Goal: Task Accomplishment & Management: Complete application form

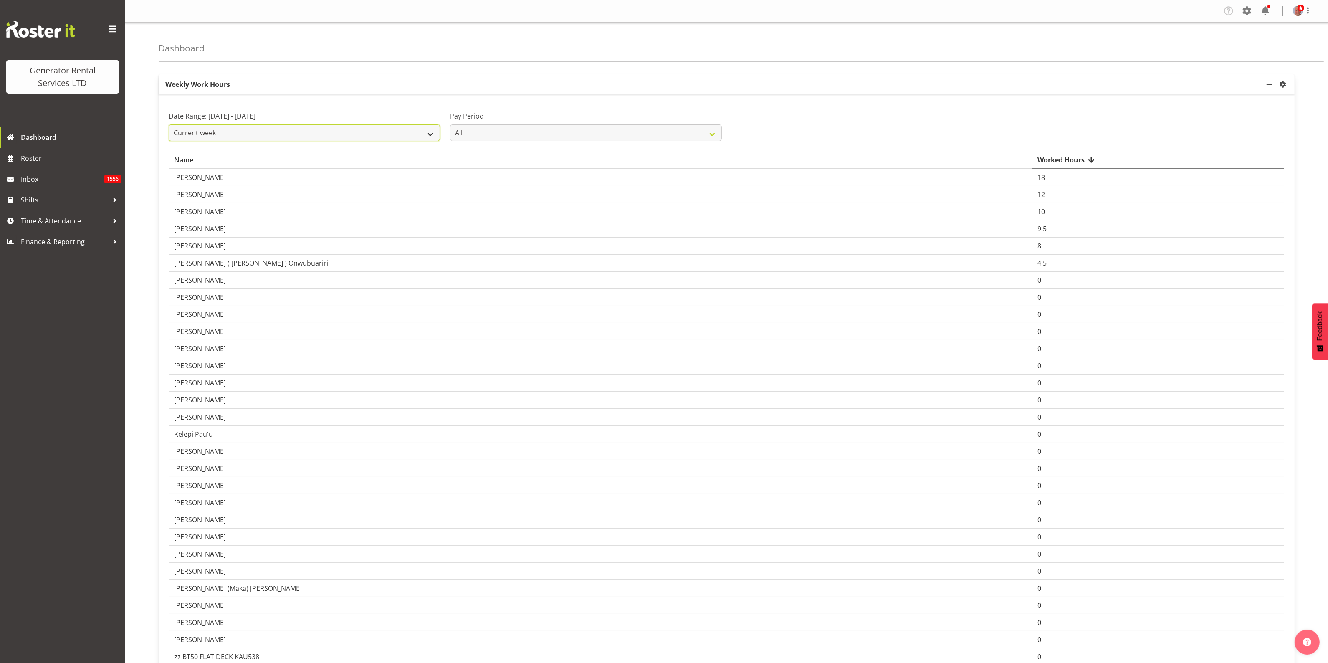
click at [379, 130] on select "Current week Last week Current Month Last Month Last 30 days" at bounding box center [304, 132] width 271 height 17
select select "last_week"
click at [169, 124] on select "Current week Last week Current Month Last Month Last 30 days" at bounding box center [304, 132] width 271 height 17
click at [56, 212] on link "Time & Attendance" at bounding box center [62, 220] width 125 height 21
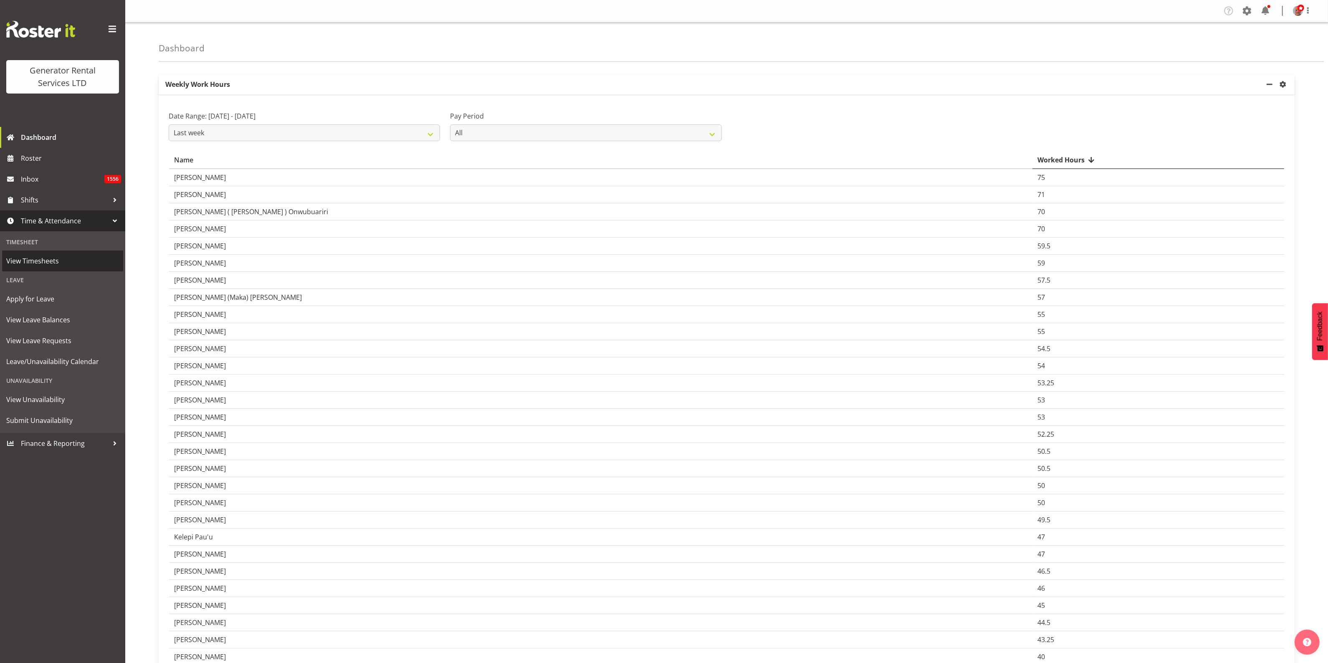
click at [36, 261] on span "View Timesheets" at bounding box center [62, 261] width 113 height 13
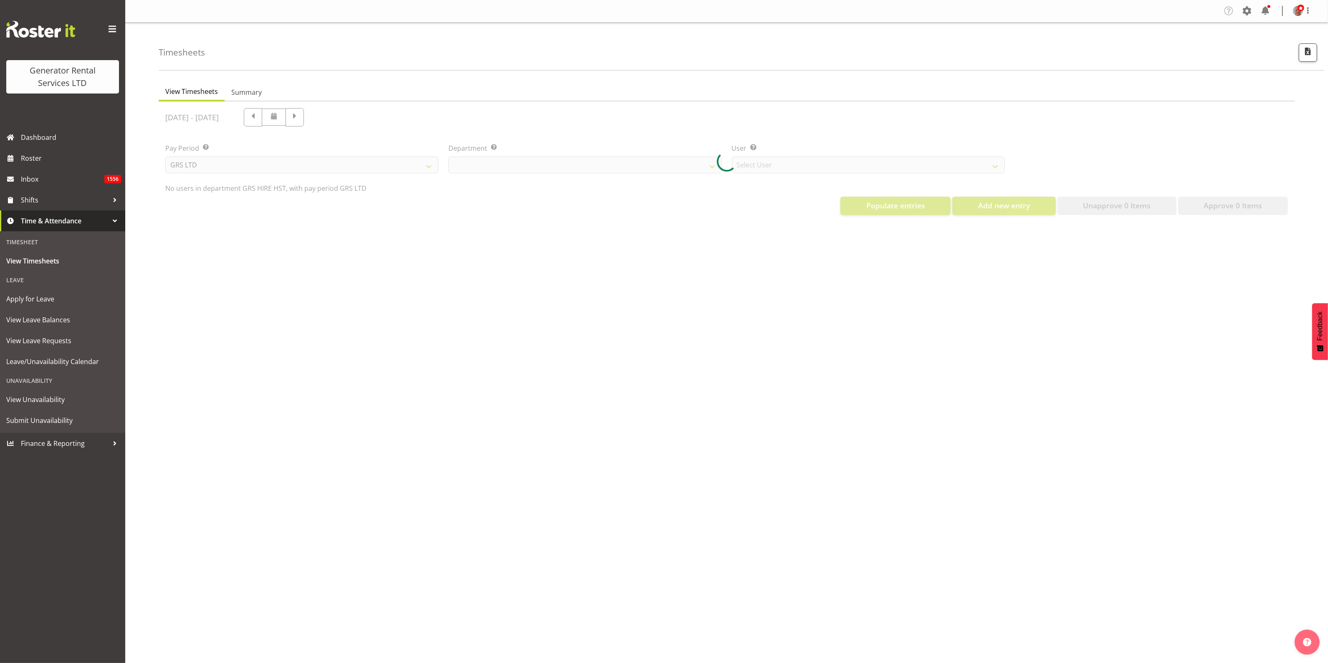
select select "22"
select select "149"
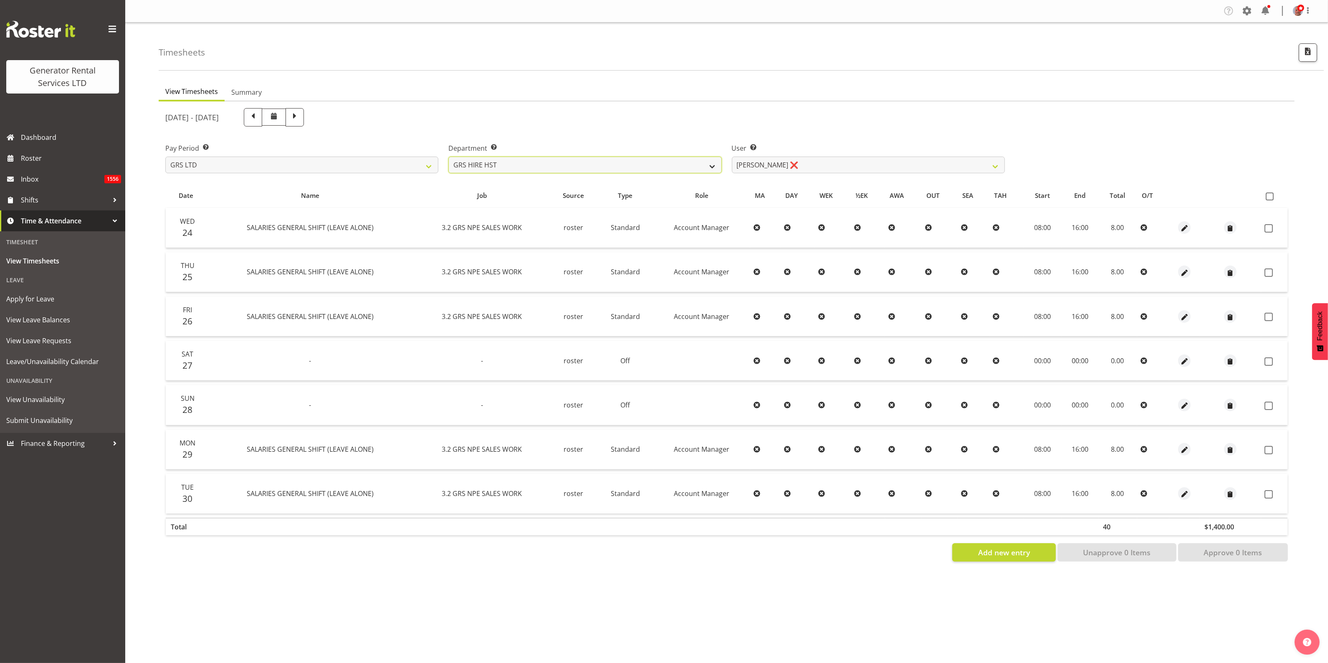
click at [620, 167] on select "GRS ADMIN AKL GRS ADMIN TGA GRS ENGINEERING AKL GRS HIRE AKL GRS HIRE HST GRS H…" at bounding box center [584, 165] width 273 height 17
select select "20"
click at [448, 157] on select "GRS ADMIN AKL GRS ADMIN TGA GRS ENGINEERING AKL GRS HIRE AKL GRS HIRE HST GRS H…" at bounding box center [584, 165] width 273 height 17
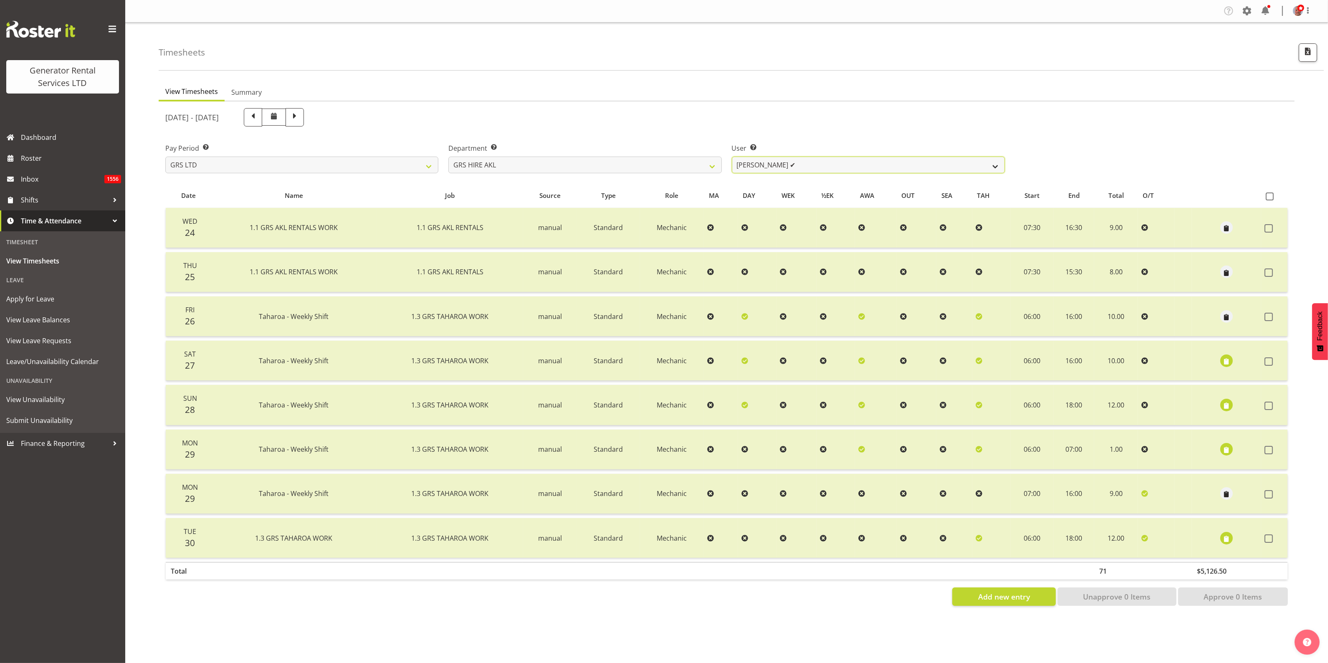
click at [826, 163] on select "Aaron Naish ✔ Brandon Adonis ✔ Brendan (Paris) Jordan ❌ Caleb Phillips ✔ Carl S…" at bounding box center [868, 165] width 273 height 17
select select "160"
click at [732, 157] on select "Aaron Naish ✔ Brandon Adonis ✔ Brendan (Paris) Jordan ❌ Caleb Phillips ✔ Carl S…" at bounding box center [868, 165] width 273 height 17
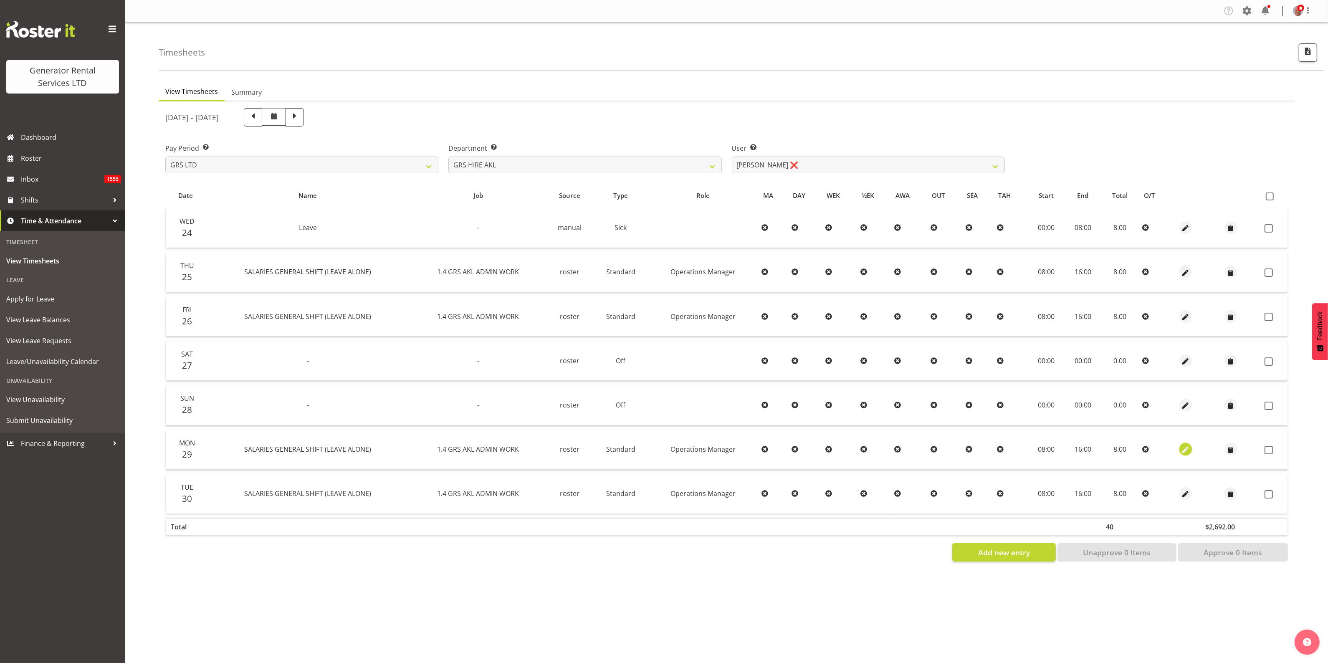
click at [1186, 449] on span "button" at bounding box center [1186, 451] width 10 height 10
select select "Standard"
select select "161"
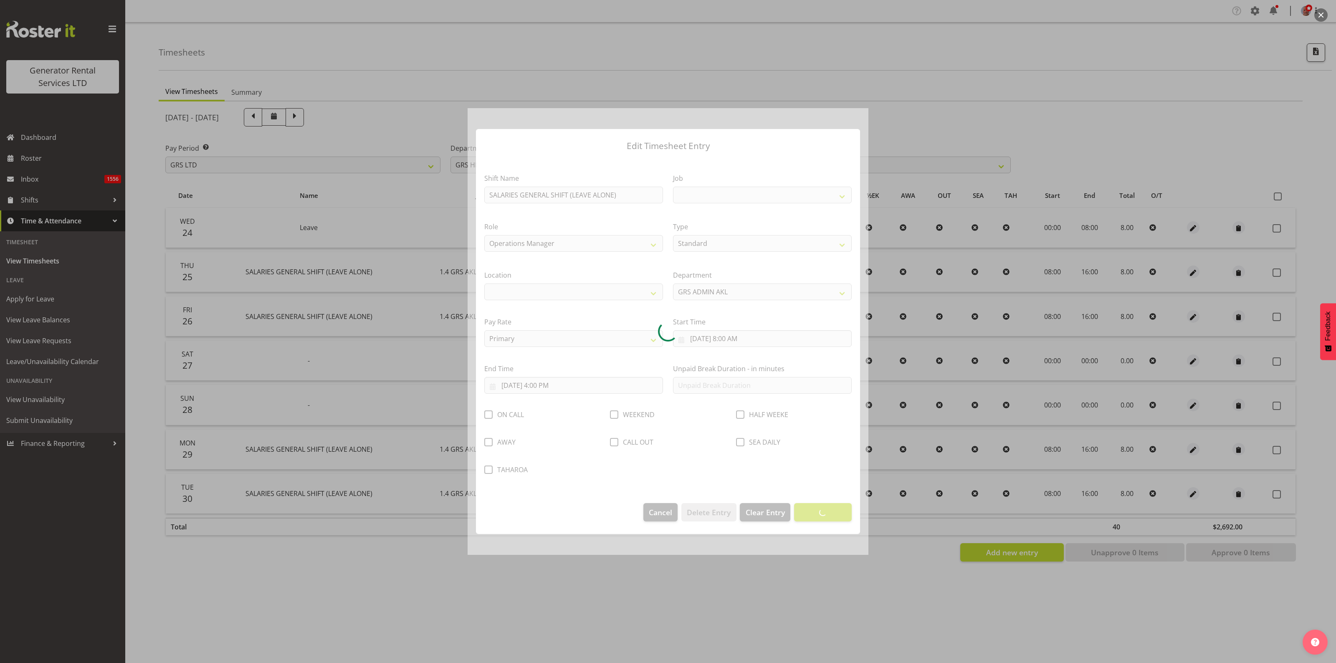
select select
select select "875"
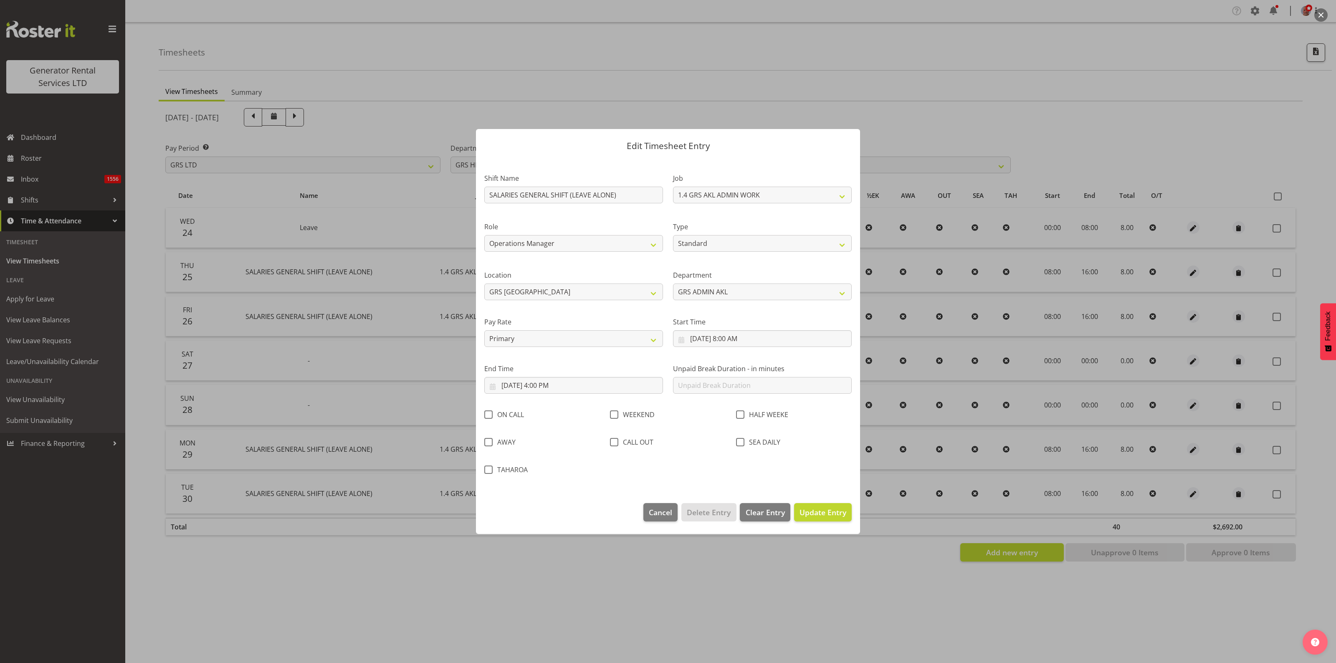
drag, startPoint x: 487, startPoint y: 413, endPoint x: 495, endPoint y: 416, distance: 7.9
click at [488, 413] on span at bounding box center [488, 414] width 8 height 8
click at [488, 413] on input "ON CALL" at bounding box center [486, 414] width 5 height 5
checkbox input "true"
click at [823, 514] on span "Update Entry" at bounding box center [823, 512] width 47 height 10
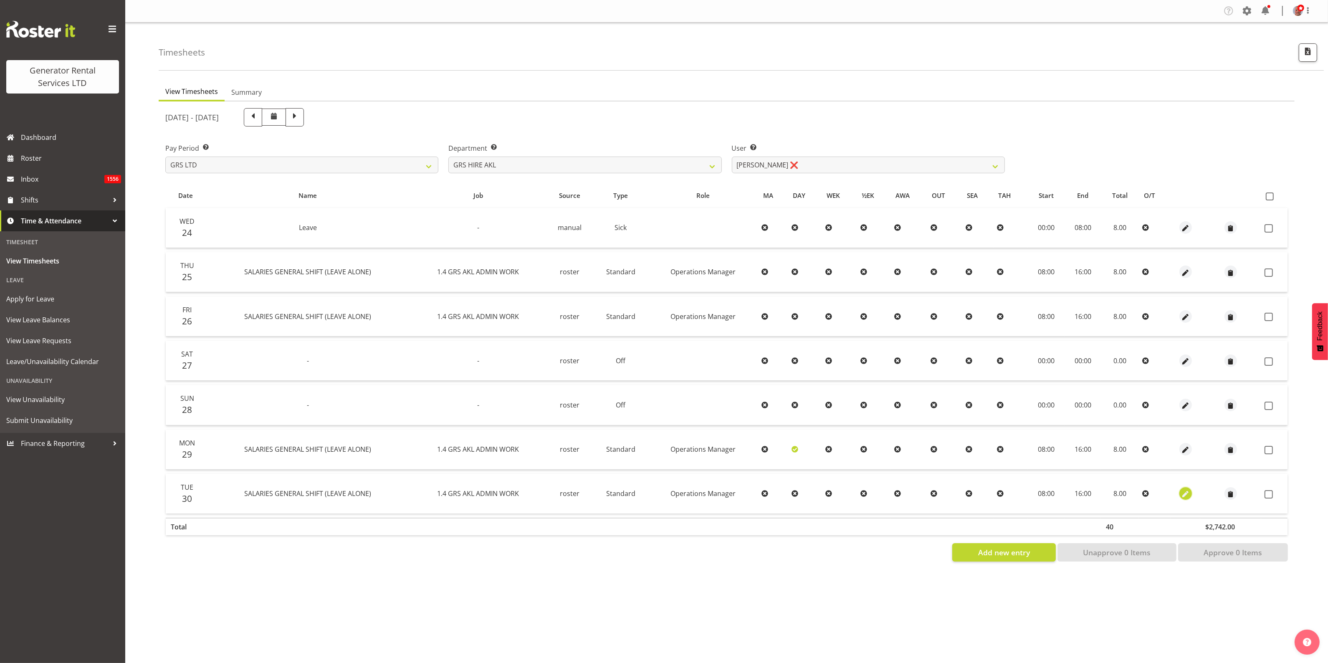
click at [1186, 494] on span "button" at bounding box center [1186, 495] width 10 height 10
select select "Standard"
select select "161"
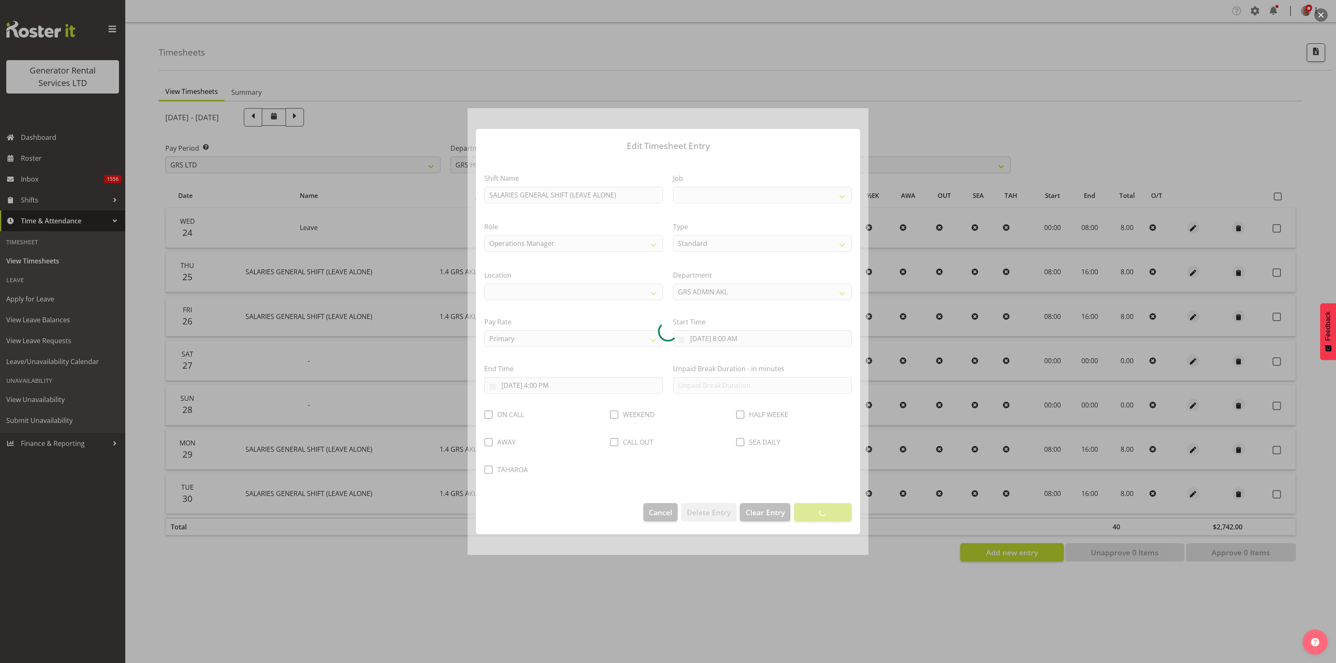
select select
select select "875"
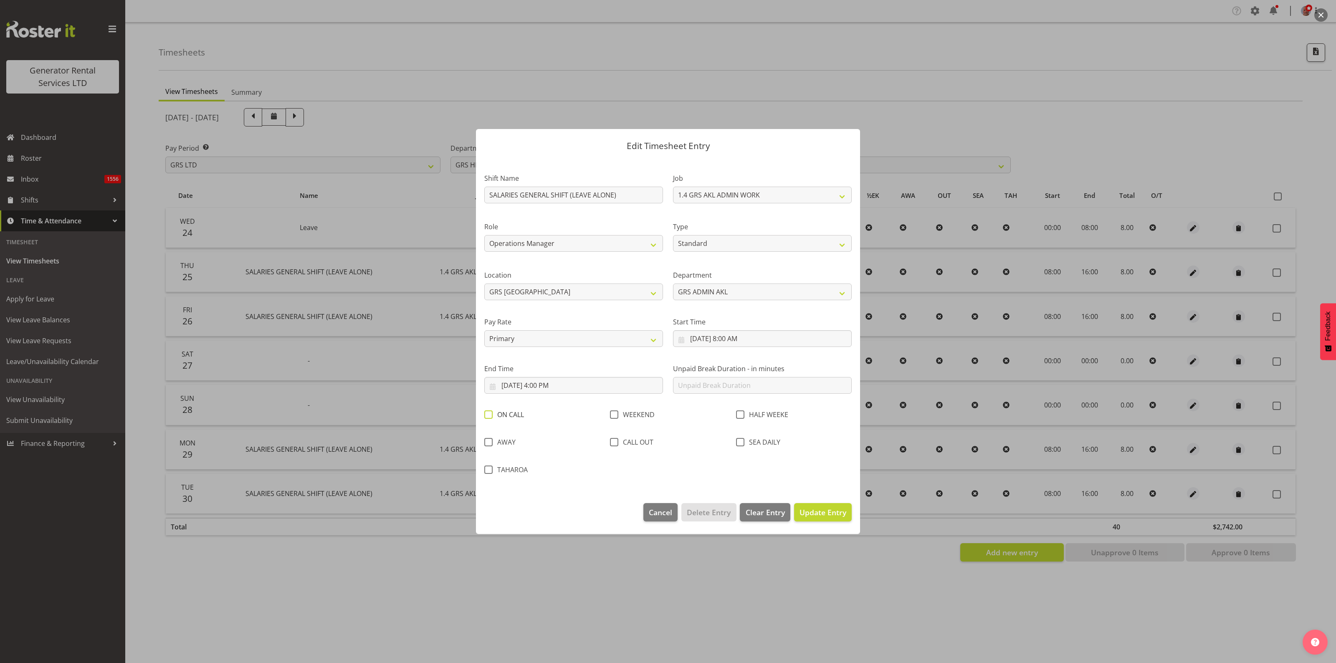
click at [489, 414] on span at bounding box center [488, 414] width 8 height 8
click at [489, 414] on input "ON CALL" at bounding box center [486, 414] width 5 height 5
checkbox input "true"
click at [821, 512] on span "Update Entry" at bounding box center [823, 512] width 47 height 10
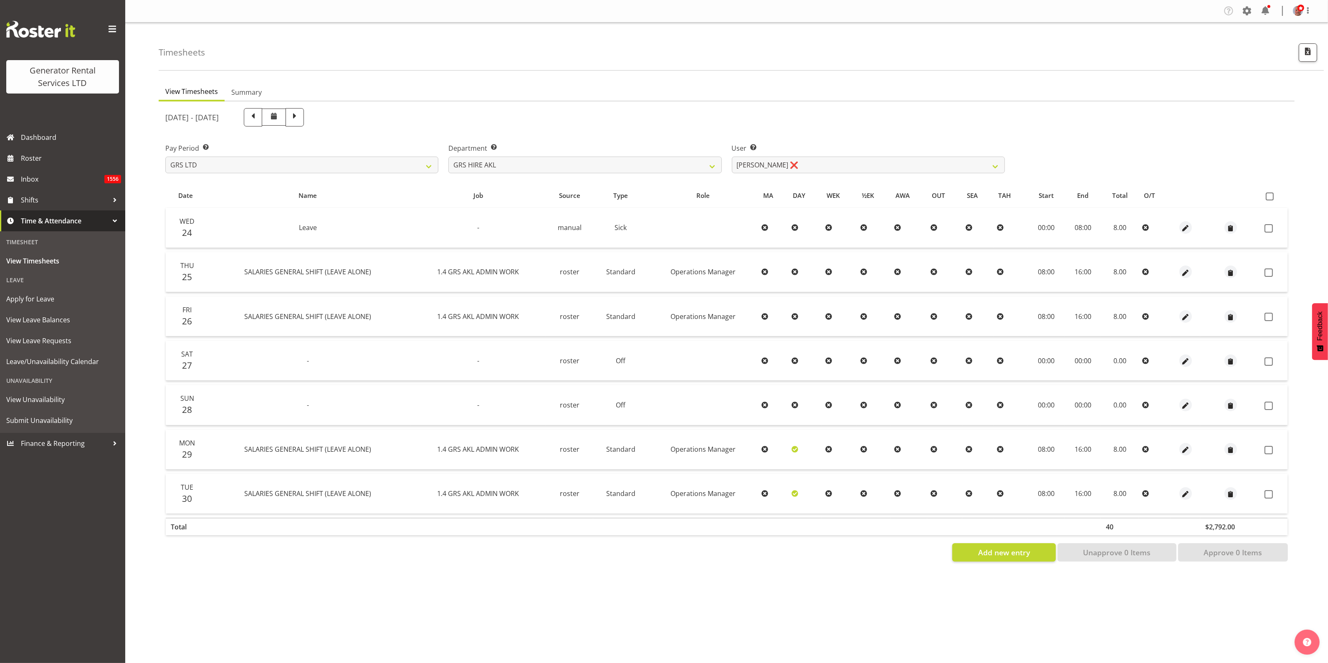
click at [853, 615] on div "Company Settings Roles & Skills Tasks Jobs Employees Locations & Departments Ac…" at bounding box center [726, 331] width 1203 height 663
click at [664, 171] on select "GRS ADMIN AKL GRS ADMIN TGA GRS ENGINEERING AKL GRS HIRE AKL GRS HIRE HST GRS H…" at bounding box center [584, 165] width 273 height 17
select select "161"
click at [448, 157] on select "GRS ADMIN AKL GRS ADMIN TGA GRS ENGINEERING AKL GRS HIRE AKL GRS HIRE HST GRS H…" at bounding box center [584, 165] width 273 height 17
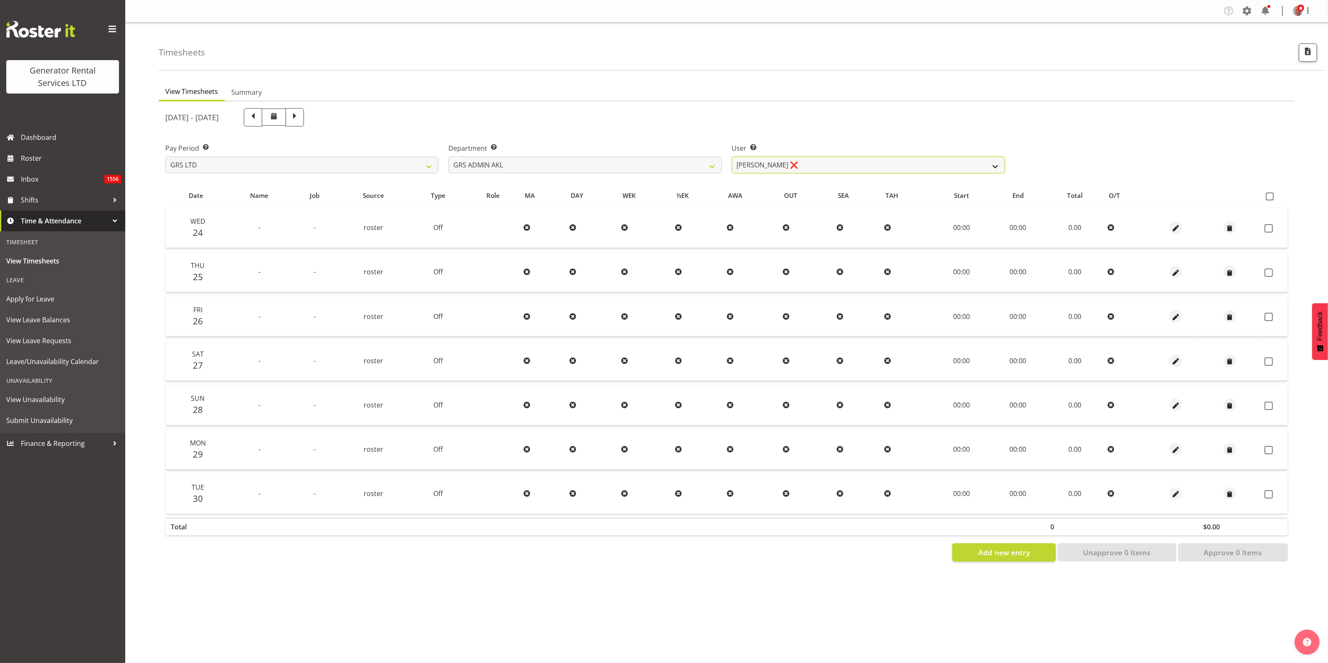
click at [832, 166] on select "Adam Steele ❌ Nick McDonald ❌ Nicko Kokkaris ❌ Phil Hannah ❌ Zach Satiu ❌" at bounding box center [868, 165] width 273 height 17
select select "198"
click at [732, 157] on select "Adam Steele ❌ Nick McDonald ❌ Nicko Kokkaris ❌ Phil Hannah ❌ Zach Satiu ❌" at bounding box center [868, 165] width 273 height 17
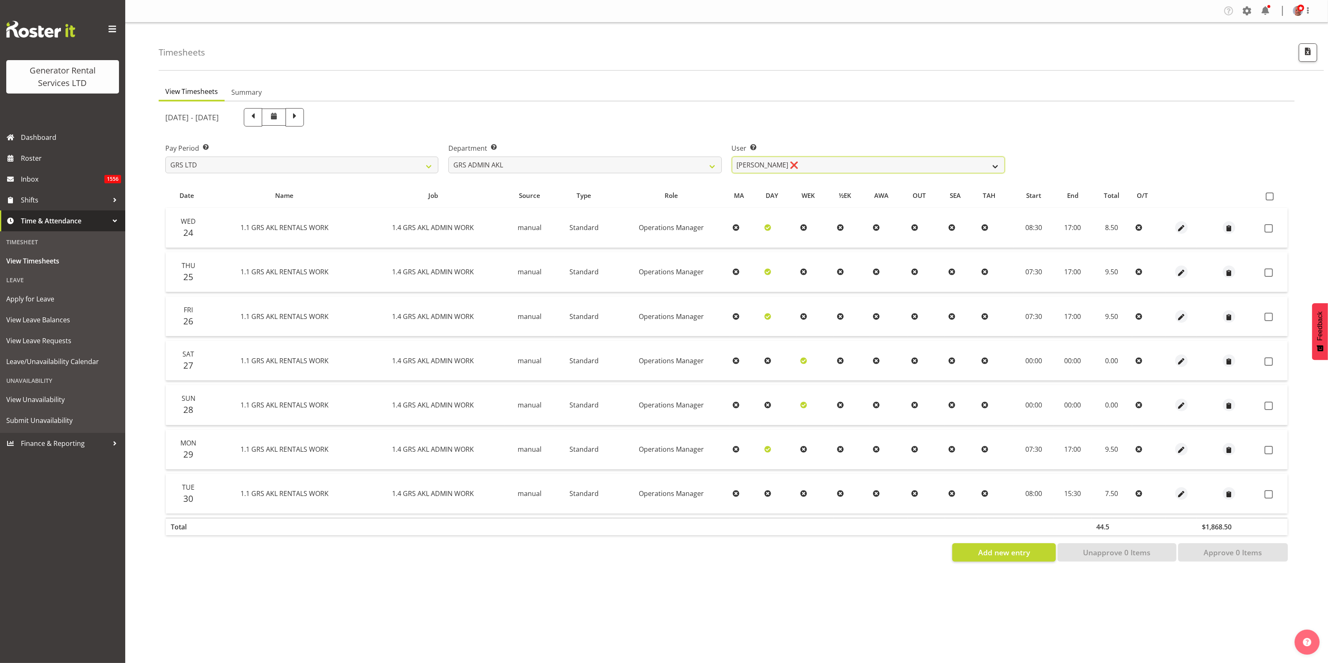
click at [797, 165] on select "Adam Steele ❌ Nick McDonald ❌ Nicko Kokkaris ❌ Phil Hannah ❌ Zach Satiu ❌" at bounding box center [868, 165] width 273 height 17
click at [645, 164] on select "GRS ADMIN AKL GRS ADMIN TGA GRS ENGINEERING AKL GRS HIRE AKL GRS HIRE HST GRS H…" at bounding box center [584, 165] width 273 height 17
click at [448, 157] on select "GRS ADMIN AKL GRS ADMIN TGA GRS ENGINEERING AKL GRS HIRE AKL GRS HIRE HST GRS H…" at bounding box center [584, 165] width 273 height 17
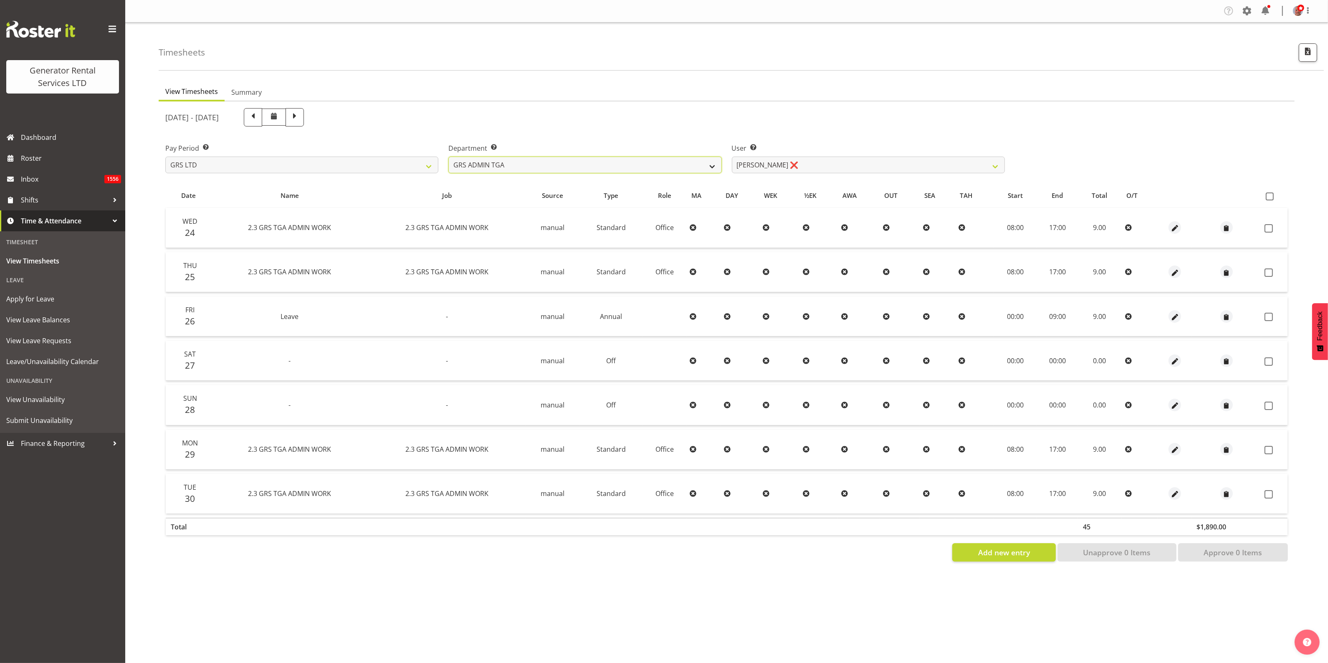
click at [662, 166] on select "GRS ADMIN AKL GRS ADMIN TGA GRS ENGINEERING AKL GRS HIRE AKL GRS HIRE HST GRS H…" at bounding box center [584, 165] width 273 height 17
select select "20"
click at [448, 157] on select "GRS ADMIN AKL GRS ADMIN TGA GRS ENGINEERING AKL GRS HIRE AKL GRS HIRE HST GRS H…" at bounding box center [584, 165] width 273 height 17
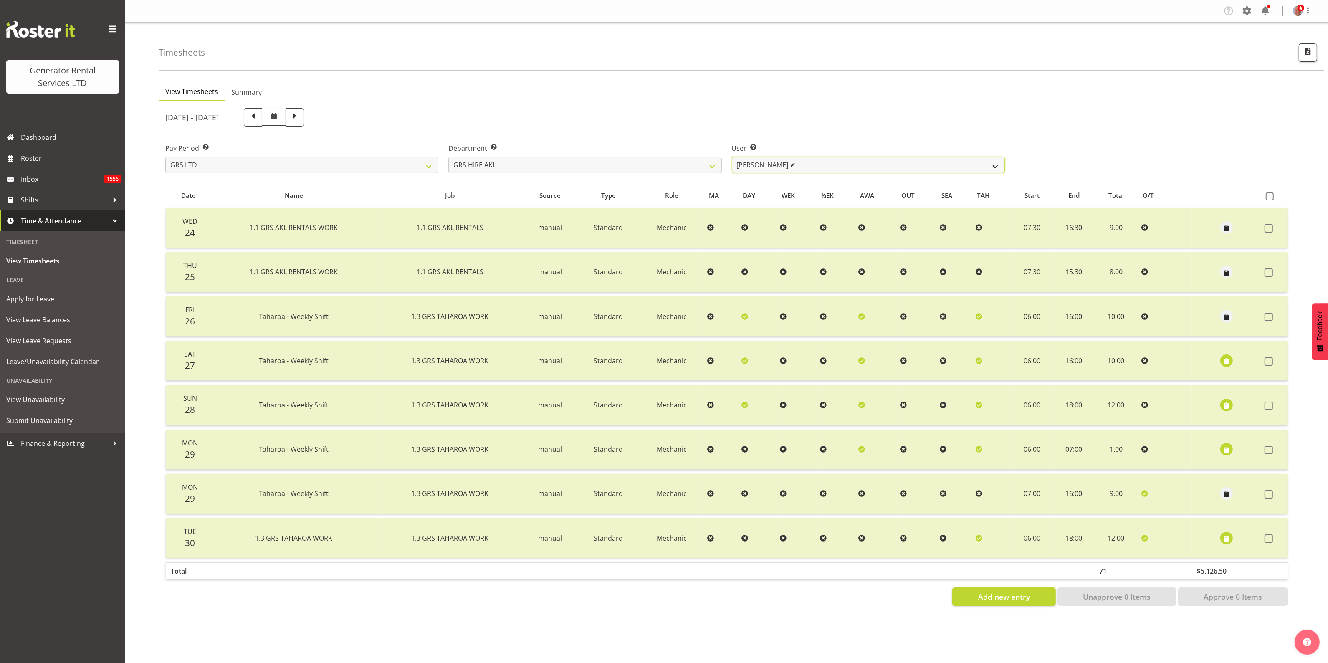
click at [809, 165] on select "Aaron Naish ✔ Brandon Adonis ✔ Brendan (Paris) Jordan ❌ Caleb Phillips ✔ Carl S…" at bounding box center [868, 165] width 273 height 17
select select "183"
click at [732, 157] on select "Aaron Naish ✔ Brandon Adonis ✔ Brendan (Paris) Jordan ❌ Caleb Phillips ✔ Carl S…" at bounding box center [868, 165] width 273 height 17
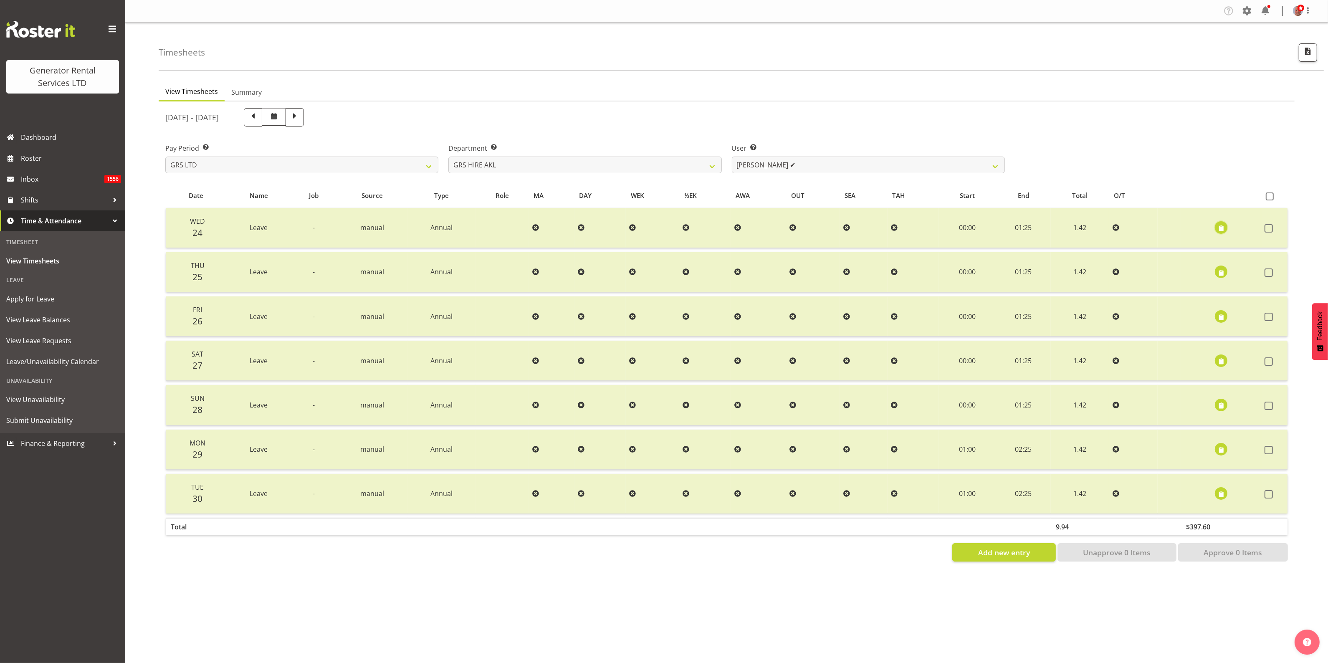
click at [1221, 226] on span "button" at bounding box center [1222, 229] width 10 height 10
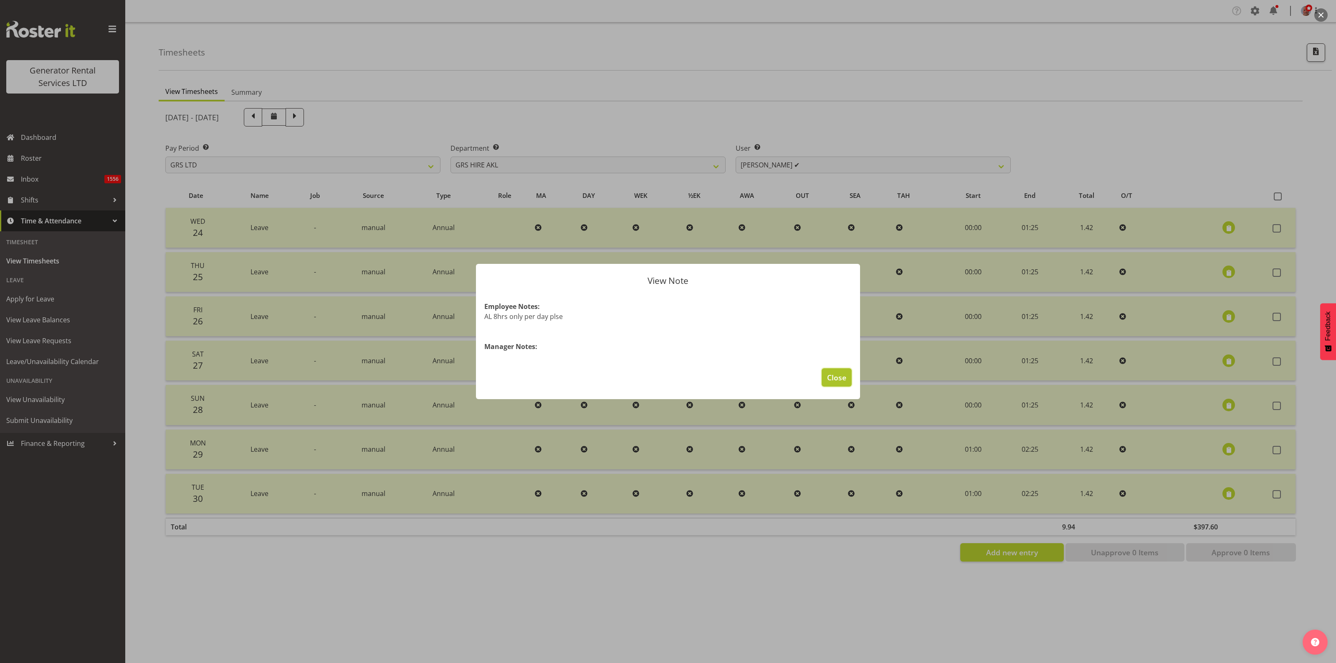
click at [835, 378] on span "Close" at bounding box center [836, 377] width 19 height 11
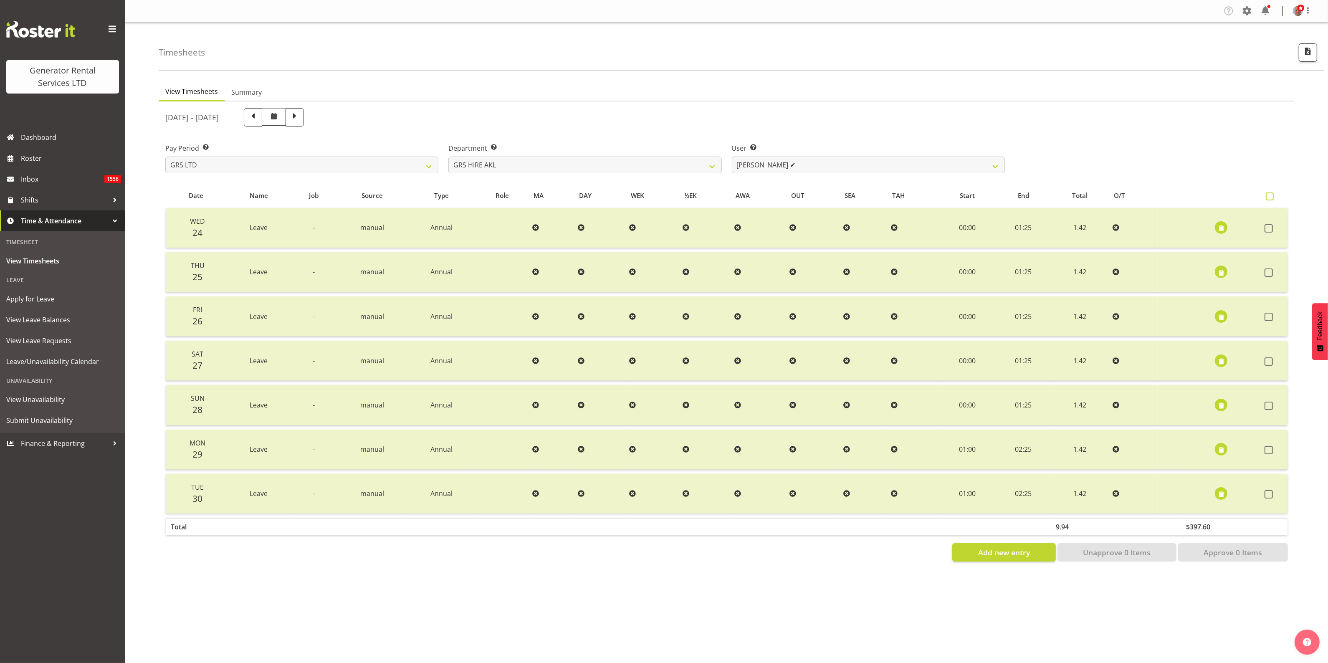
click at [1271, 195] on span at bounding box center [1270, 196] width 8 height 8
click at [1271, 195] on input "checkbox" at bounding box center [1268, 196] width 5 height 5
checkbox input "true"
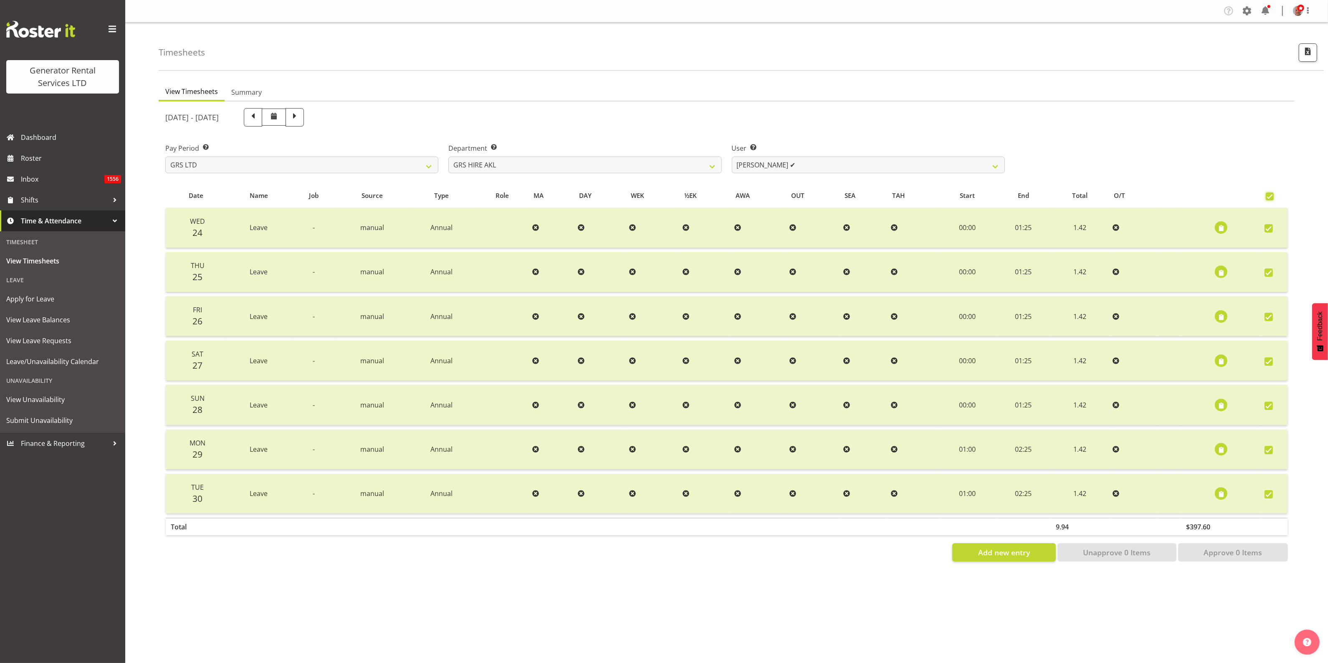
checkbox input "true"
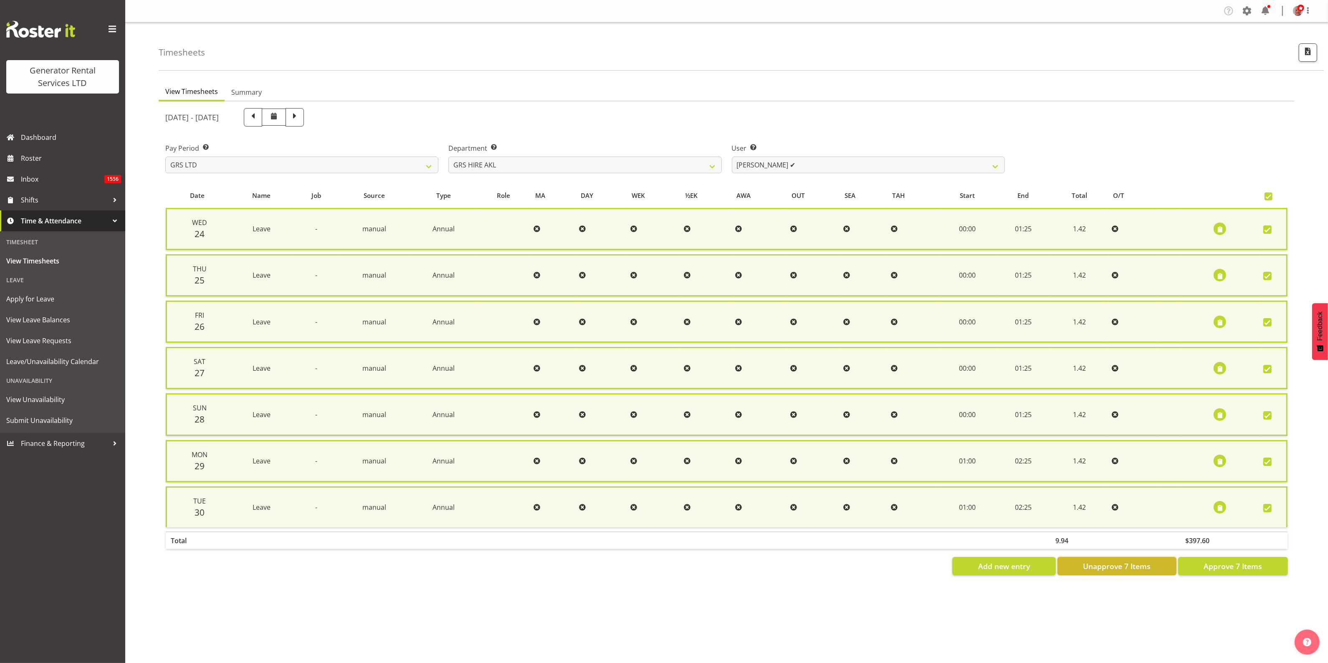
click at [1119, 564] on span "Unapprove 7 Items" at bounding box center [1117, 566] width 68 height 11
checkbox input "false"
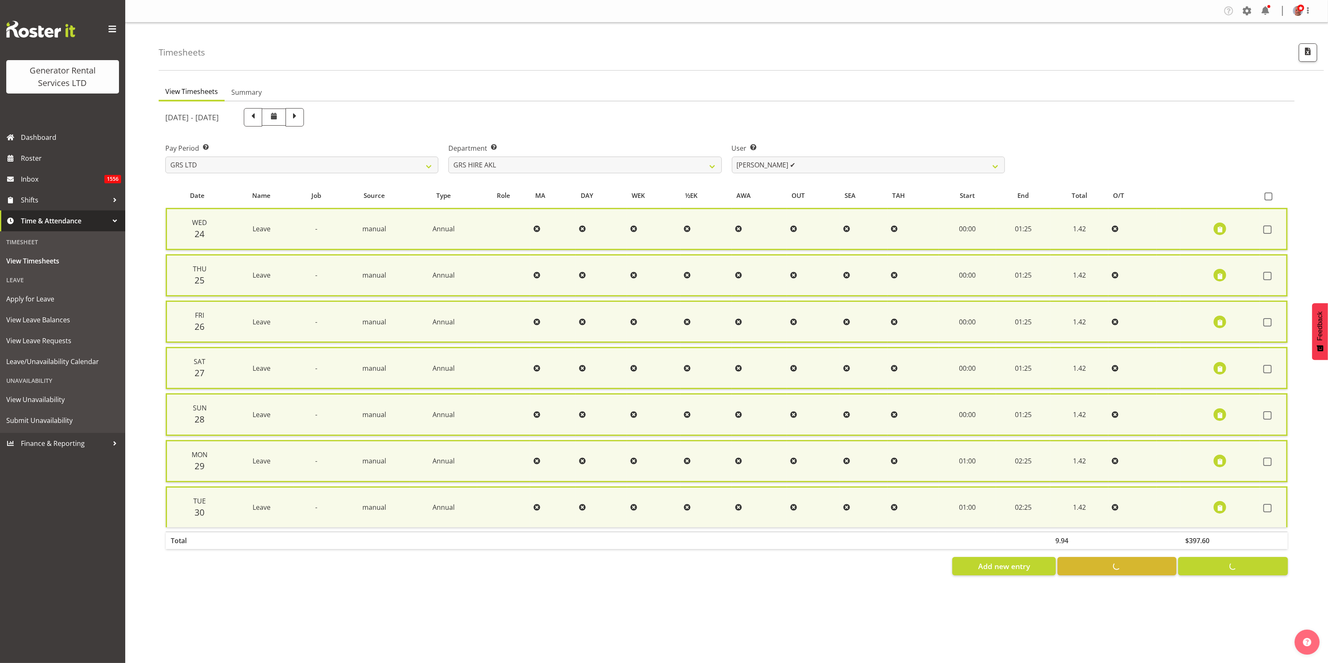
checkbox input "false"
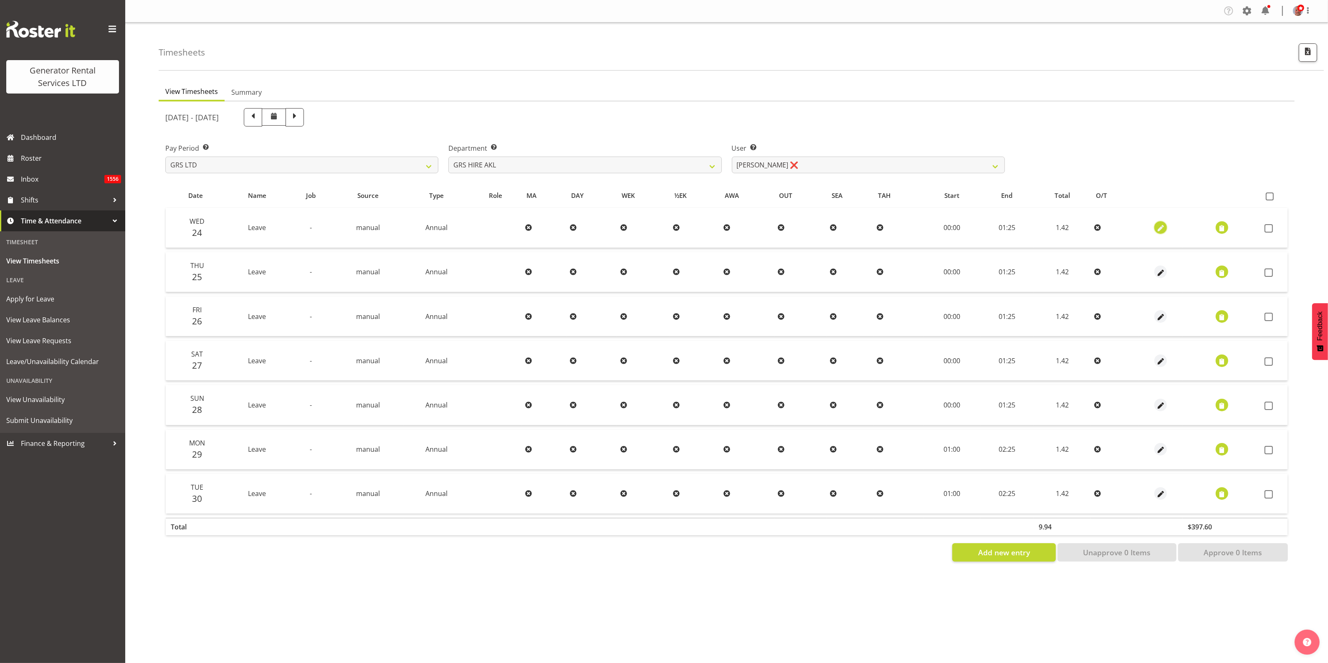
click at [1162, 225] on span "button" at bounding box center [1161, 229] width 10 height 10
select select "Annual"
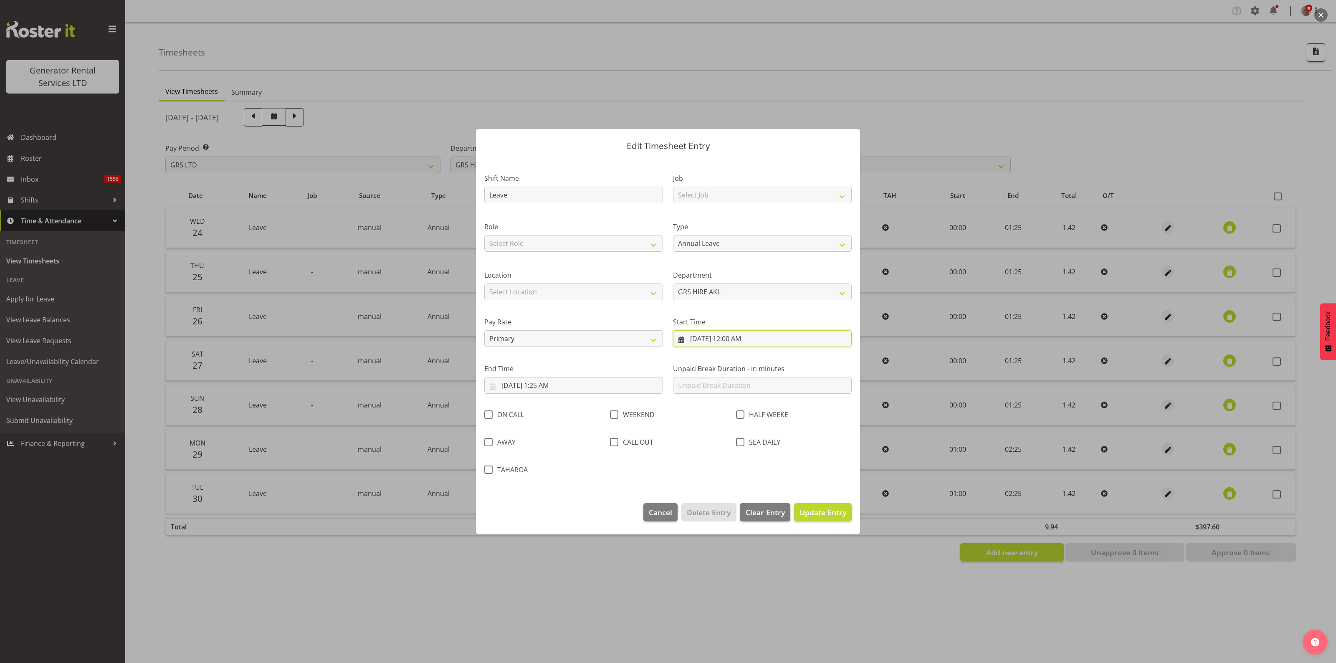
click at [726, 339] on input "9/24/2025, 12:00 AM" at bounding box center [762, 338] width 179 height 17
click at [735, 578] on div at bounding box center [668, 331] width 1336 height 663
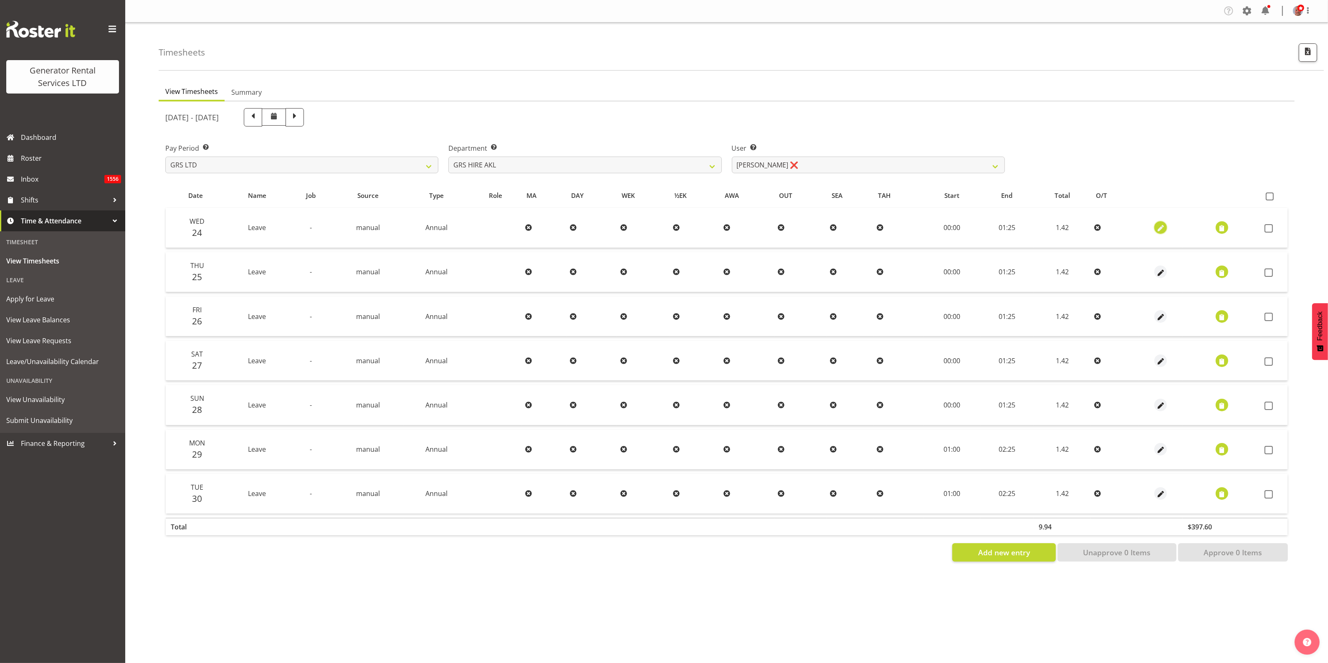
click at [1157, 232] on span "button" at bounding box center [1161, 229] width 10 height 10
select select "Annual"
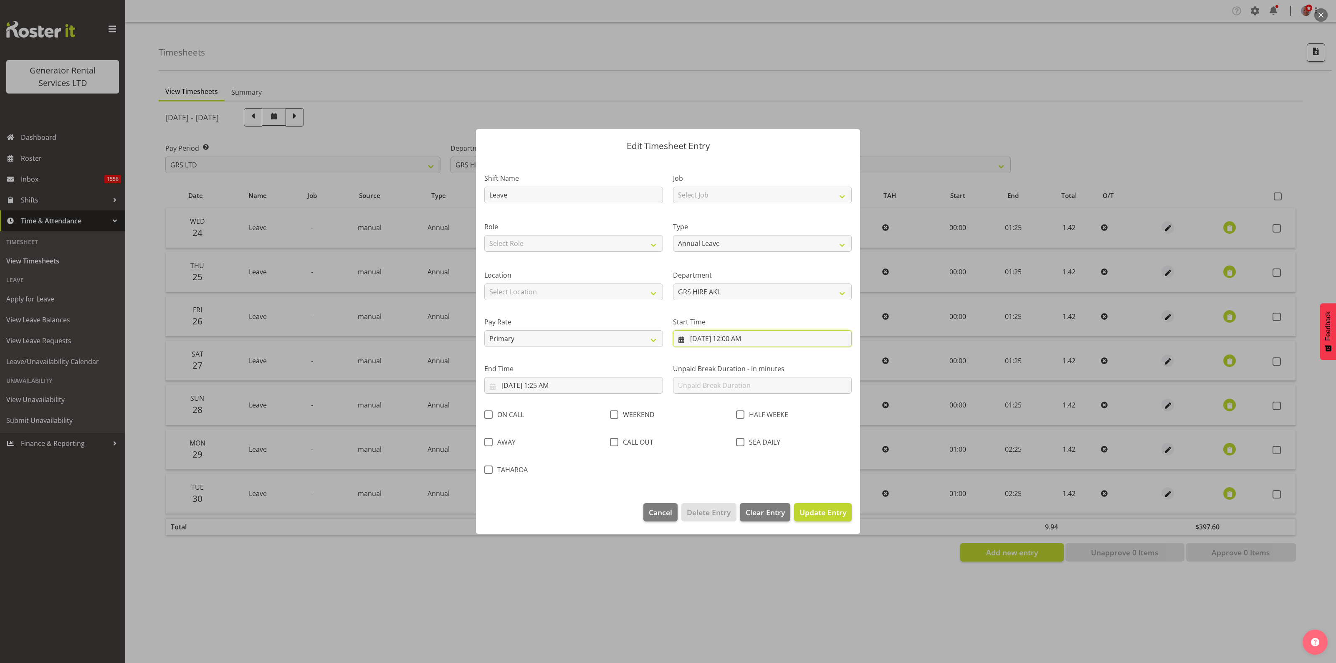
click at [739, 334] on input "9/24/2025, 12:00 AM" at bounding box center [762, 338] width 179 height 17
click at [739, 516] on select "00 01 02 03 04 05 06 07 08 09 10 11 12 13 14 15 16 17 18 19 20 21 22 23" at bounding box center [739, 516] width 19 height 17
click at [762, 518] on select "00 01 02 03 04 05 06 07 08 09 10 11 12 13 14 15 16 17 18 19 20 21 22 23 24 25 2…" at bounding box center [761, 516] width 19 height 17
click at [712, 521] on div "00 01 02 03 04 05 06 07 08 09 10 11 12 13 14 15 16 17 18 19 20 21 22 23 : 00 01…" at bounding box center [750, 518] width 134 height 21
click at [714, 572] on div at bounding box center [668, 331] width 1336 height 663
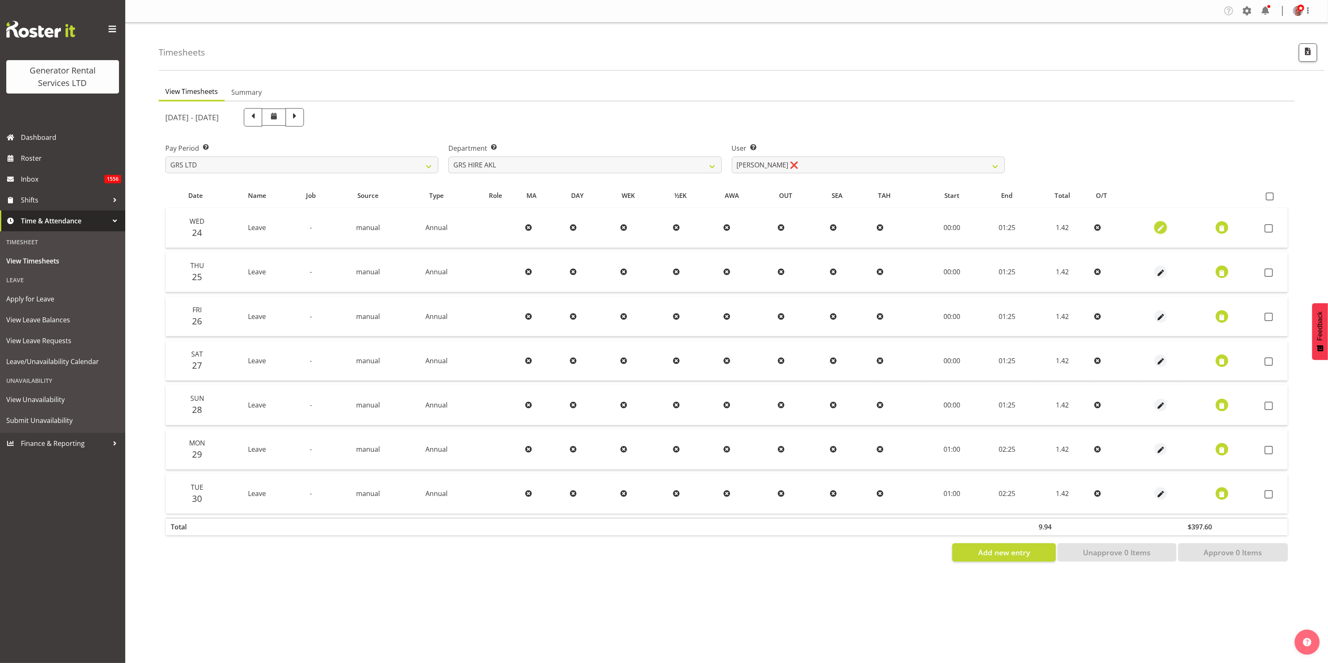
click at [1157, 226] on span "button" at bounding box center [1161, 229] width 10 height 10
select select "Annual"
select select "8"
select select "2025"
select select "1"
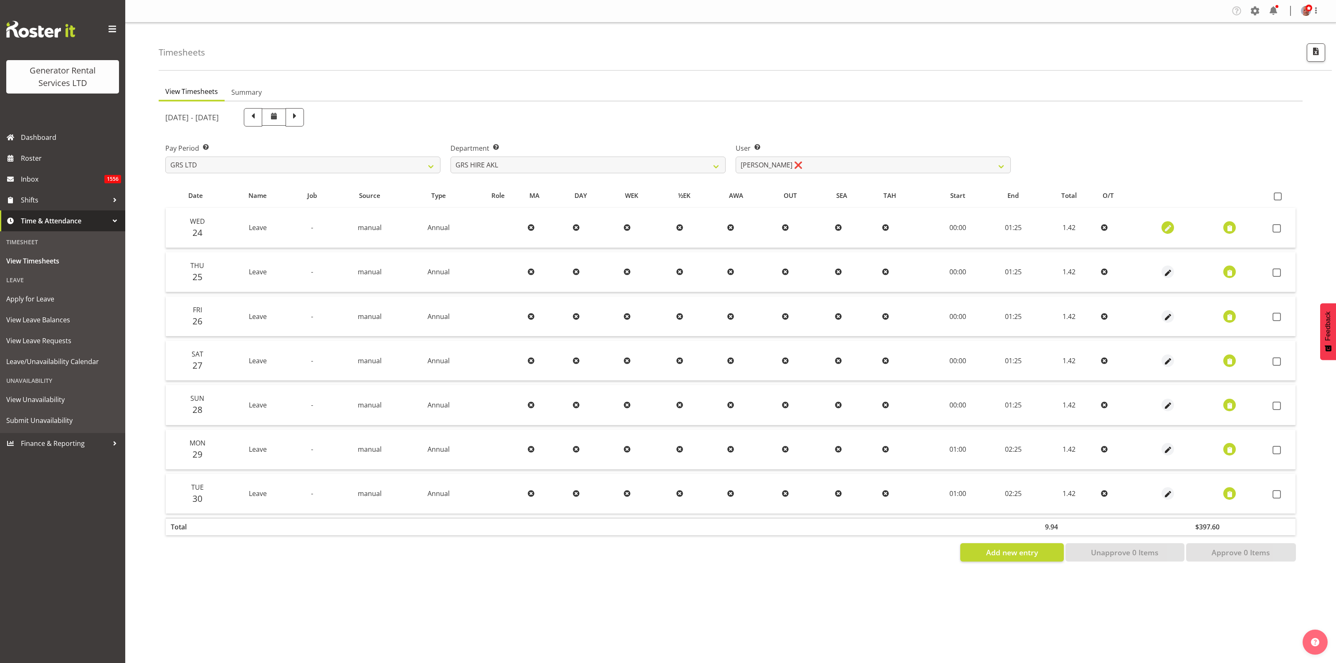
select select "25"
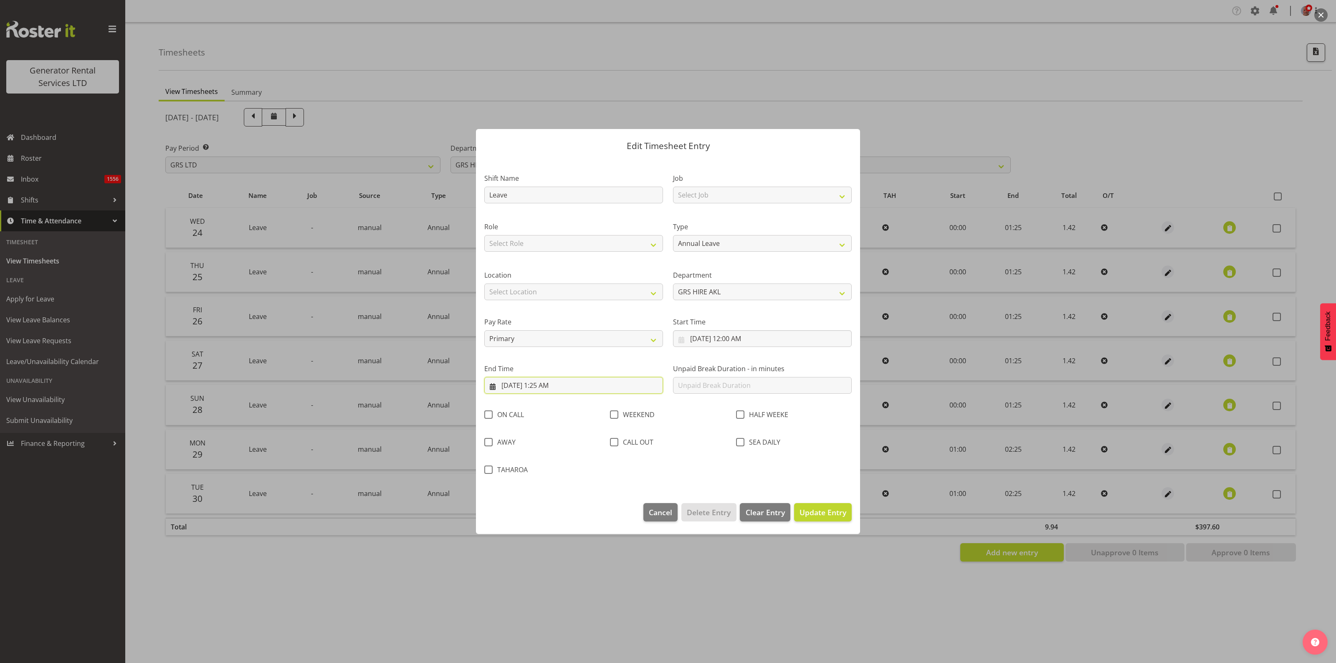
click at [545, 387] on input "9/24/2025, 1:25 AM" at bounding box center [573, 385] width 179 height 17
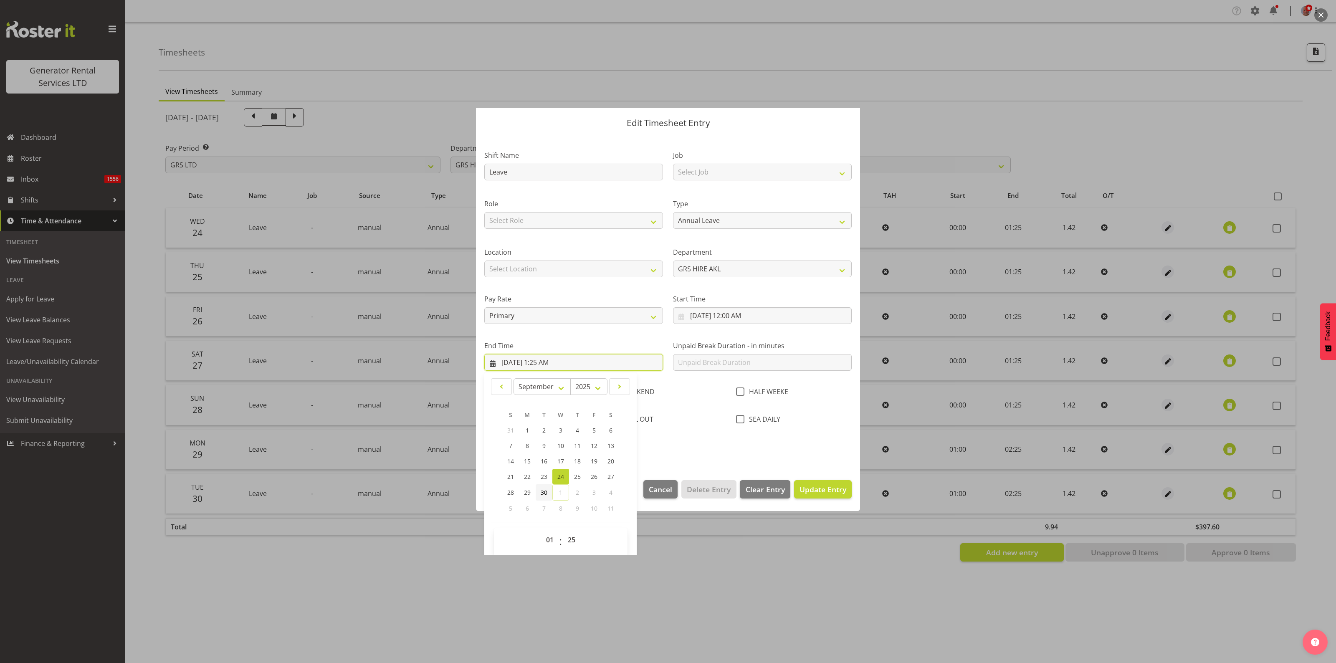
scroll to position [29, 0]
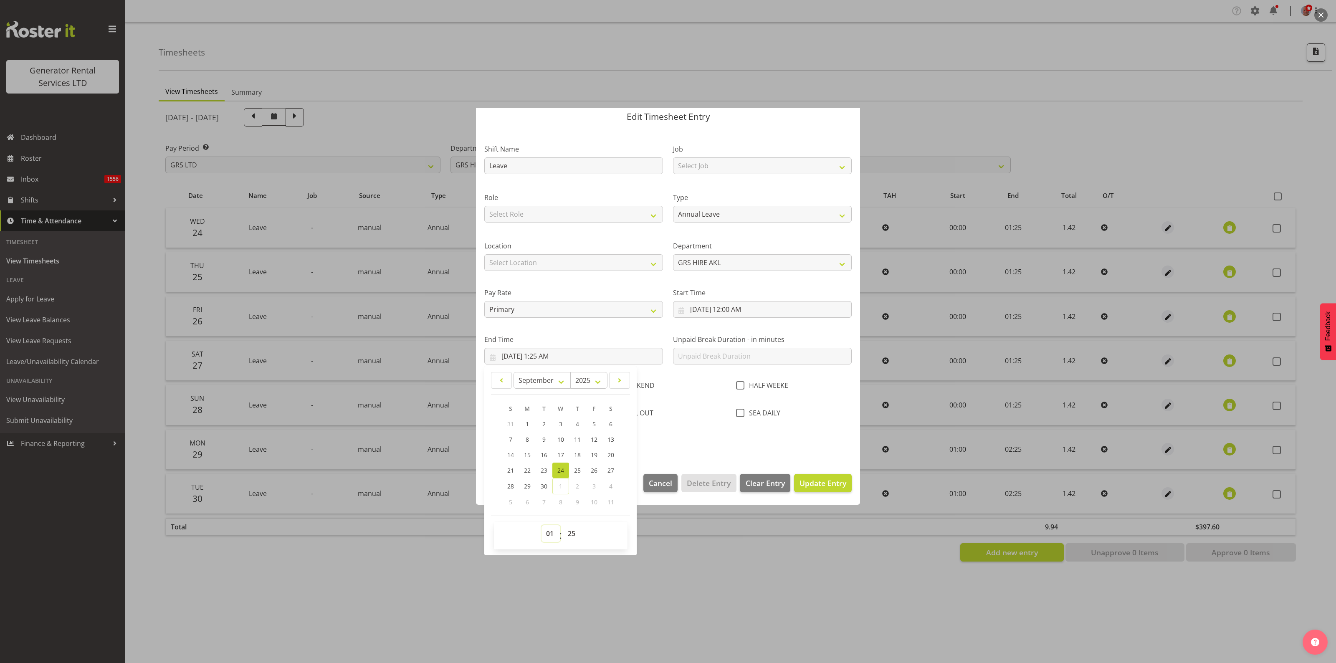
click at [549, 534] on select "00 01 02 03 04 05 06 07 08 09 10 11 12 13 14 15 16 17 18 19 20 21 22 23" at bounding box center [551, 533] width 19 height 17
click at [550, 533] on select "00 01 02 03 04 05 06 07 08 09 10 11 12 13 14 15 16 17 18 19 20 21 22 23" at bounding box center [551, 533] width 19 height 17
select select "8"
click at [542, 525] on select "00 01 02 03 04 05 06 07 08 09 10 11 12 13 14 15 16 17 18 19 20 21 22 23" at bounding box center [551, 533] width 19 height 17
type input "9/24/2025, 8:25 AM"
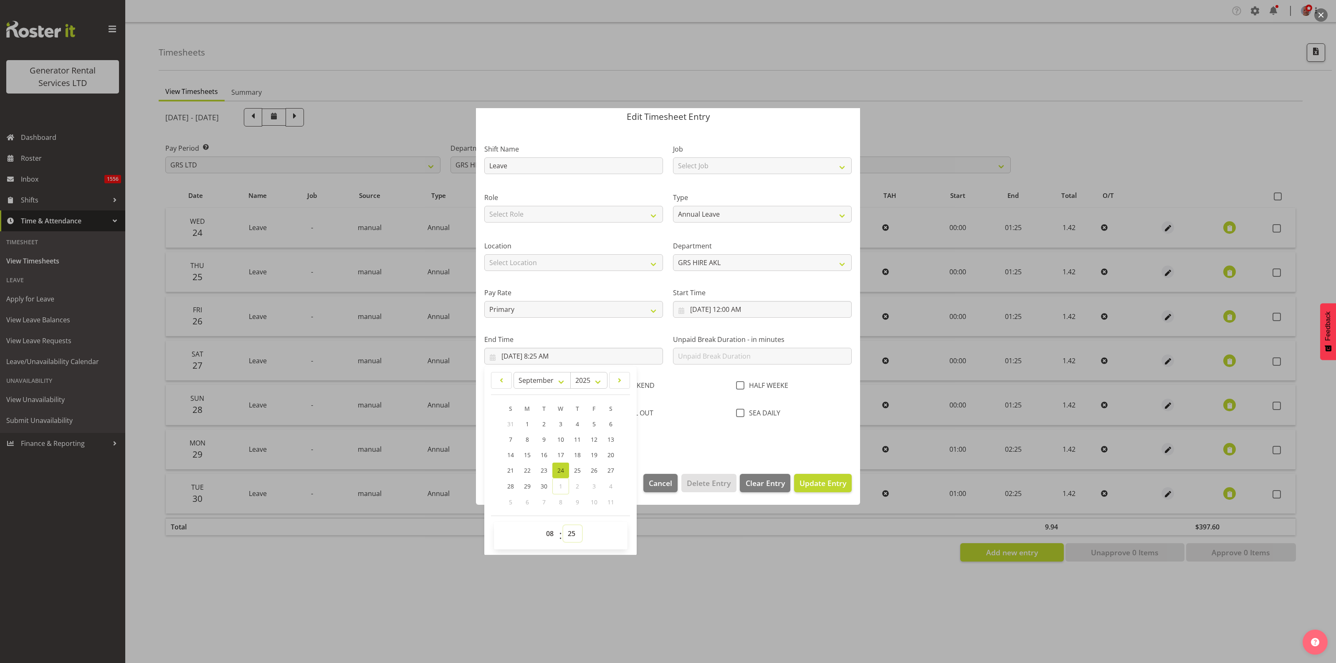
click at [569, 534] on select "00 01 02 03 04 05 06 07 08 09 10 11 12 13 14 15 16 17 18 19 20 21 22 23 24 25 2…" at bounding box center [572, 533] width 19 height 17
select select "0"
click at [563, 525] on select "00 01 02 03 04 05 06 07 08 09 10 11 12 13 14 15 16 17 18 19 20 21 22 23 24 25 2…" at bounding box center [572, 533] width 19 height 17
type input "9/24/2025, 8:00 AM"
click at [711, 597] on div at bounding box center [668, 331] width 1336 height 663
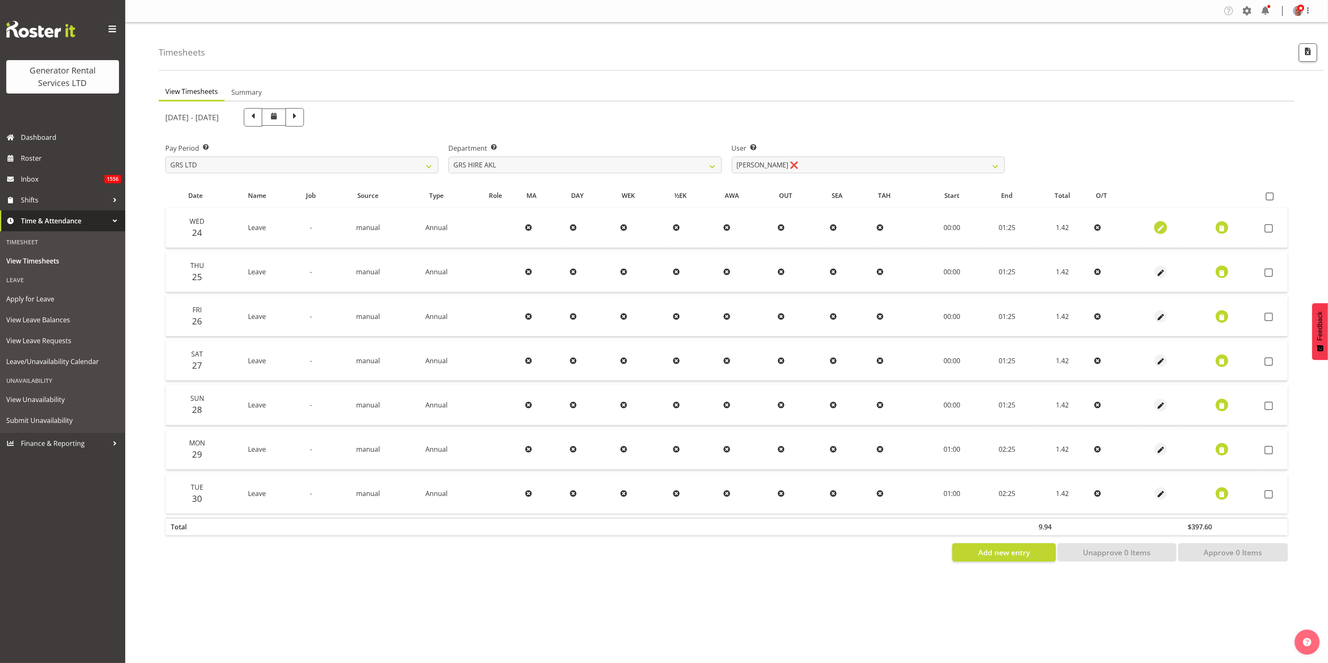
click at [1159, 228] on span "button" at bounding box center [1161, 229] width 10 height 10
select select "Annual"
select select "8"
select select "2025"
select select "1"
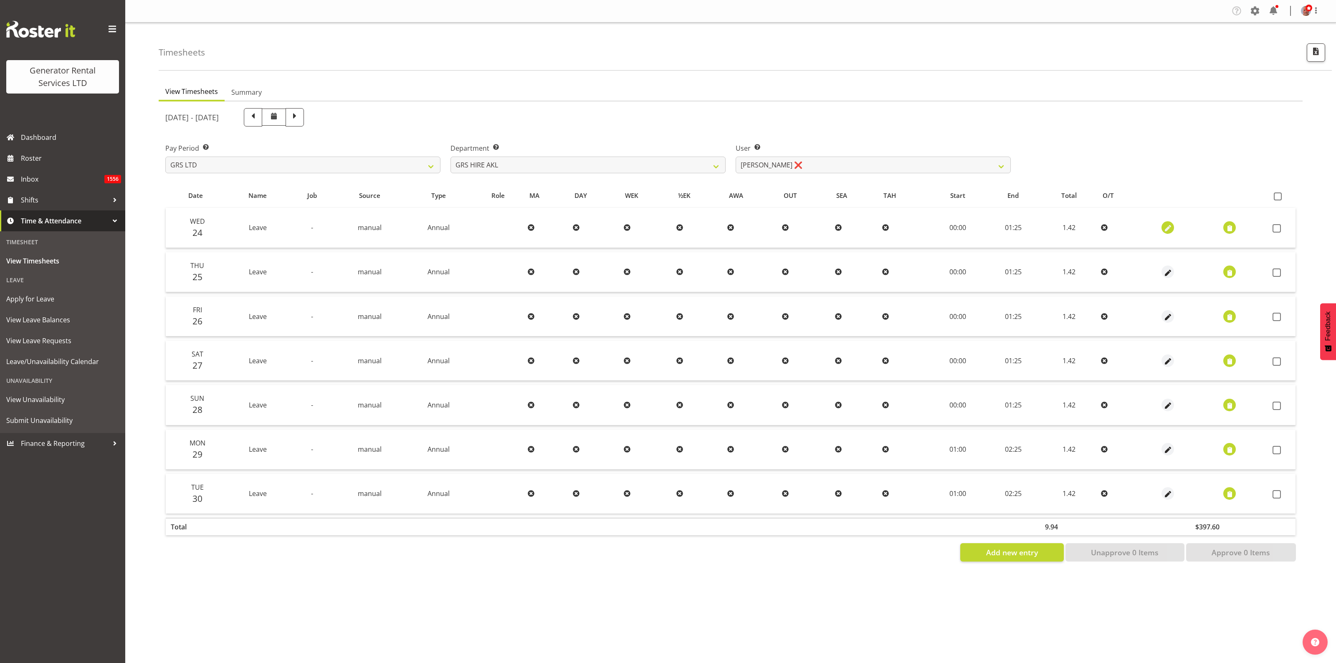
select select "25"
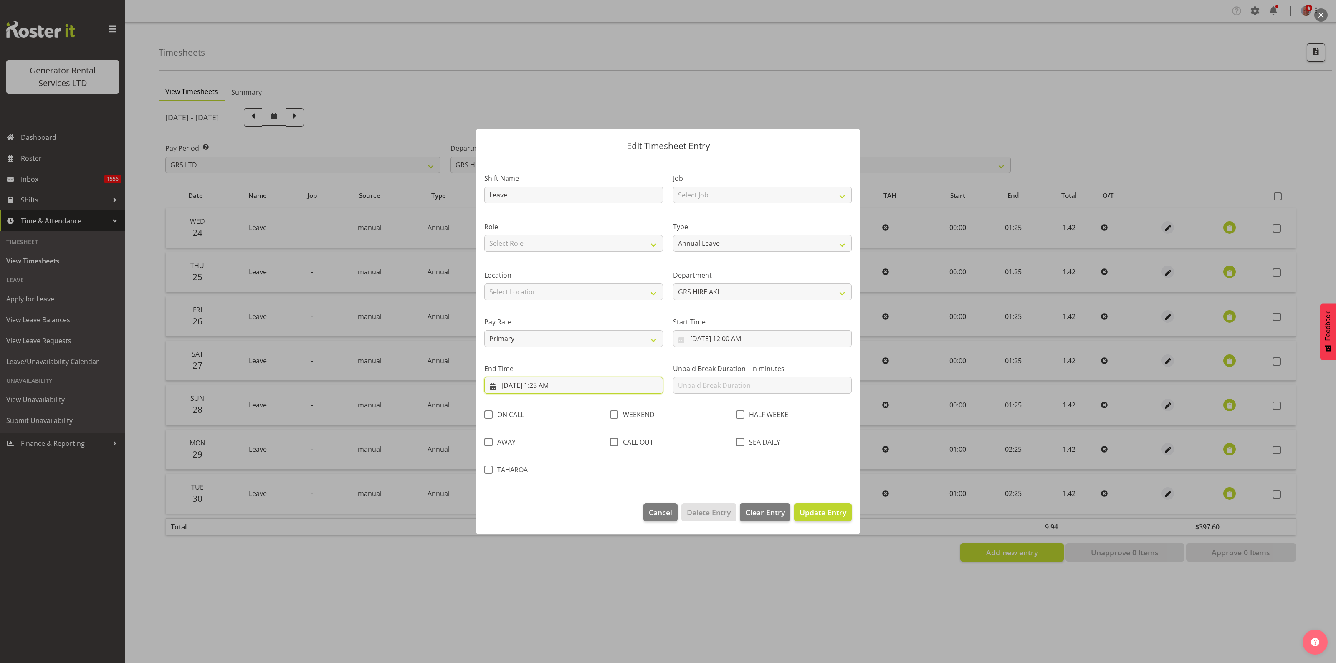
click at [583, 380] on input "9/24/2025, 1:25 AM" at bounding box center [573, 385] width 179 height 17
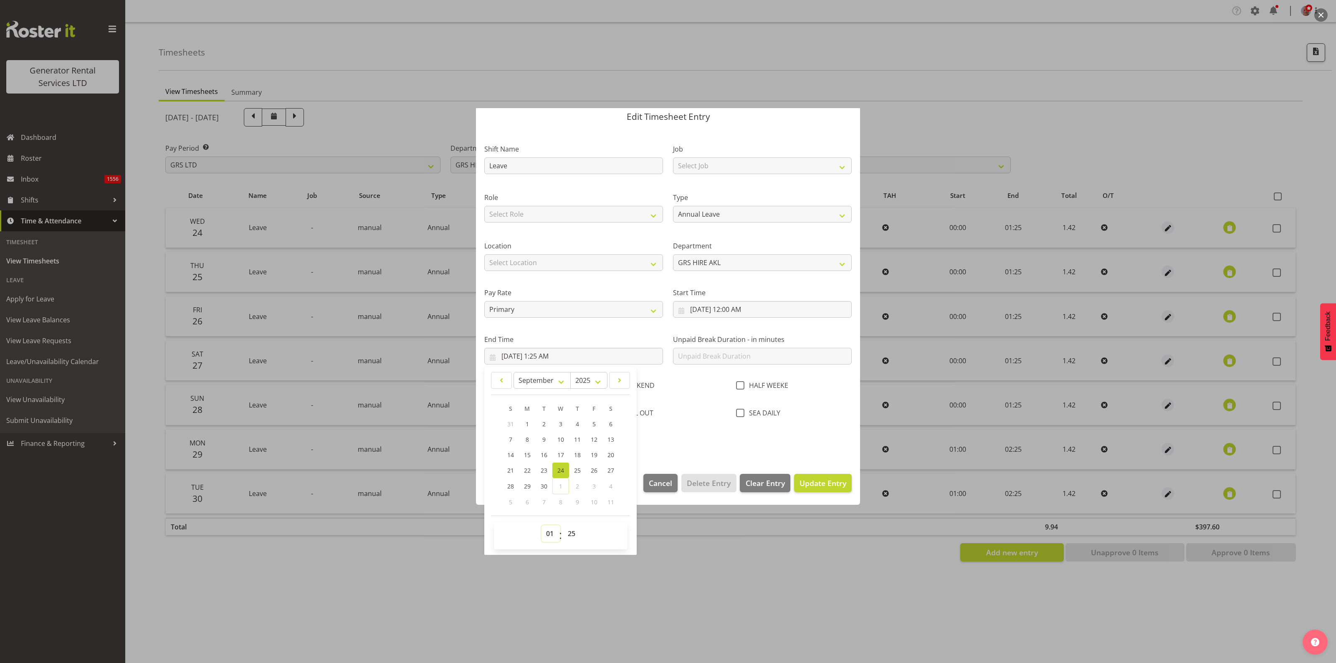
click at [547, 532] on select "00 01 02 03 04 05 06 07 08 09 10 11 12 13 14 15 16 17 18 19 20 21 22 23" at bounding box center [551, 533] width 19 height 17
click at [548, 534] on select "00 01 02 03 04 05 06 07 08 09 10 11 12 13 14 15 16 17 18 19 20 21 22 23" at bounding box center [551, 533] width 19 height 17
select select "8"
click at [542, 525] on select "00 01 02 03 04 05 06 07 08 09 10 11 12 13 14 15 16 17 18 19 20 21 22 23" at bounding box center [551, 533] width 19 height 17
type input "9/24/2025, 8:25 AM"
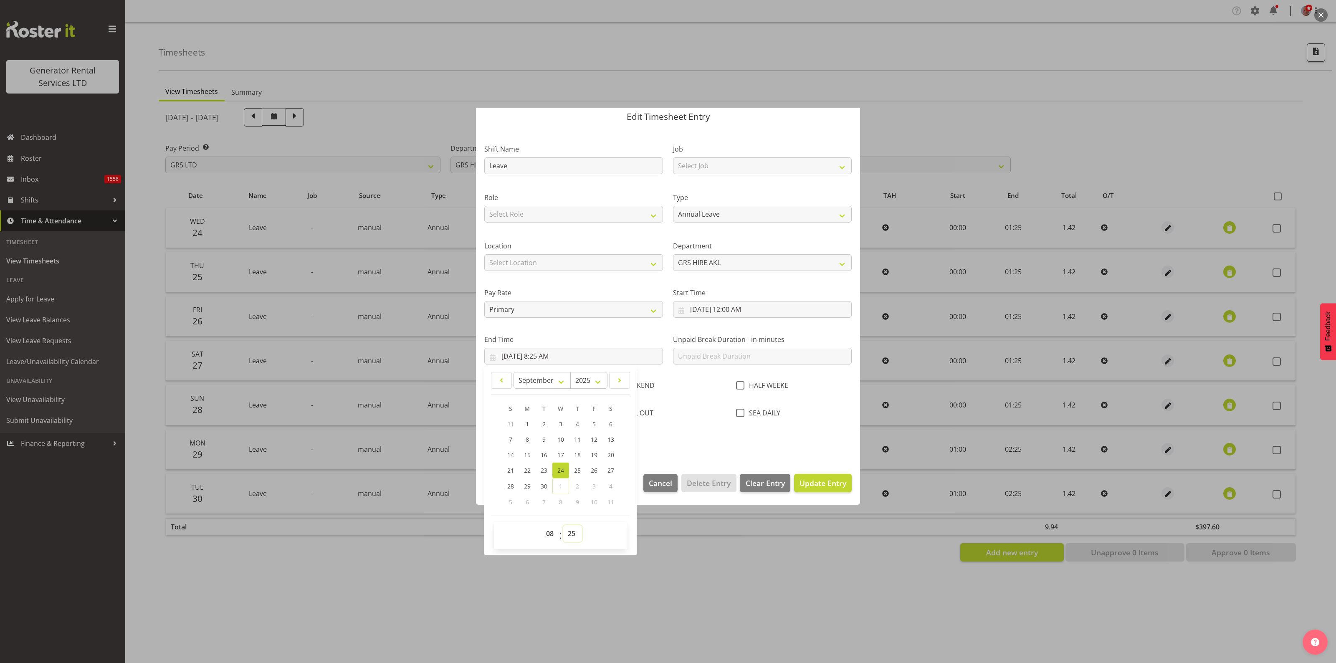
click at [571, 533] on select "00 01 02 03 04 05 06 07 08 09 10 11 12 13 14 15 16 17 18 19 20 21 22 23 24 25 2…" at bounding box center [572, 533] width 19 height 17
select select "0"
click at [563, 525] on select "00 01 02 03 04 05 06 07 08 09 10 11 12 13 14 15 16 17 18 19 20 21 22 23 24 25 2…" at bounding box center [572, 533] width 19 height 17
type input "9/24/2025, 8:00 AM"
click at [687, 439] on div "Shift Name Leave Job Select Job 1.1 GRS AKL RENTALS 1.1 GRS AKL RENTALS AC 1.1 …" at bounding box center [667, 292] width 377 height 320
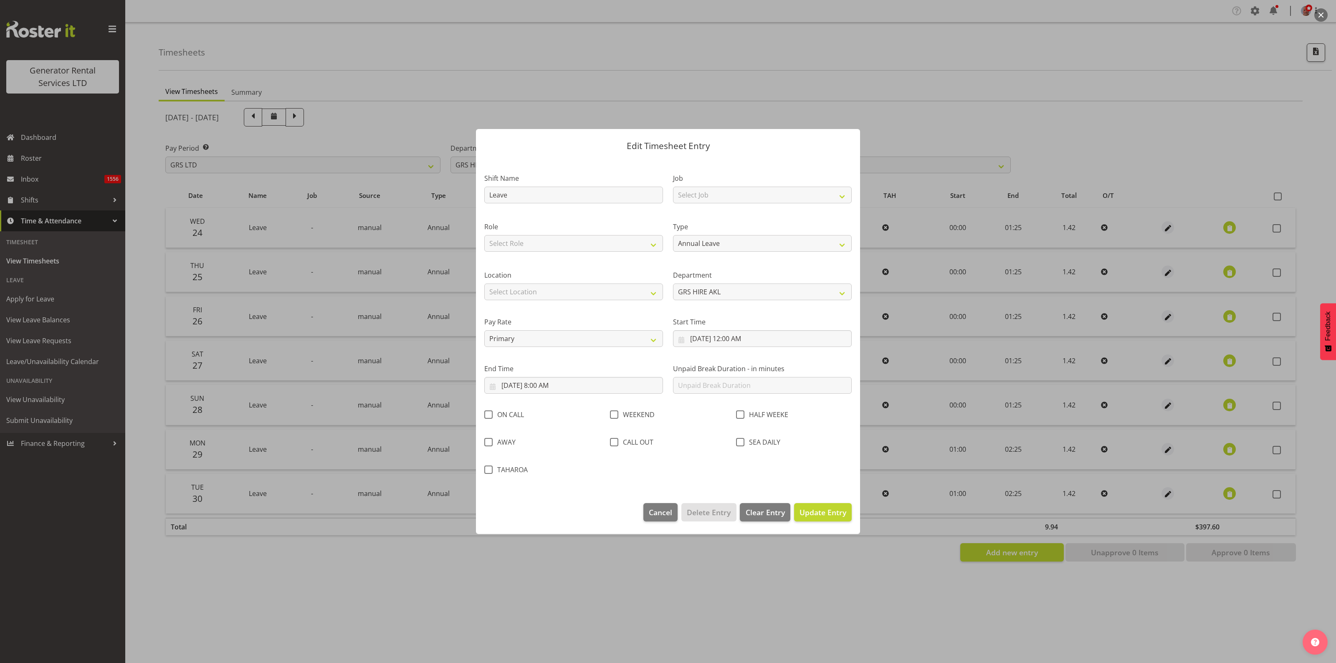
scroll to position [0, 0]
click at [815, 518] on span "Update Entry" at bounding box center [823, 512] width 47 height 11
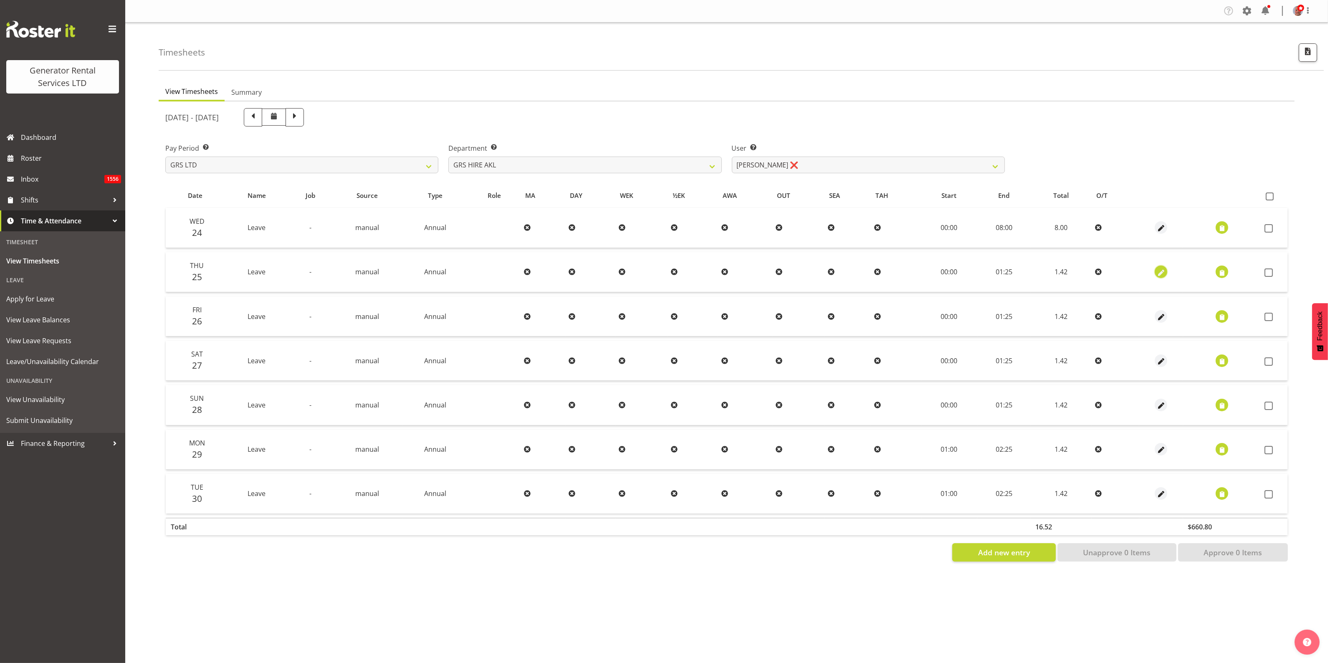
click at [1159, 269] on span "button" at bounding box center [1162, 273] width 10 height 10
select select "Annual"
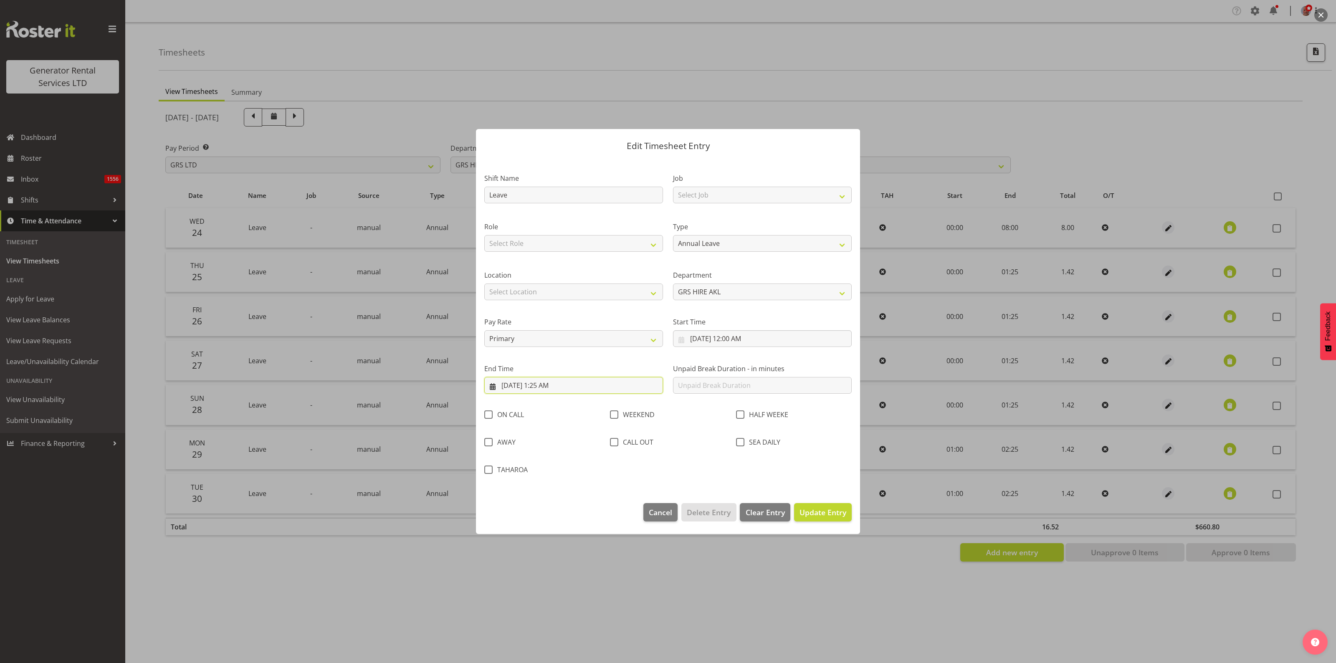
click at [558, 387] on input "9/25/2025, 1:25 AM" at bounding box center [573, 385] width 179 height 17
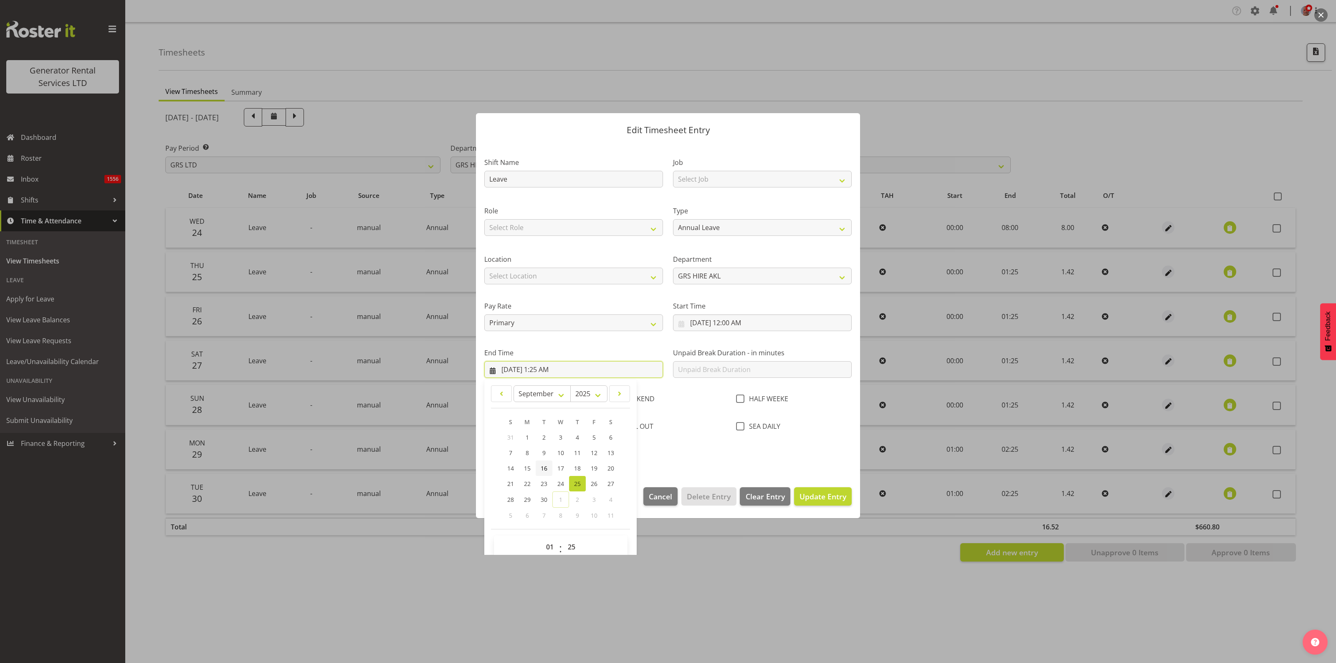
scroll to position [29, 0]
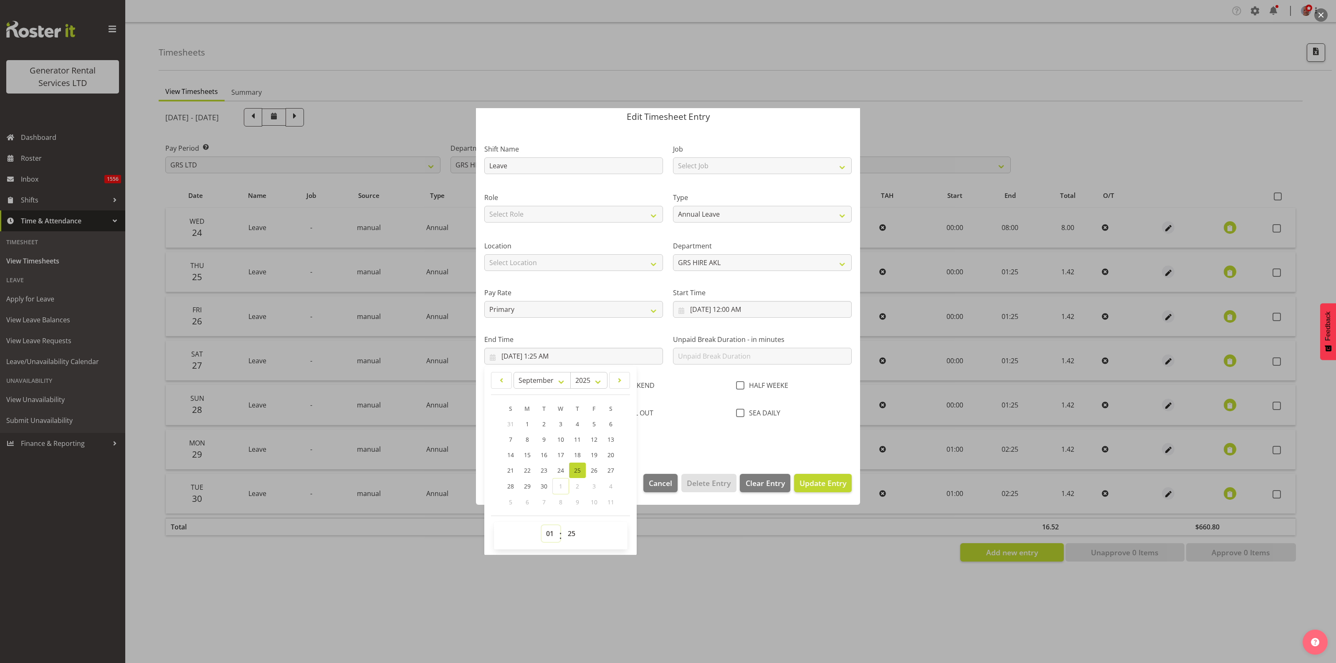
click at [547, 528] on select "00 01 02 03 04 05 06 07 08 09 10 11 12 13 14 15 16 17 18 19 20 21 22 23" at bounding box center [551, 533] width 19 height 17
click at [547, 535] on select "00 01 02 03 04 05 06 07 08 09 10 11 12 13 14 15 16 17 18 19 20 21 22 23" at bounding box center [551, 533] width 19 height 17
select select "8"
click at [542, 525] on select "00 01 02 03 04 05 06 07 08 09 10 11 12 13 14 15 16 17 18 19 20 21 22 23" at bounding box center [551, 533] width 19 height 17
type input "9/25/2025, 8:25 AM"
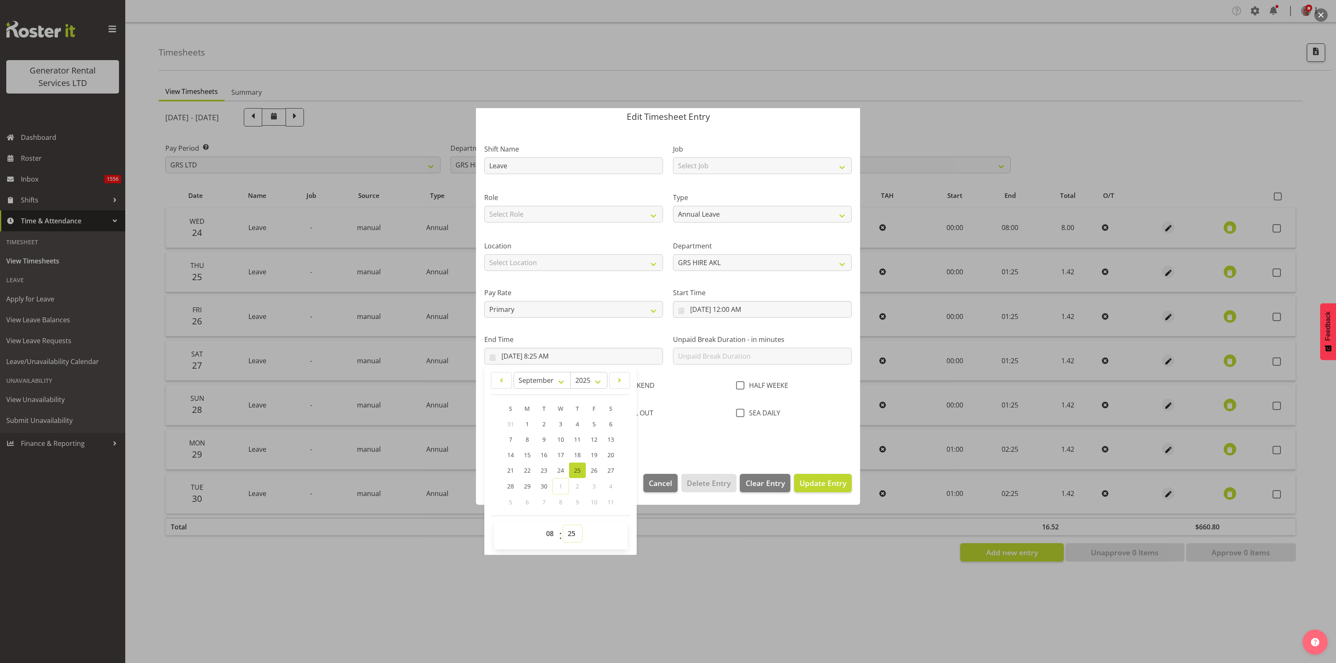
click at [573, 533] on select "00 01 02 03 04 05 06 07 08 09 10 11 12 13 14 15 16 17 18 19 20 21 22 23 24 25 2…" at bounding box center [572, 533] width 19 height 17
select select "0"
click at [563, 525] on select "00 01 02 03 04 05 06 07 08 09 10 11 12 13 14 15 16 17 18 19 20 21 22 23 24 25 2…" at bounding box center [572, 533] width 19 height 17
type input "9/25/2025, 8:00 AM"
click at [670, 604] on div at bounding box center [668, 331] width 1336 height 663
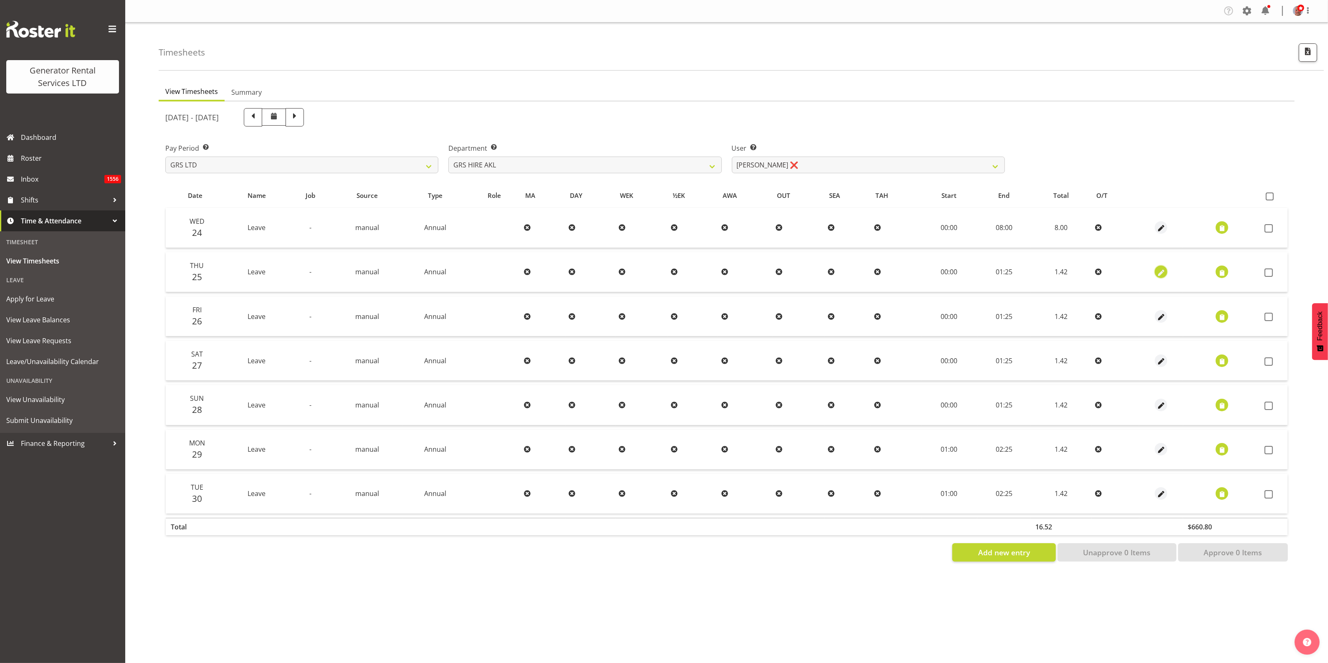
click at [1162, 272] on span "button" at bounding box center [1162, 273] width 10 height 10
select select "Annual"
select select "8"
select select "2025"
select select "1"
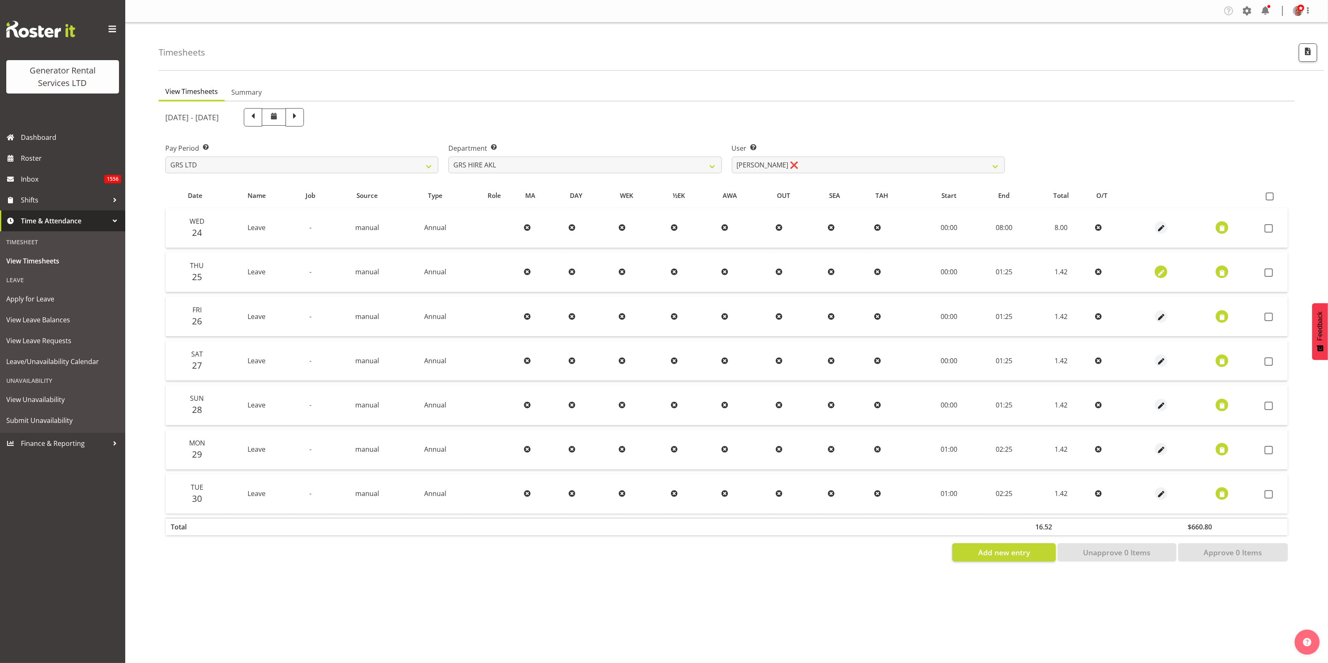
select select "25"
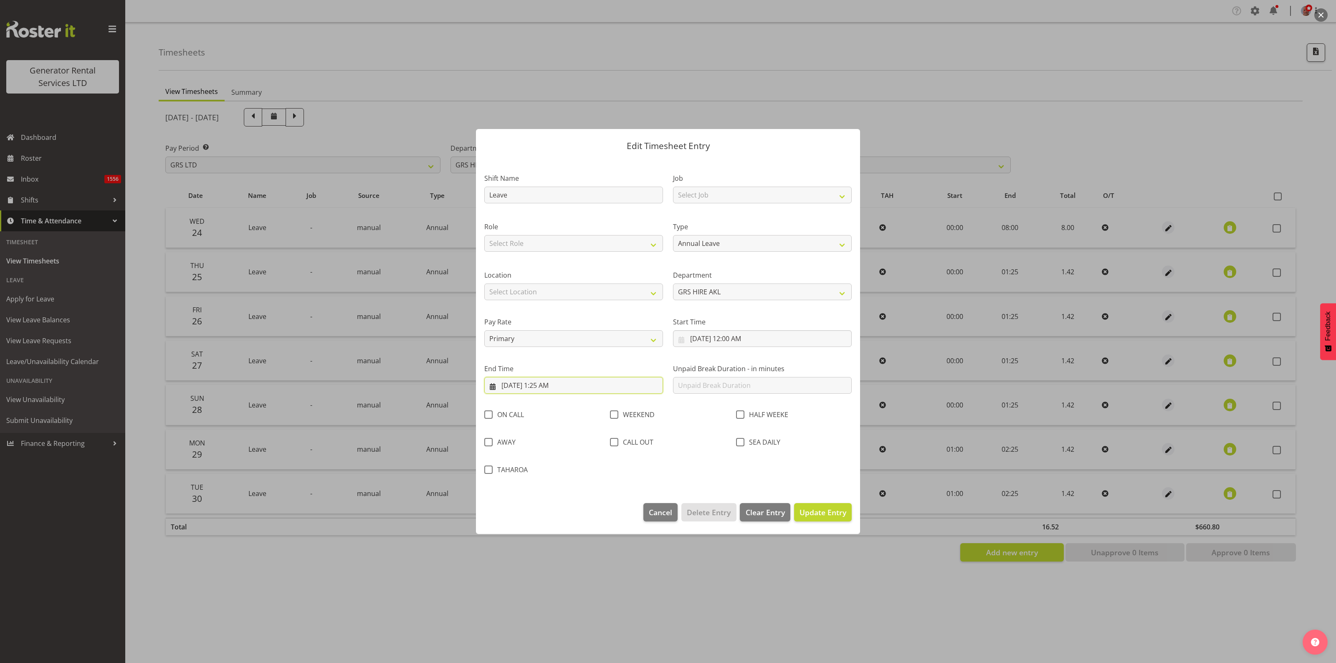
click at [563, 382] on input "9/25/2025, 1:25 AM" at bounding box center [573, 385] width 179 height 17
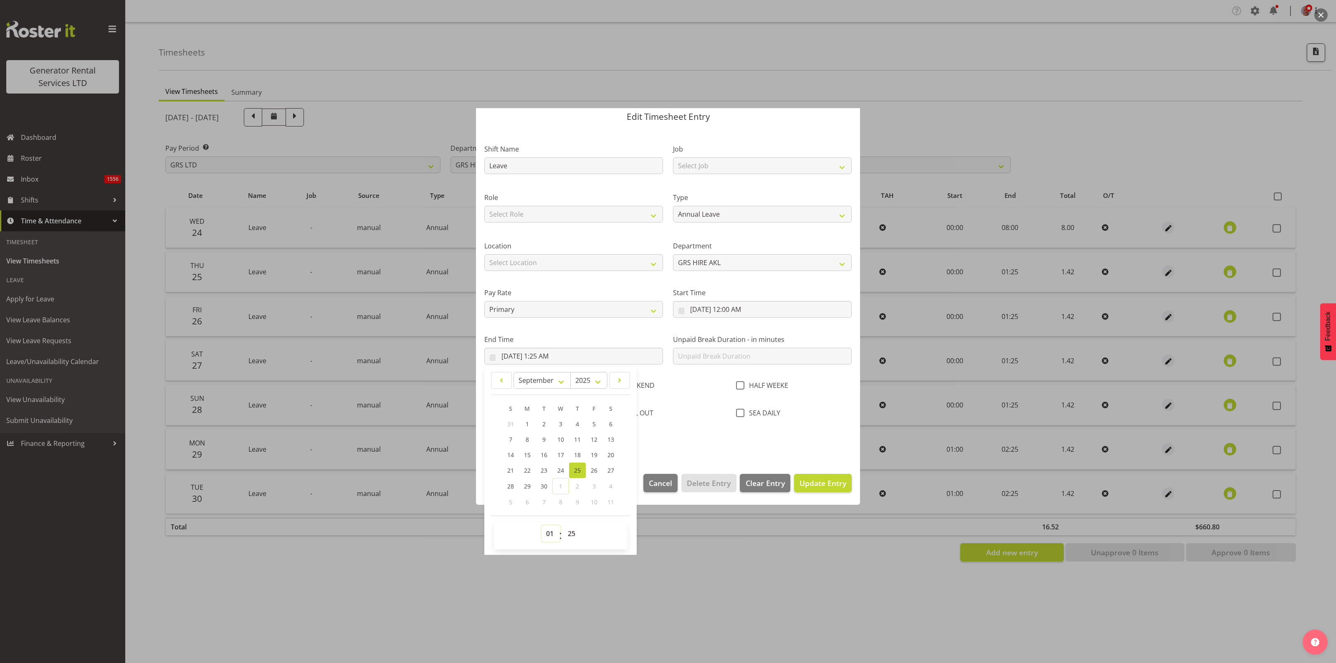
click at [548, 533] on select "00 01 02 03 04 05 06 07 08 09 10 11 12 13 14 15 16 17 18 19 20 21 22 23" at bounding box center [551, 533] width 19 height 17
click at [550, 541] on select "00 01 02 03 04 05 06 07 08 09 10 11 12 13 14 15 16 17 18 19 20 21 22 23" at bounding box center [551, 533] width 19 height 17
select select "8"
click at [542, 525] on select "00 01 02 03 04 05 06 07 08 09 10 11 12 13 14 15 16 17 18 19 20 21 22 23" at bounding box center [551, 533] width 19 height 17
type input "9/25/2025, 8:25 AM"
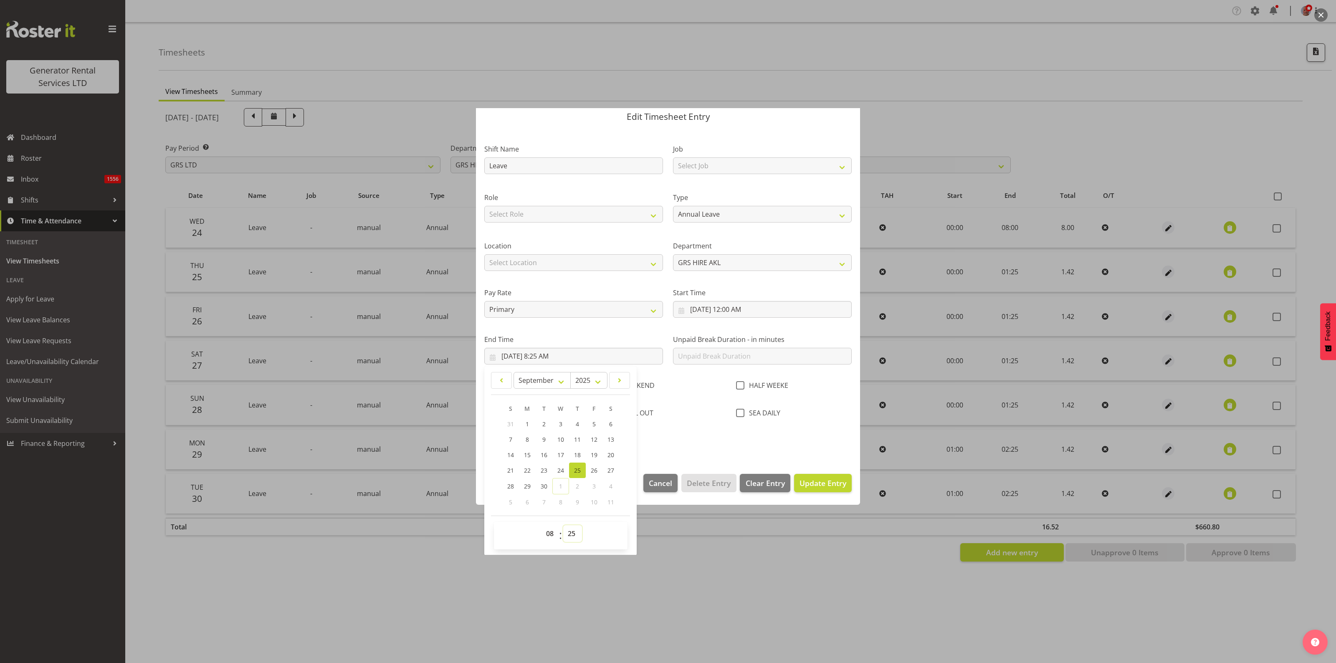
click at [569, 533] on select "00 01 02 03 04 05 06 07 08 09 10 11 12 13 14 15 16 17 18 19 20 21 22 23 24 25 2…" at bounding box center [572, 533] width 19 height 17
select select "0"
click at [563, 525] on select "00 01 02 03 04 05 06 07 08 09 10 11 12 13 14 15 16 17 18 19 20 21 22 23 24 25 2…" at bounding box center [572, 533] width 19 height 17
type input "9/25/2025, 8:00 AM"
click at [815, 485] on span "Update Entry" at bounding box center [823, 483] width 47 height 10
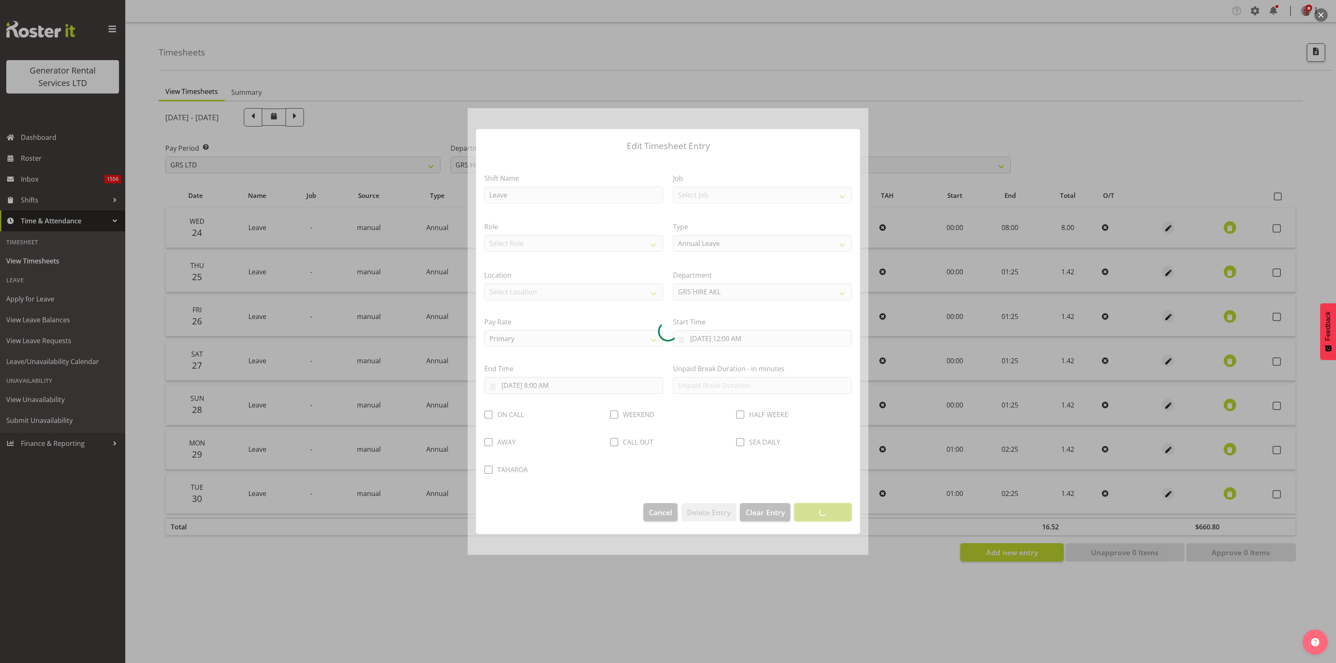
scroll to position [0, 0]
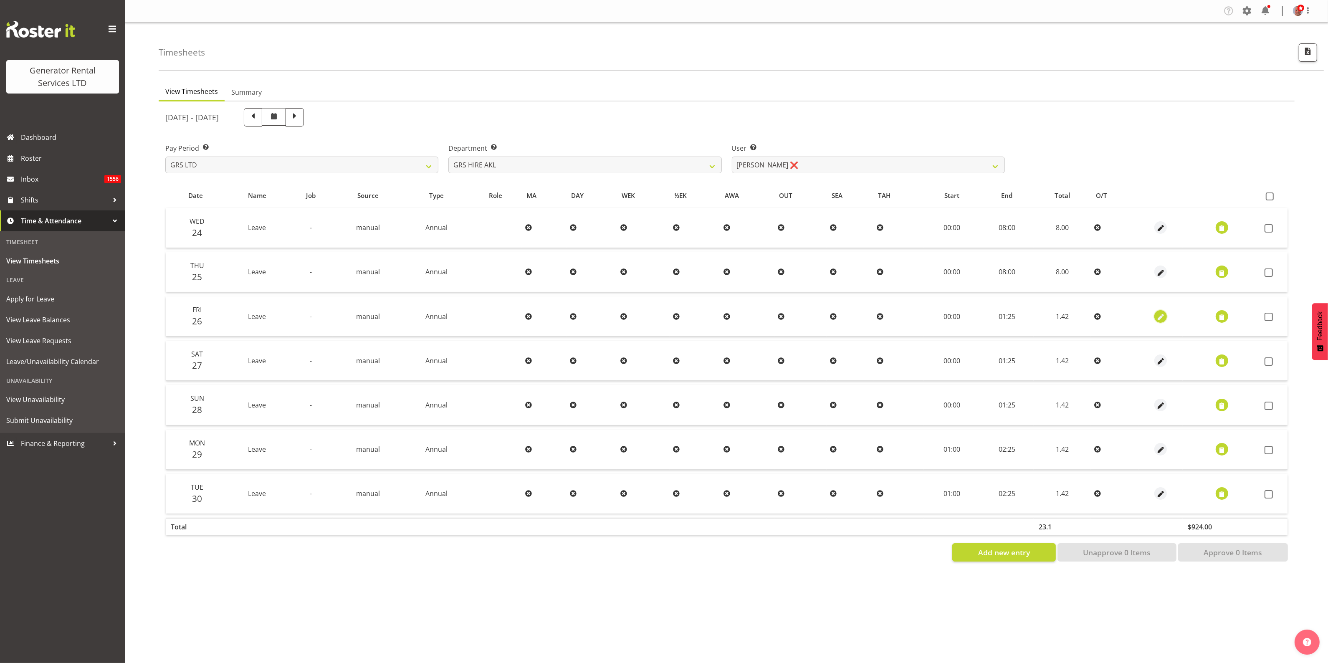
click at [1161, 313] on span "button" at bounding box center [1161, 317] width 10 height 10
select select "Annual"
select select "8"
select select "2025"
select select "1"
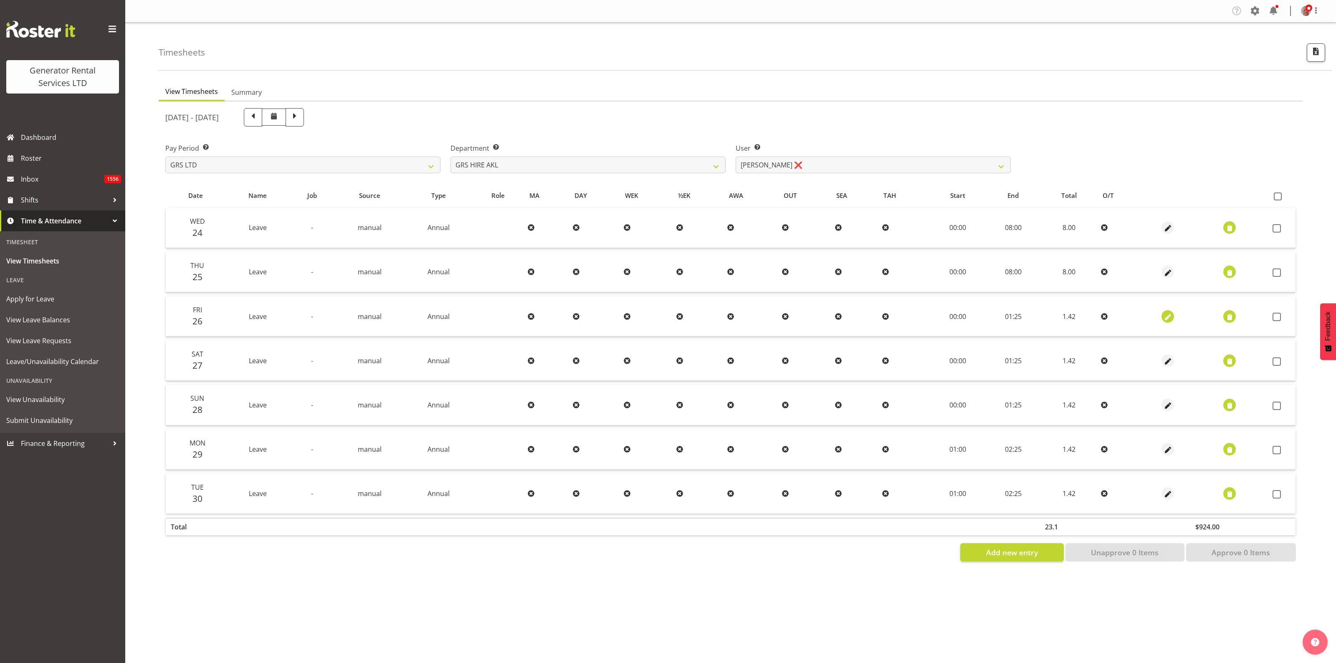
select select "25"
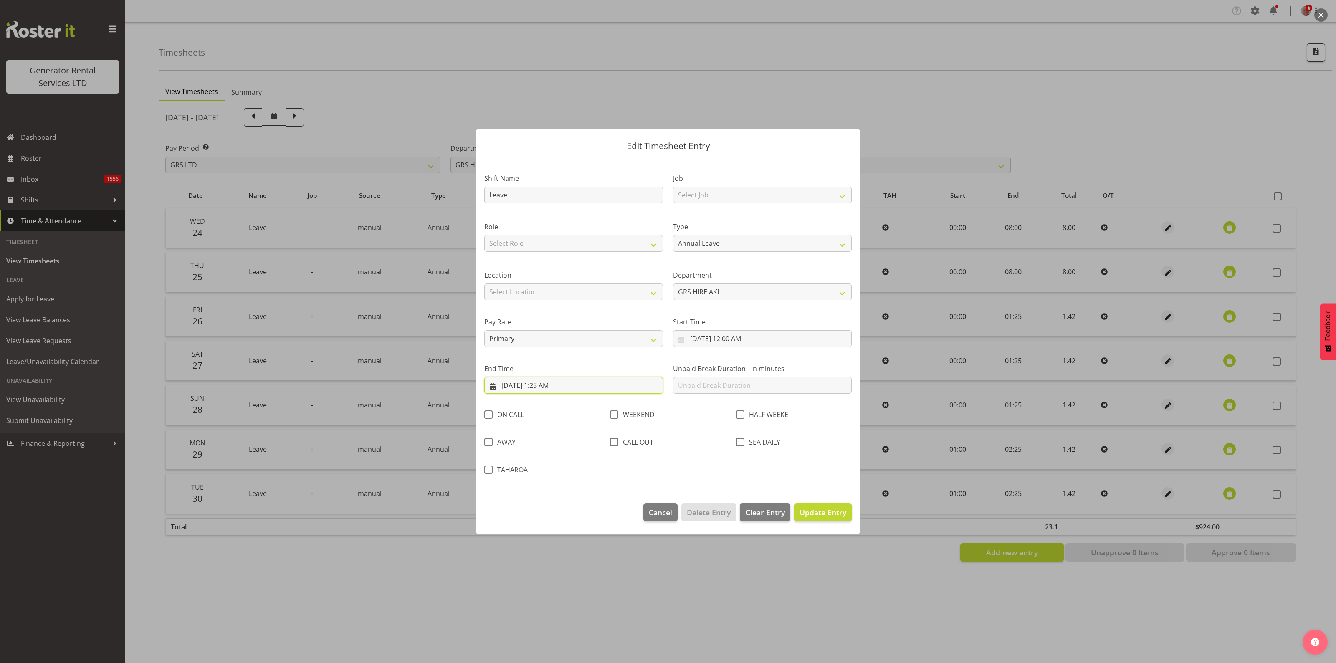
click at [564, 385] on input "9/26/2025, 1:25 AM" at bounding box center [573, 385] width 179 height 17
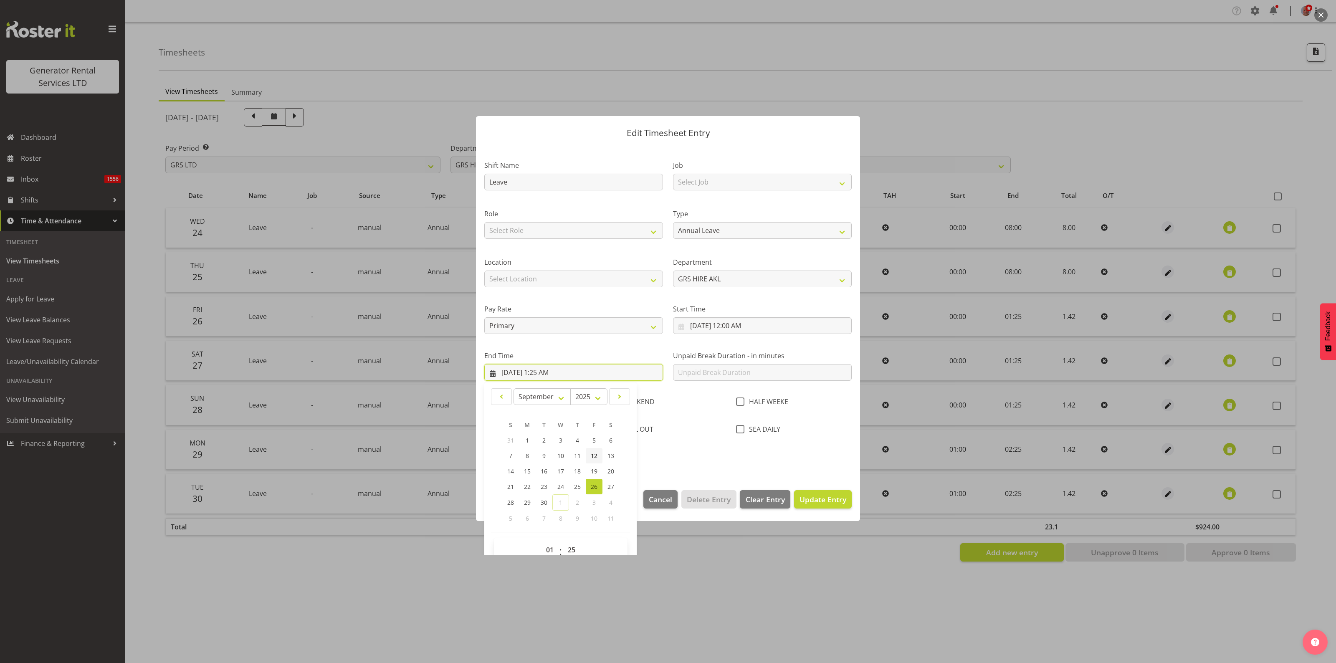
scroll to position [29, 0]
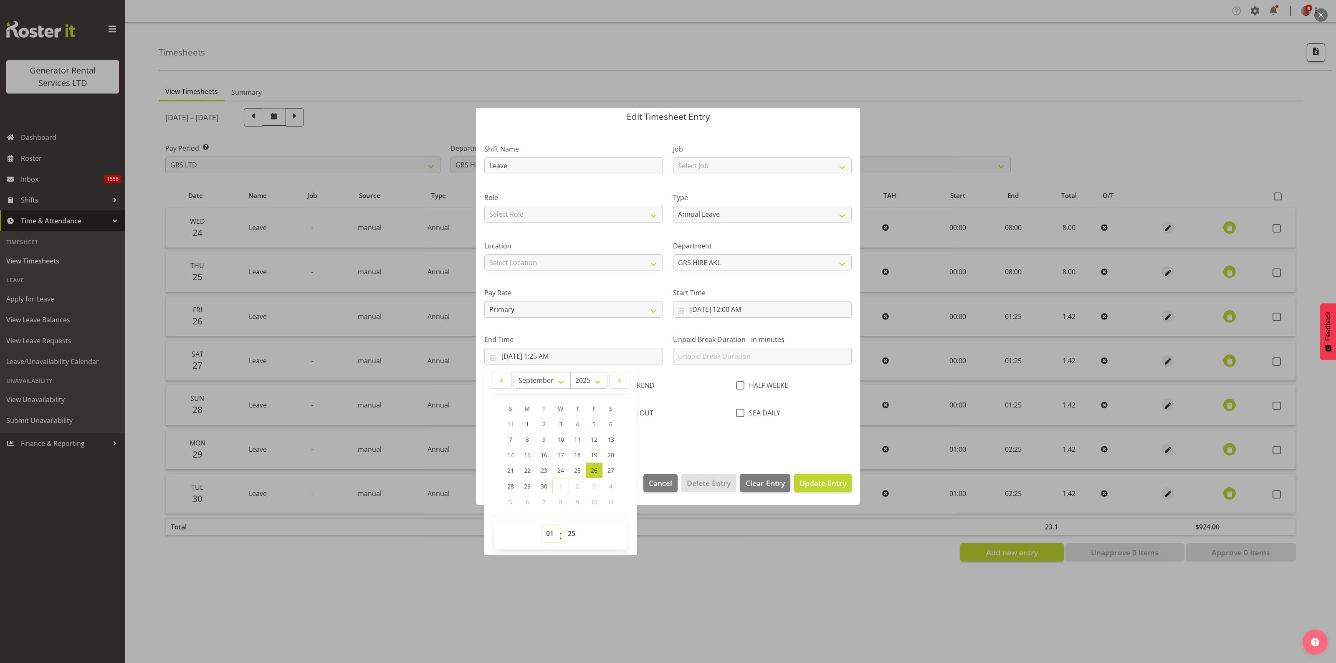
click at [548, 535] on select "00 01 02 03 04 05 06 07 08 09 10 11 12 13 14 15 16 17 18 19 20 21 22 23" at bounding box center [551, 533] width 19 height 17
click at [551, 529] on select "00 01 02 03 04 05 06 07 08 09 10 11 12 13 14 15 16 17 18 19 20 21 22 23" at bounding box center [551, 533] width 19 height 17
select select "8"
click at [542, 525] on select "00 01 02 03 04 05 06 07 08 09 10 11 12 13 14 15 16 17 18 19 20 21 22 23" at bounding box center [551, 533] width 19 height 17
type input "9/26/2025, 8:25 AM"
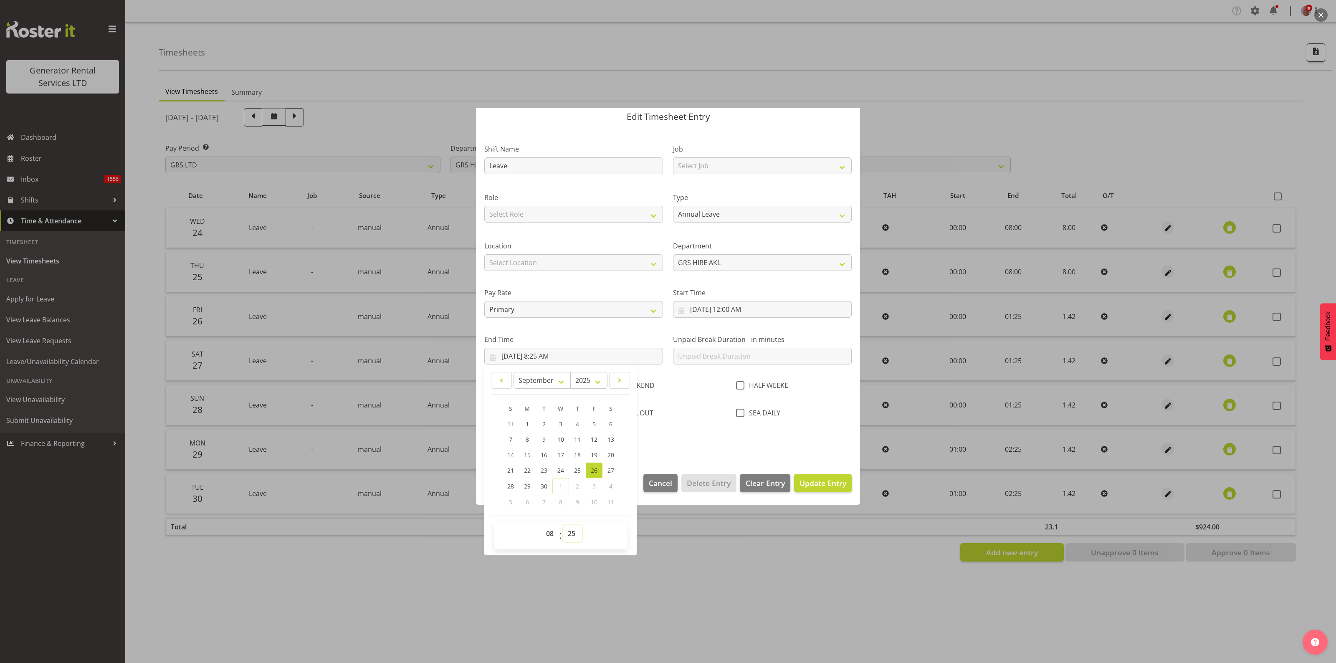
click at [572, 533] on select "00 01 02 03 04 05 06 07 08 09 10 11 12 13 14 15 16 17 18 19 20 21 22 23 24 25 2…" at bounding box center [572, 533] width 19 height 17
select select "0"
click at [563, 525] on select "00 01 02 03 04 05 06 07 08 09 10 11 12 13 14 15 16 17 18 19 20 21 22 23 24 25 2…" at bounding box center [572, 533] width 19 height 17
type input "9/26/2025, 8:00 AM"
click at [802, 479] on span "Update Entry" at bounding box center [823, 483] width 47 height 10
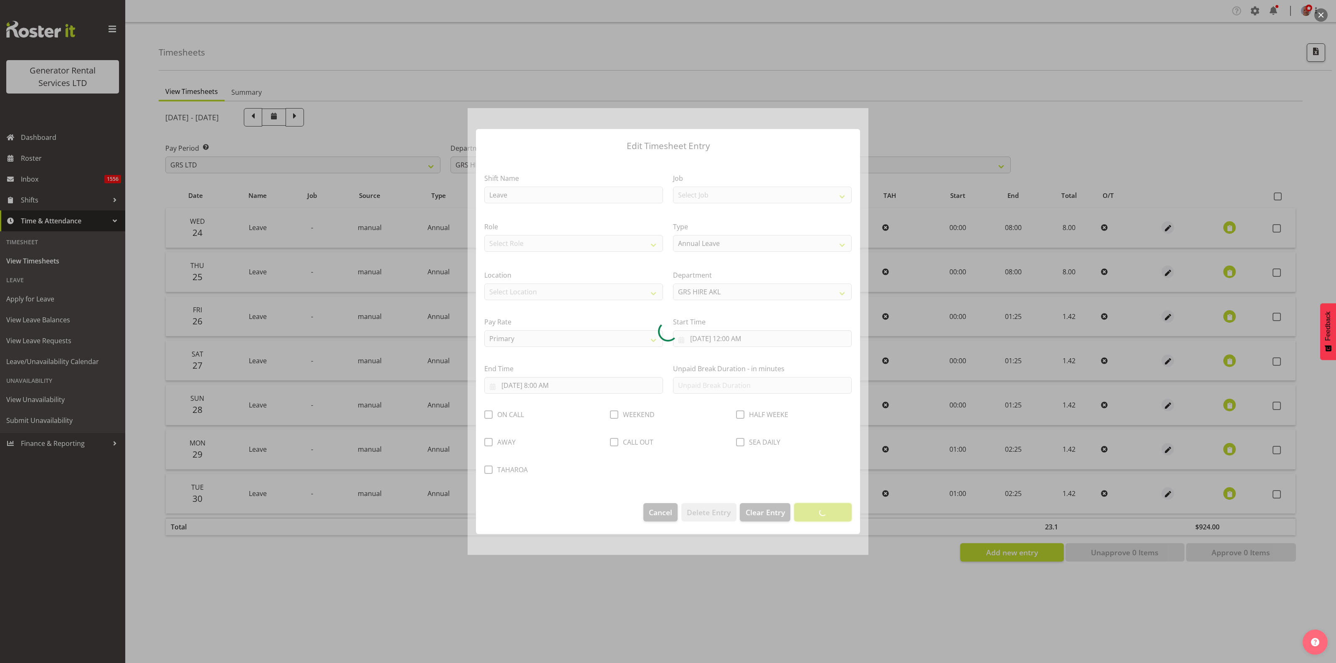
scroll to position [0, 0]
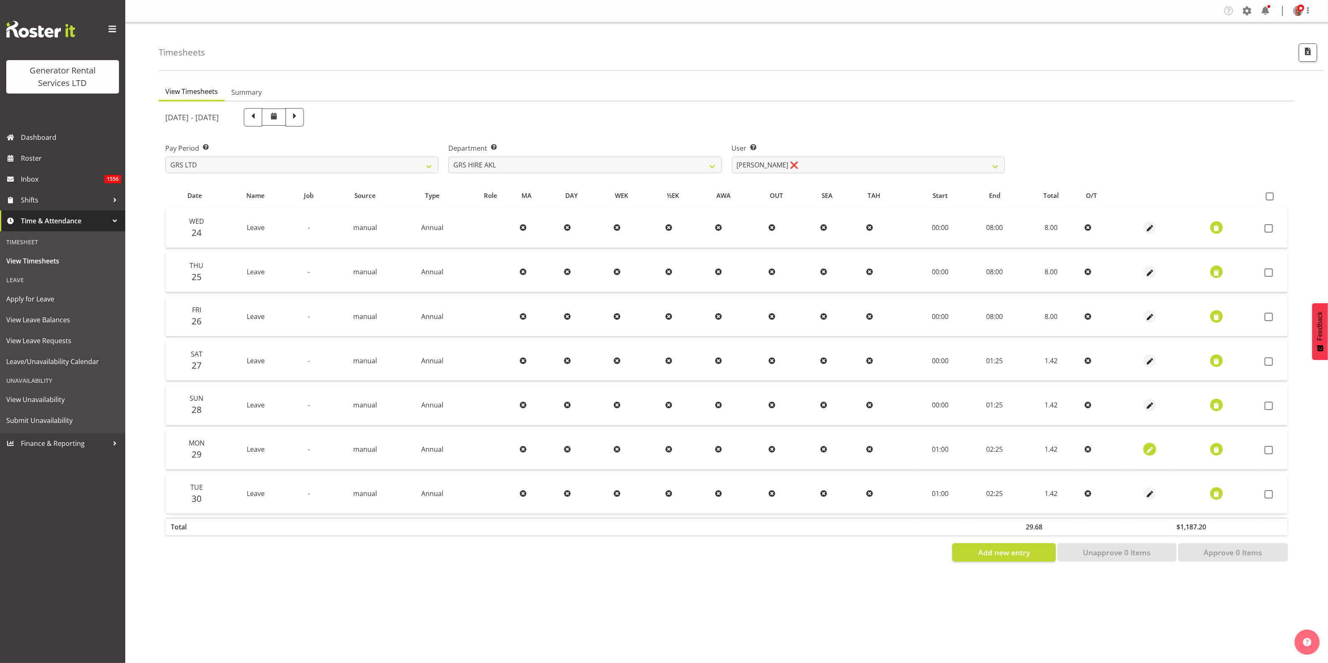
click at [1146, 452] on span "button" at bounding box center [1150, 451] width 10 height 10
select select "Annual"
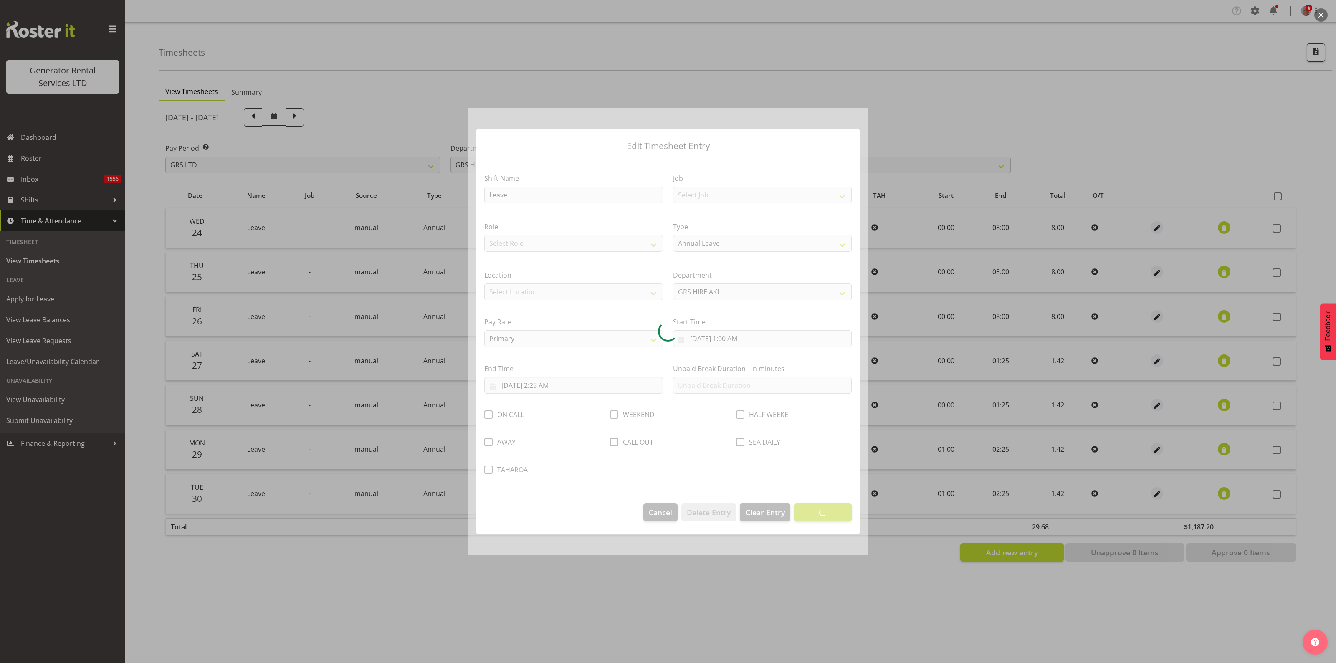
click at [543, 385] on div at bounding box center [668, 331] width 401 height 447
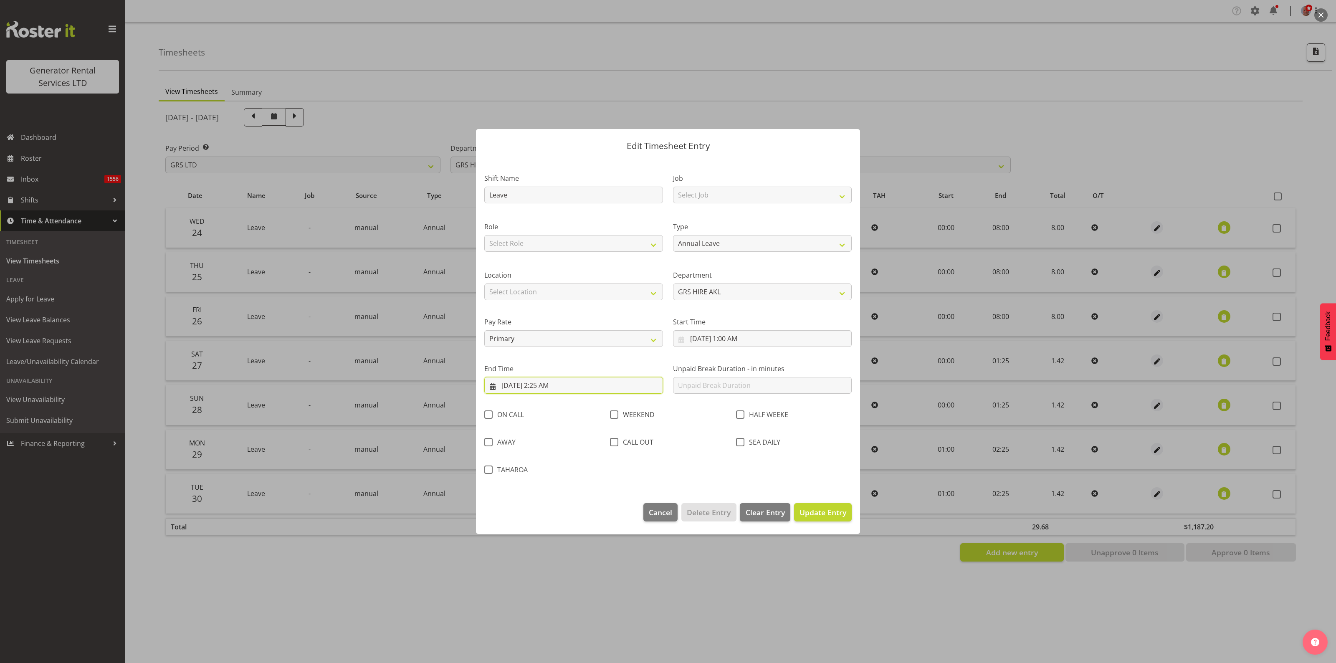
click at [557, 389] on input "9/29/2025, 2:25 AM" at bounding box center [573, 385] width 179 height 17
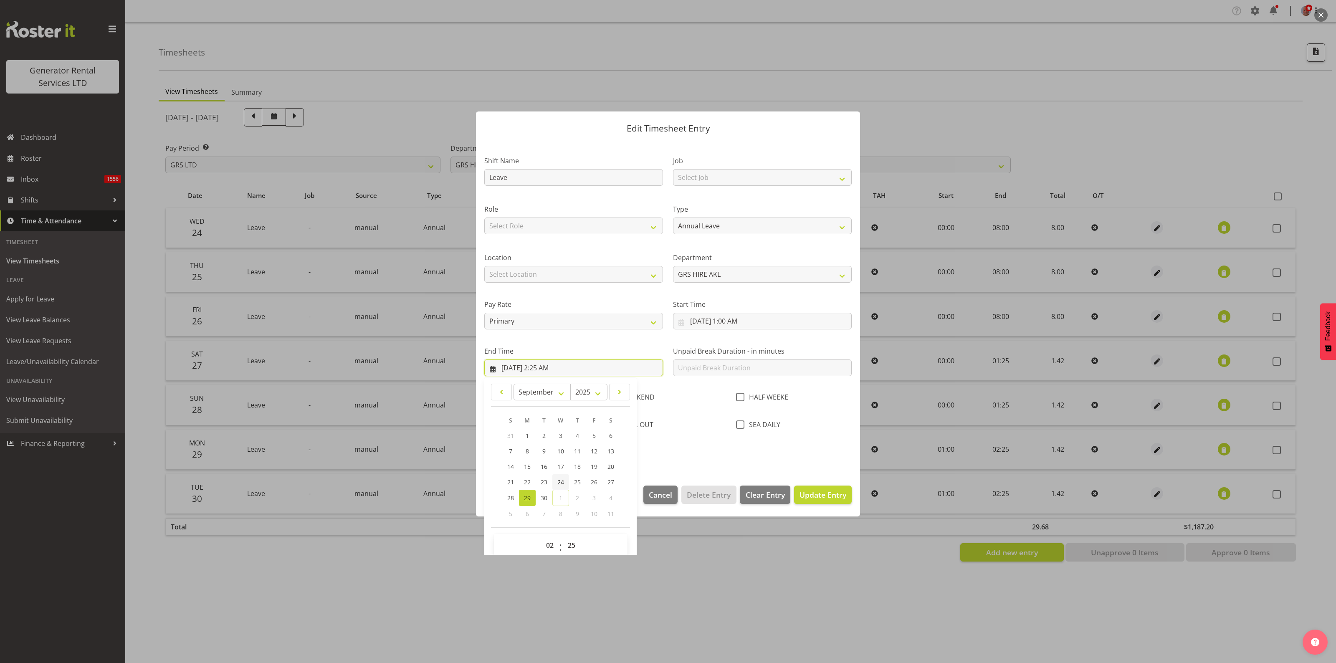
scroll to position [29, 0]
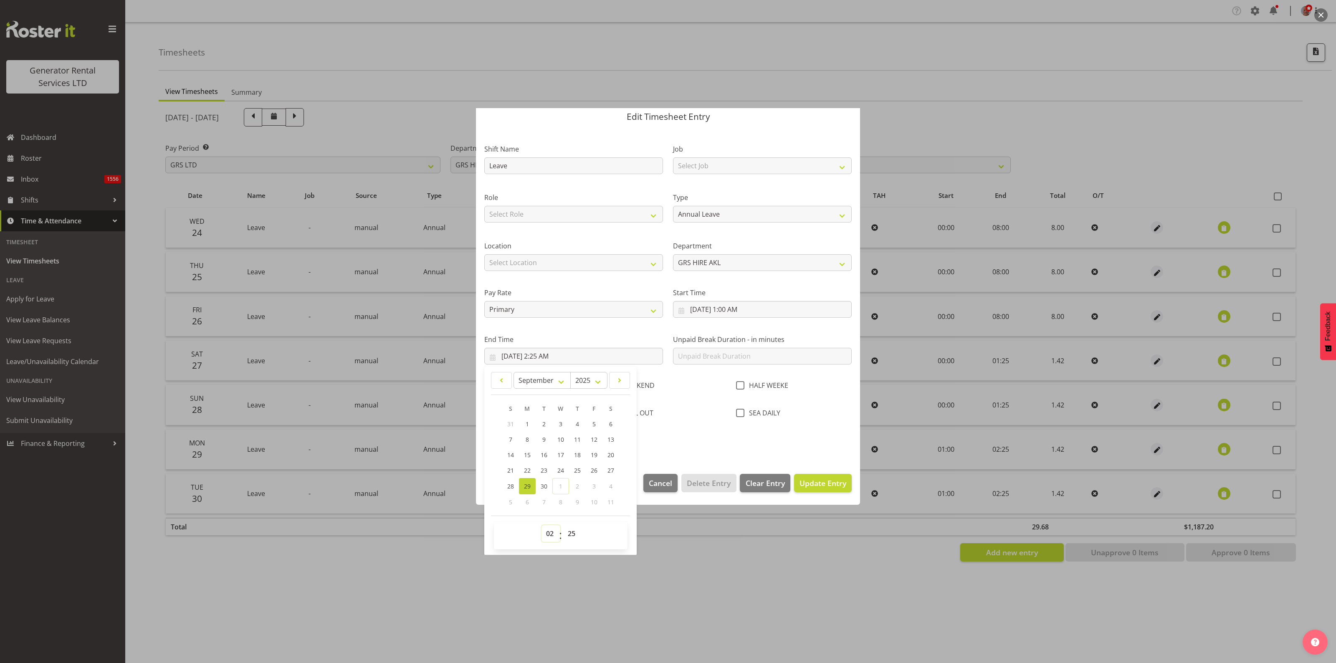
click at [552, 531] on select "00 01 02 03 04 05 06 07 08 09 10 11 12 13 14 15 16 17 18 19 20 21 22 23" at bounding box center [551, 533] width 19 height 17
click at [548, 525] on div "00 01 02 03 04 05 06 07 08 09 10 11 12 13 14 15 16 17 18 19 20 21 22 23 : 00 01…" at bounding box center [561, 536] width 134 height 28
click at [547, 534] on select "00 01 02 03 04 05 06 07 08 09 10 11 12 13 14 15 16 17 18 19 20 21 22 23" at bounding box center [551, 533] width 19 height 17
select select "8"
click at [542, 525] on select "00 01 02 03 04 05 06 07 08 09 10 11 12 13 14 15 16 17 18 19 20 21 22 23" at bounding box center [551, 533] width 19 height 17
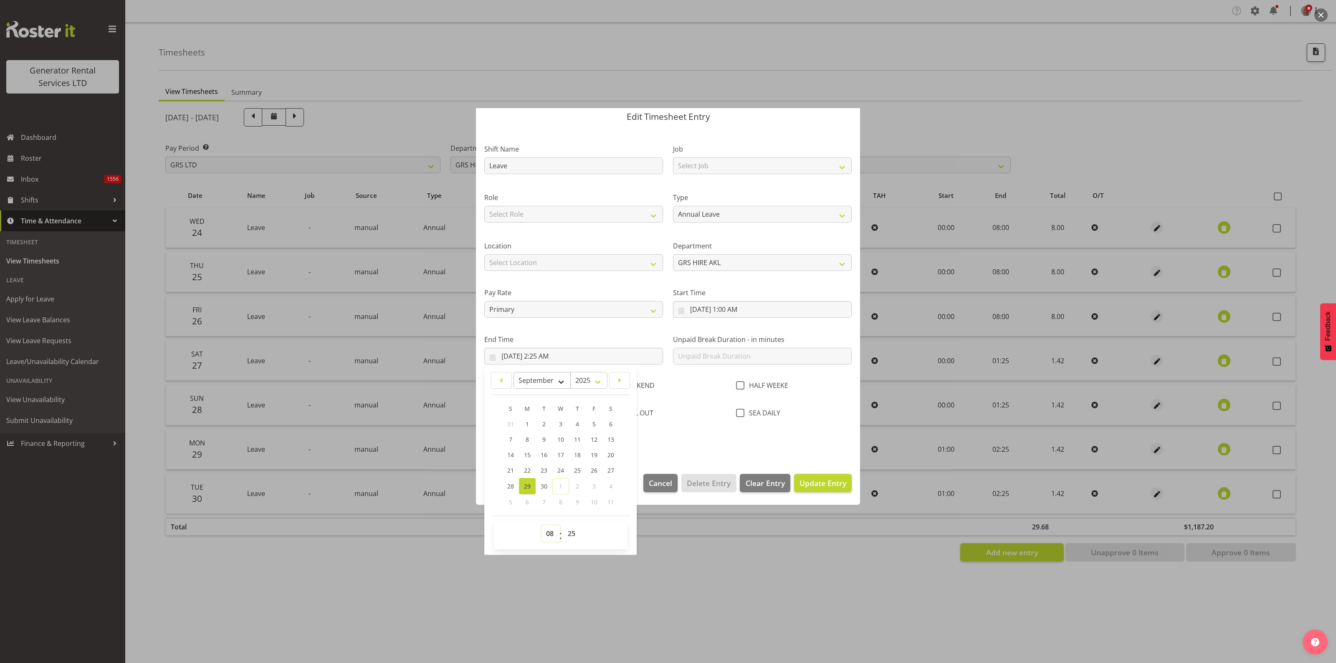
type input "9/29/2025, 8:25 AM"
click at [570, 533] on select "00 01 02 03 04 05 06 07 08 09 10 11 12 13 14 15 16 17 18 19 20 21 22 23 24 25 2…" at bounding box center [572, 533] width 19 height 17
select select "0"
click at [563, 525] on select "00 01 02 03 04 05 06 07 08 09 10 11 12 13 14 15 16 17 18 19 20 21 22 23 24 25 2…" at bounding box center [572, 533] width 19 height 17
type input "9/29/2025, 8:00 AM"
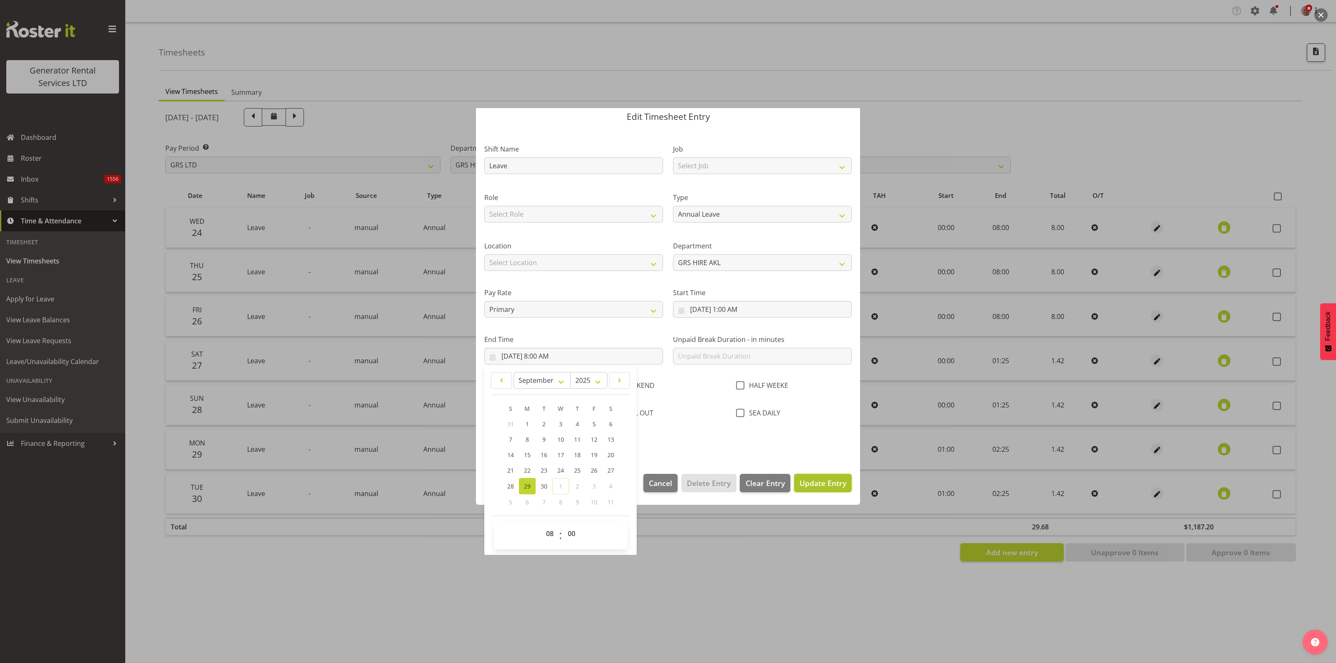
click at [809, 487] on span "Update Entry" at bounding box center [823, 483] width 47 height 10
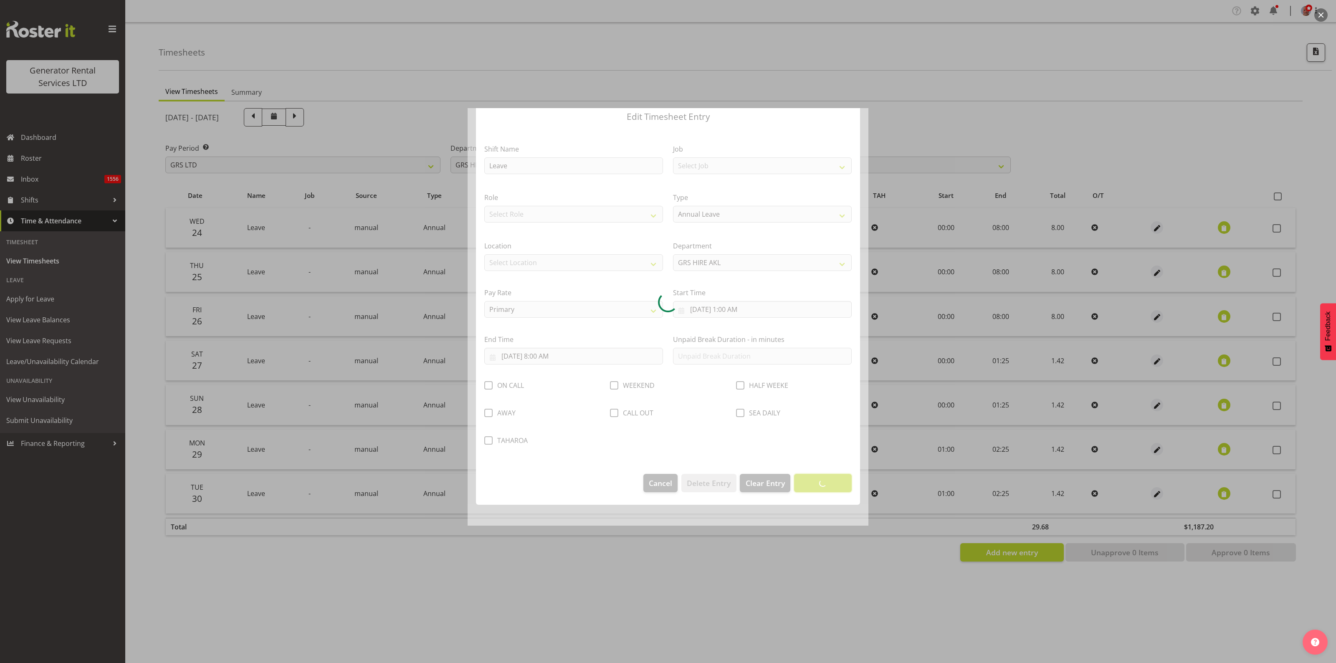
scroll to position [0, 0]
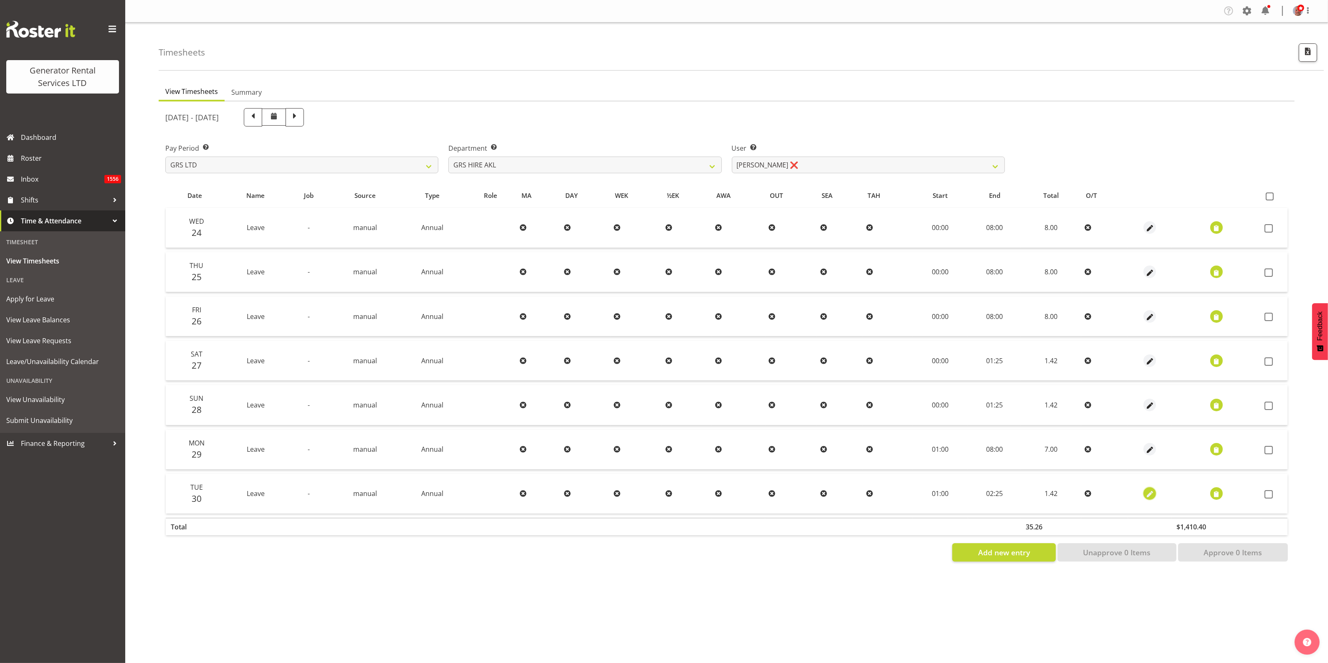
click at [1147, 493] on span "button" at bounding box center [1150, 495] width 10 height 10
select select "Annual"
select select "8"
select select "2025"
select select "2"
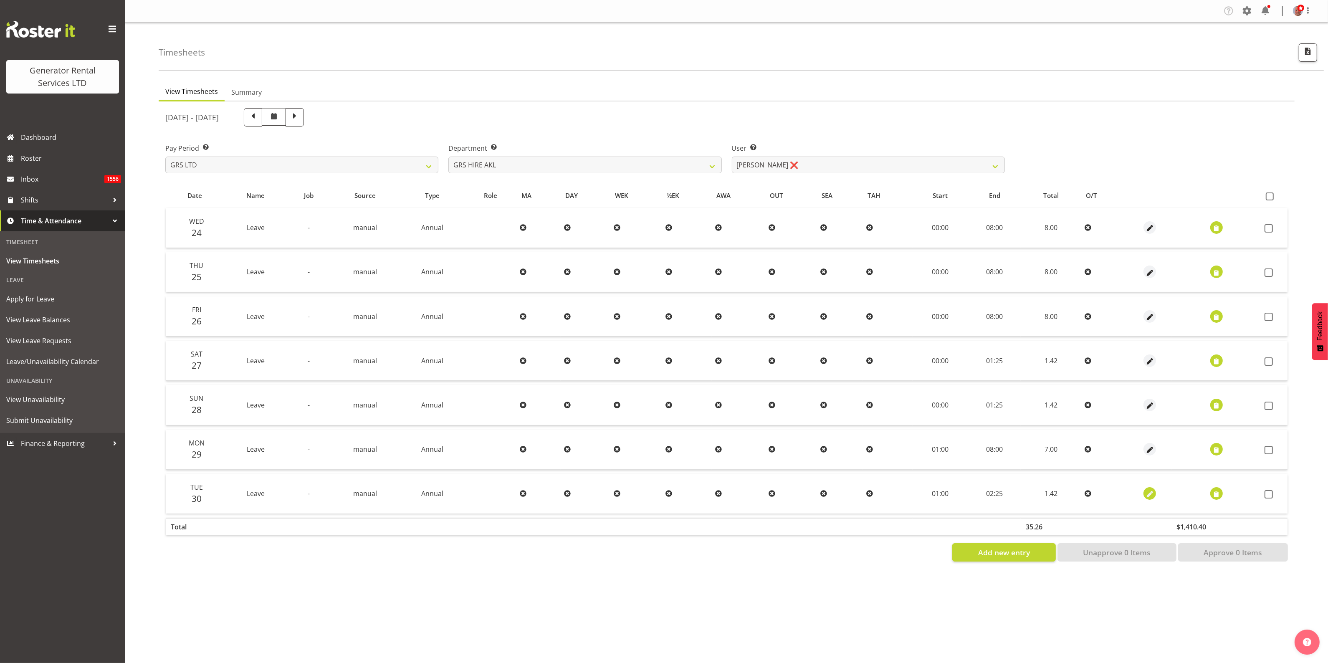
select select "25"
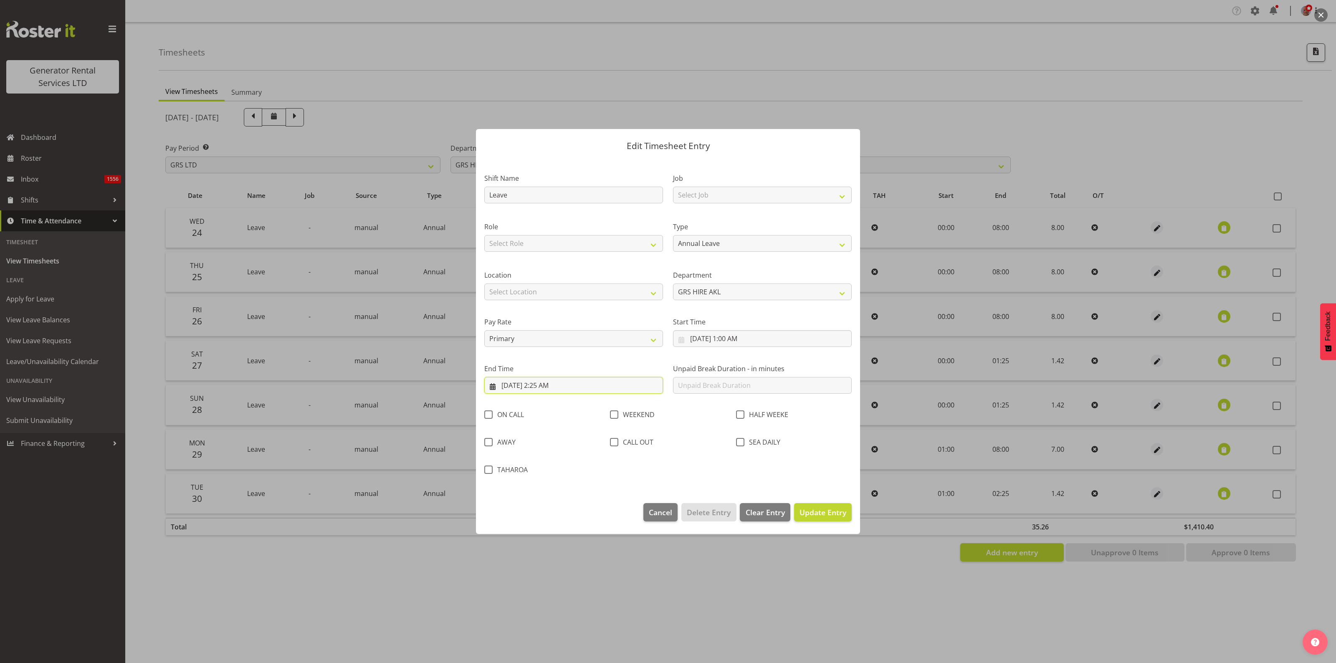
click at [552, 380] on input "9/30/2025, 2:25 AM" at bounding box center [573, 385] width 179 height 17
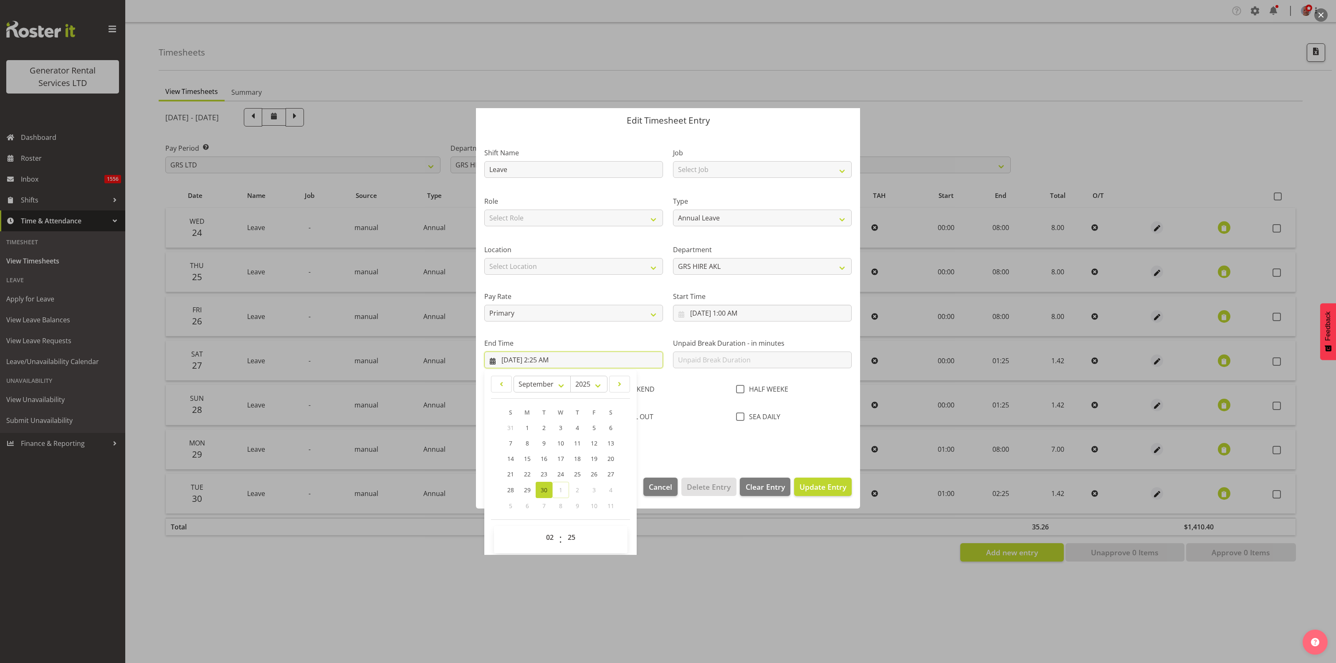
scroll to position [29, 0]
click at [549, 532] on select "00 01 02 03 04 05 06 07 08 09 10 11 12 13 14 15 16 17 18 19 20 21 22 23" at bounding box center [551, 533] width 19 height 17
click at [549, 531] on select "00 01 02 03 04 05 06 07 08 09 10 11 12 13 14 15 16 17 18 19 20 21 22 23" at bounding box center [551, 533] width 19 height 17
select select "8"
click at [542, 525] on select "00 01 02 03 04 05 06 07 08 09 10 11 12 13 14 15 16 17 18 19 20 21 22 23" at bounding box center [551, 533] width 19 height 17
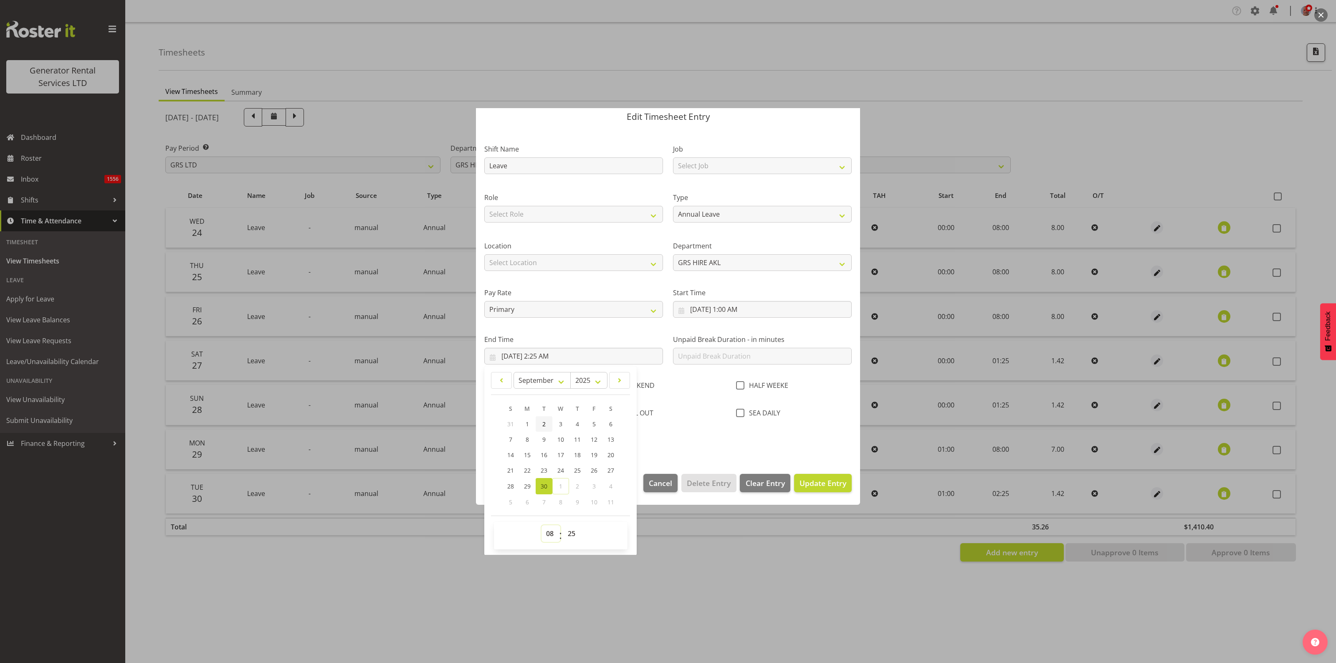
type input "9/30/2025, 8:25 AM"
click at [572, 529] on select "00 01 02 03 04 05 06 07 08 09 10 11 12 13 14 15 16 17 18 19 20 21 22 23 24 25 2…" at bounding box center [572, 533] width 19 height 17
select select "0"
click at [563, 525] on select "00 01 02 03 04 05 06 07 08 09 10 11 12 13 14 15 16 17 18 19 20 21 22 23 24 25 2…" at bounding box center [572, 533] width 19 height 17
type input "9/30/2025, 8:00 AM"
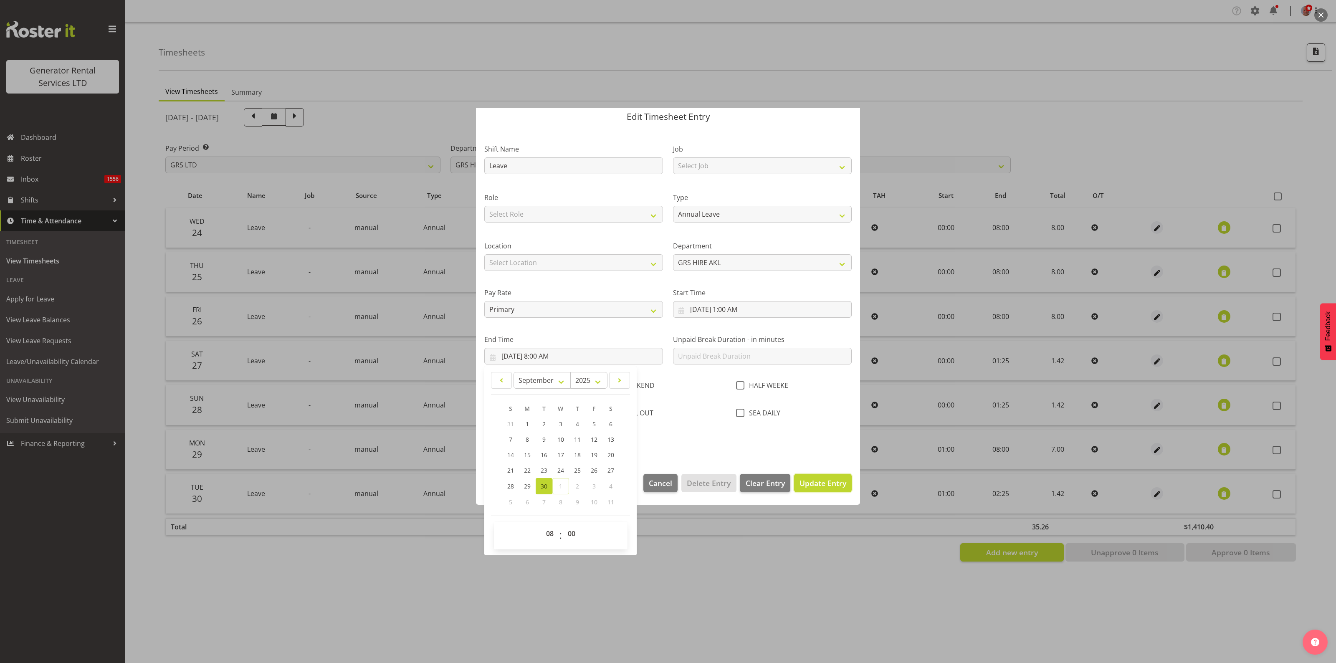
click at [807, 478] on button "Update Entry" at bounding box center [823, 483] width 58 height 18
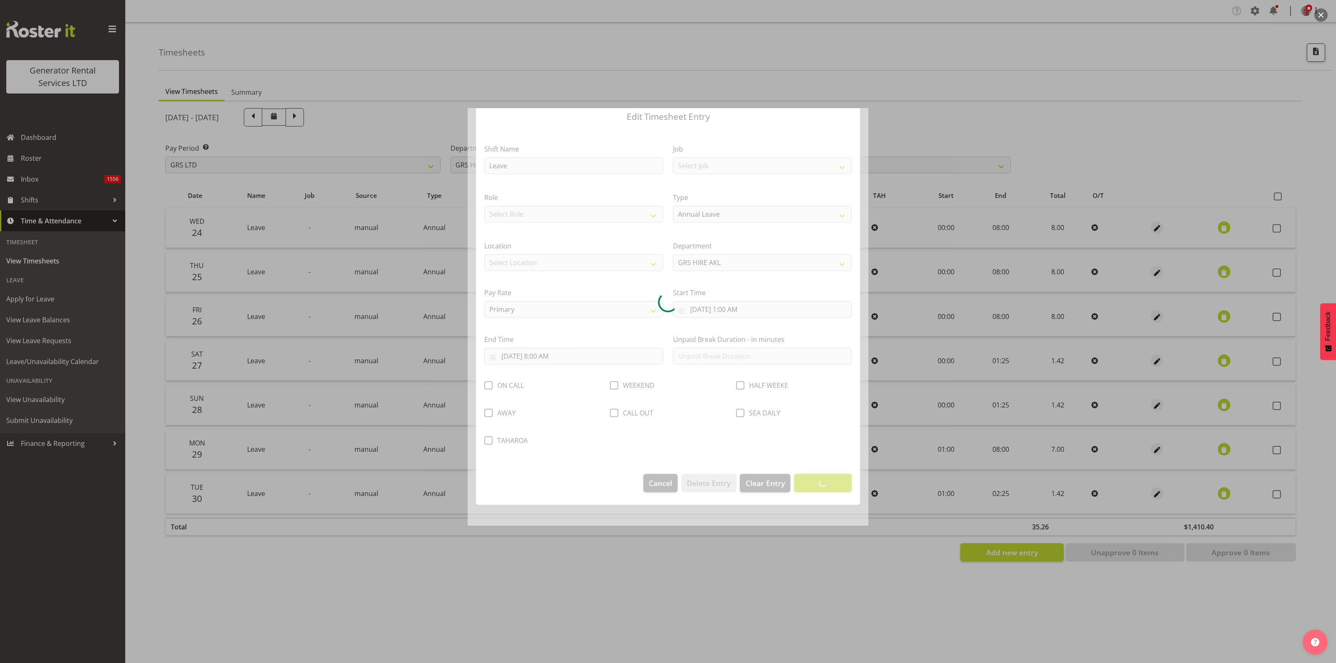
scroll to position [0, 0]
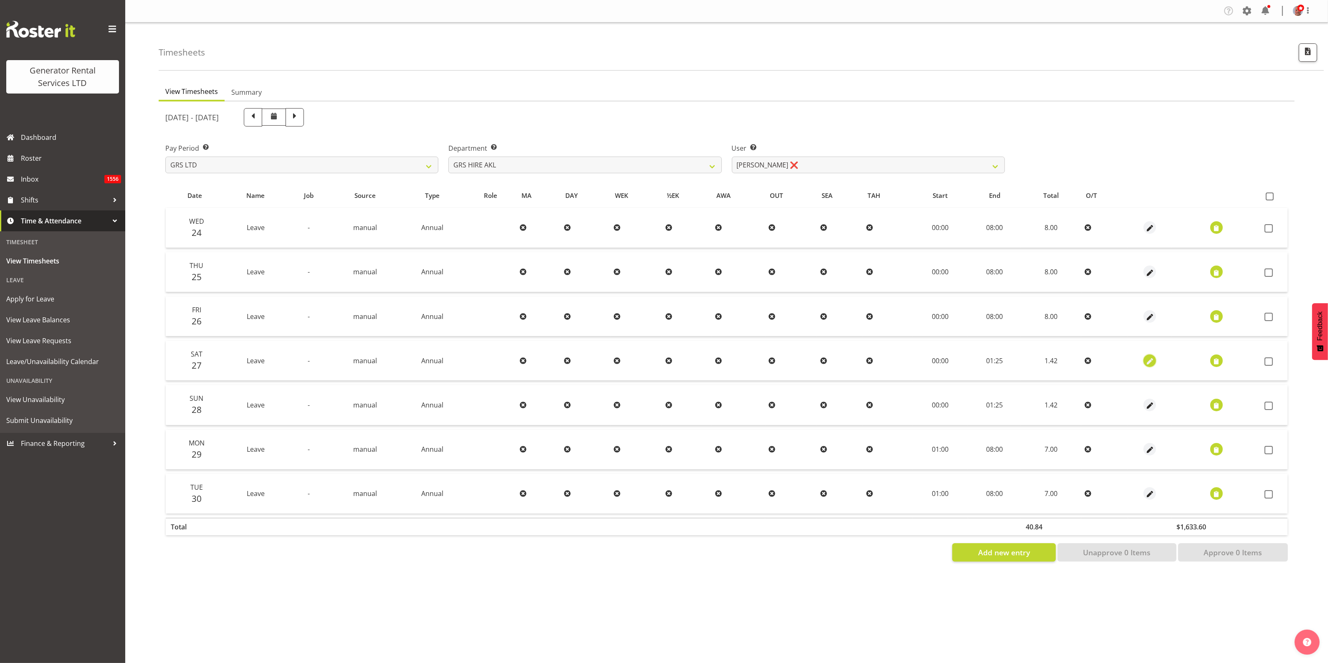
click at [1148, 362] on span "button" at bounding box center [1150, 362] width 10 height 10
select select "Annual"
select select "8"
select select "2025"
select select "1"
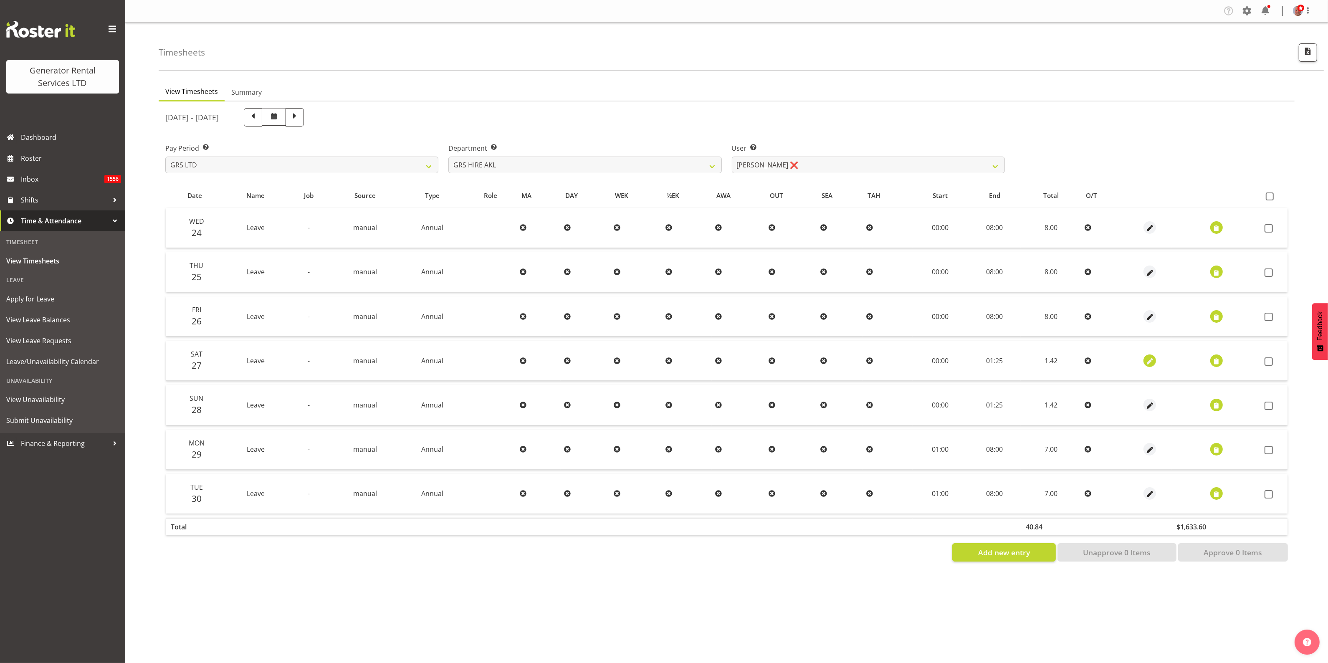
select select "25"
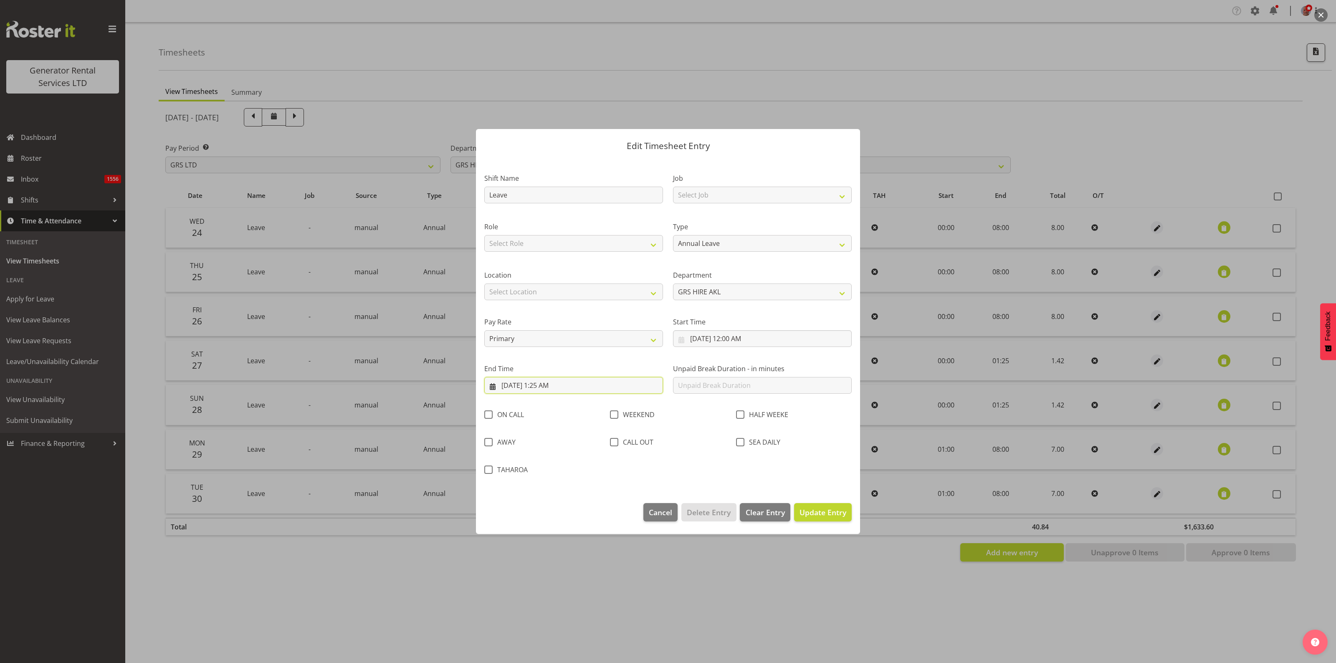
click at [547, 383] on input "9/27/2025, 1:25 AM" at bounding box center [573, 385] width 179 height 17
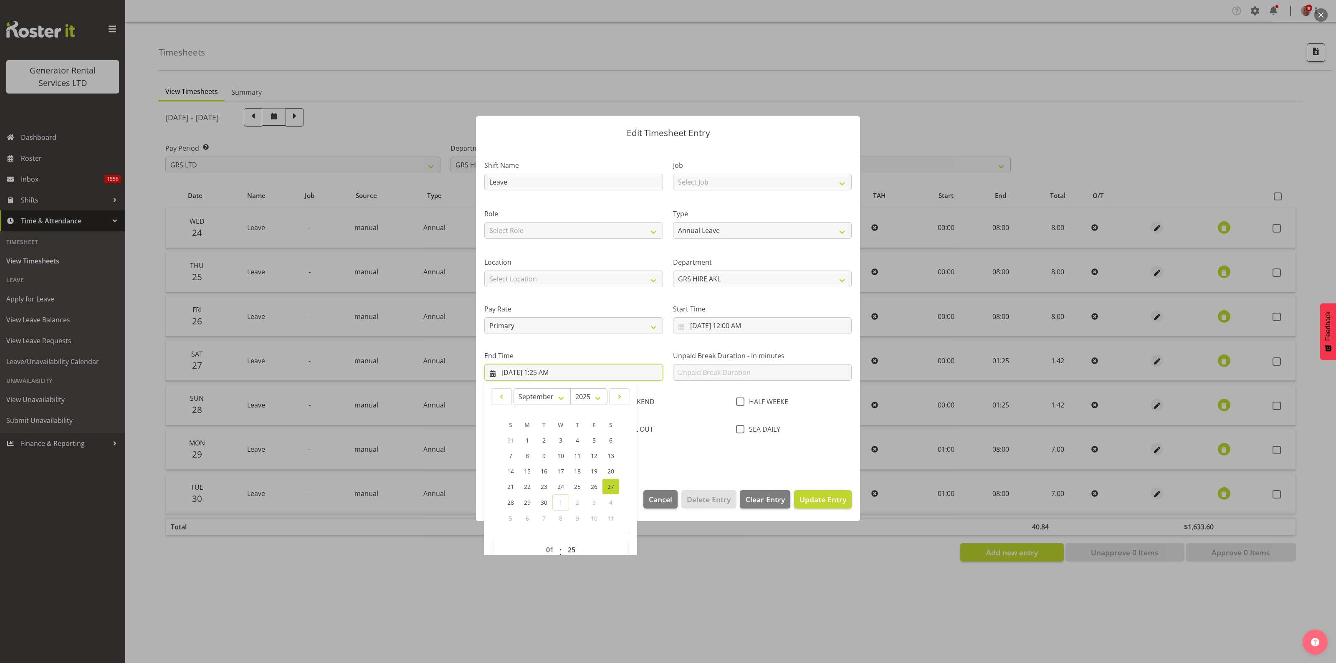
scroll to position [29, 0]
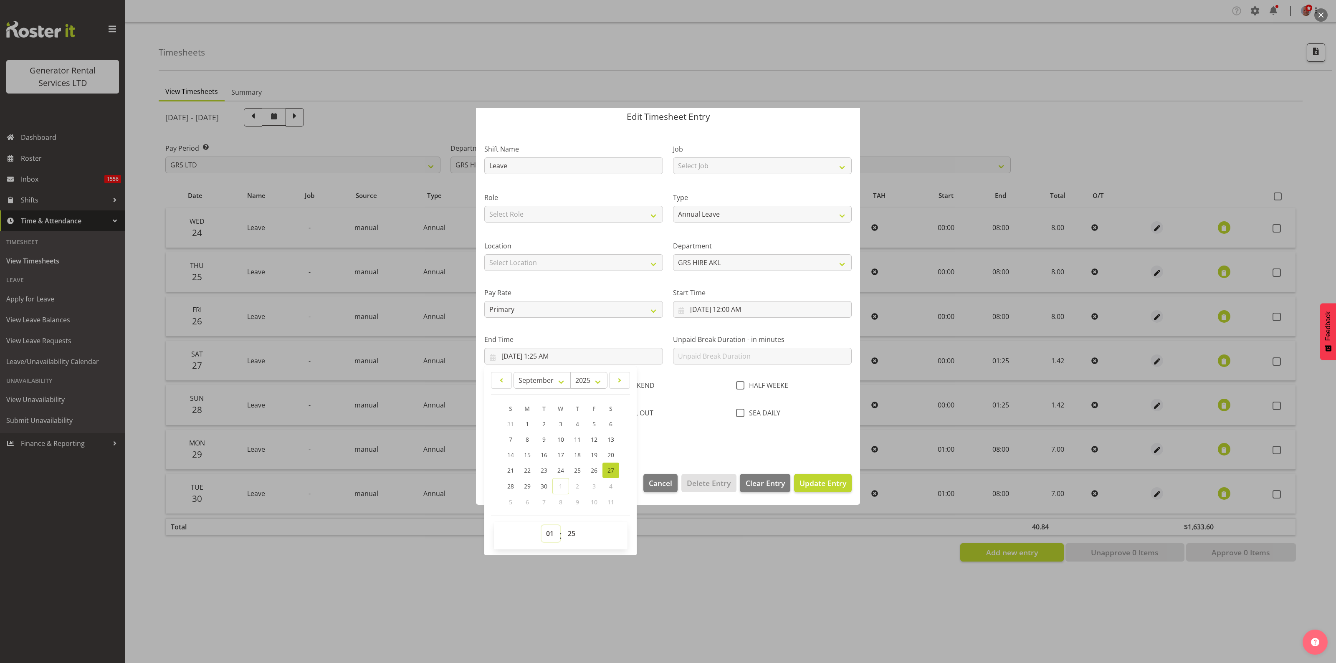
click at [546, 533] on select "00 01 02 03 04 05 06 07 08 09 10 11 12 13 14 15 16 17 18 19 20 21 22 23" at bounding box center [551, 533] width 19 height 17
click at [548, 527] on select "00 01 02 03 04 05 06 07 08 09 10 11 12 13 14 15 16 17 18 19 20 21 22 23" at bounding box center [551, 533] width 19 height 17
select select "0"
click at [542, 525] on select "00 01 02 03 04 05 06 07 08 09 10 11 12 13 14 15 16 17 18 19 20 21 22 23" at bounding box center [551, 533] width 19 height 17
type input "9/27/2025, 12:25 AM"
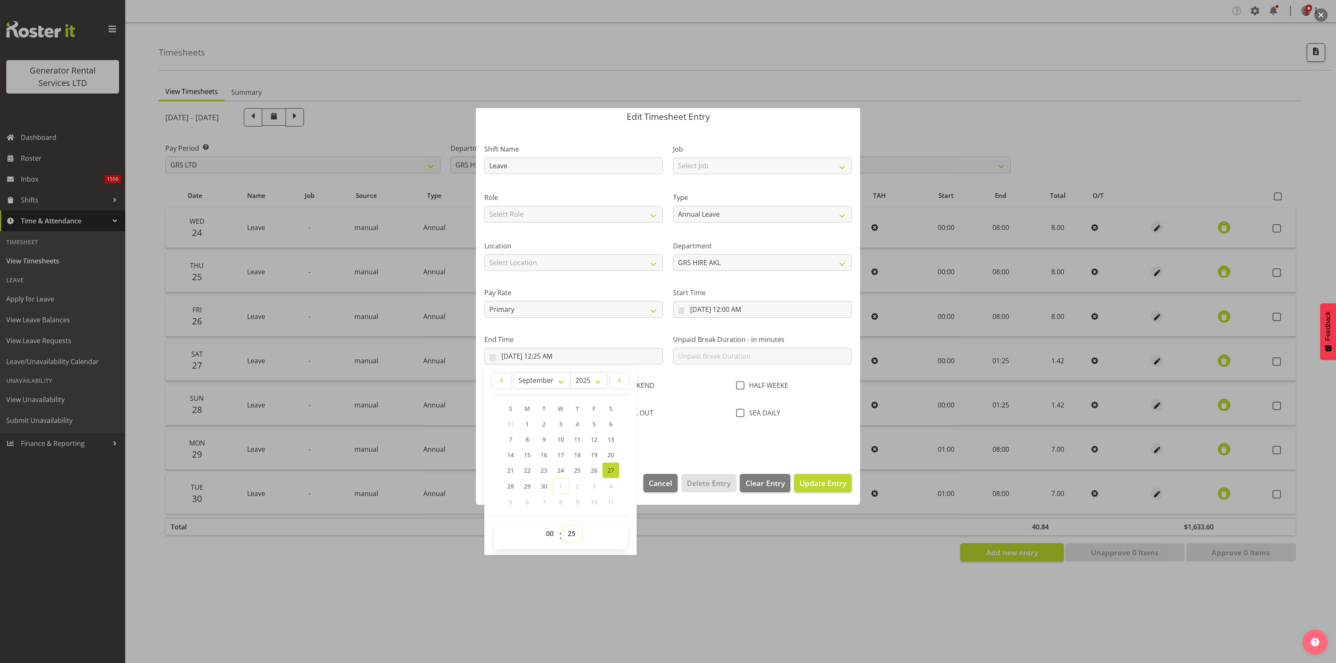
click at [570, 529] on select "00 01 02 03 04 05 06 07 08 09 10 11 12 13 14 15 16 17 18 19 20 21 22 23 24 25 2…" at bounding box center [572, 533] width 19 height 17
select select "0"
click at [563, 525] on select "00 01 02 03 04 05 06 07 08 09 10 11 12 13 14 15 16 17 18 19 20 21 22 23 24 25 2…" at bounding box center [572, 533] width 19 height 17
type input "9/27/2025, 12:00 AM"
click at [805, 480] on span "Update Entry" at bounding box center [823, 483] width 47 height 10
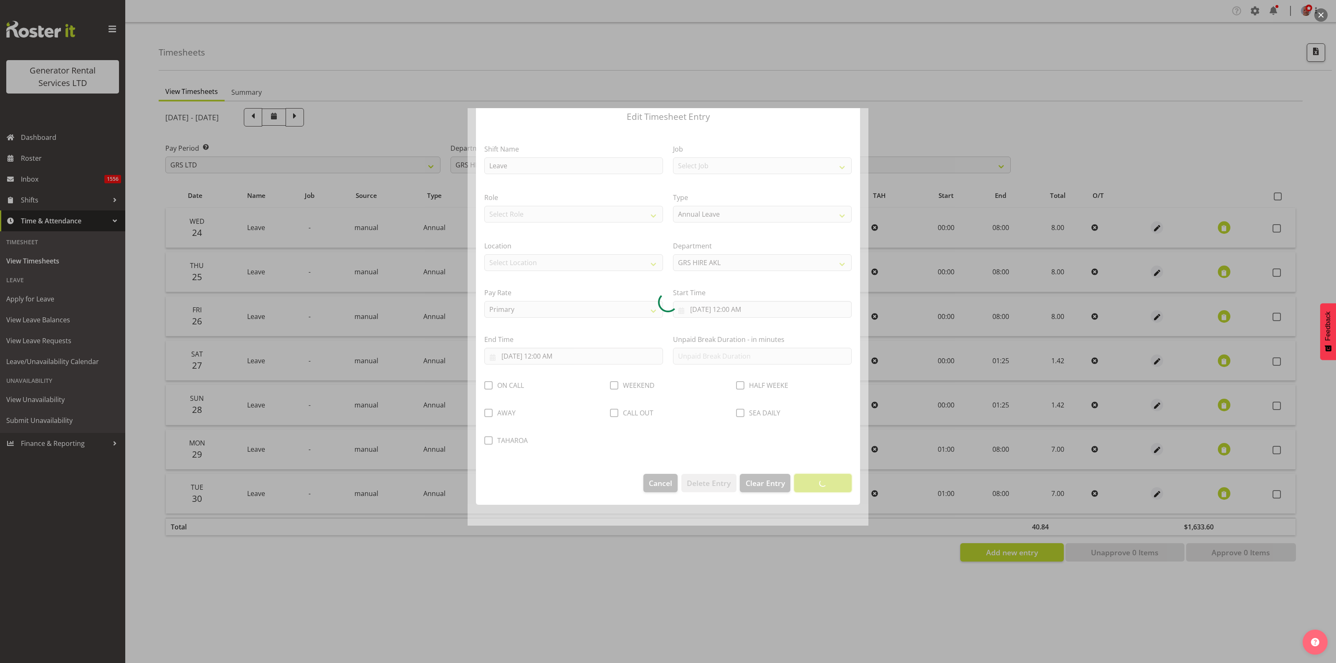
scroll to position [0, 0]
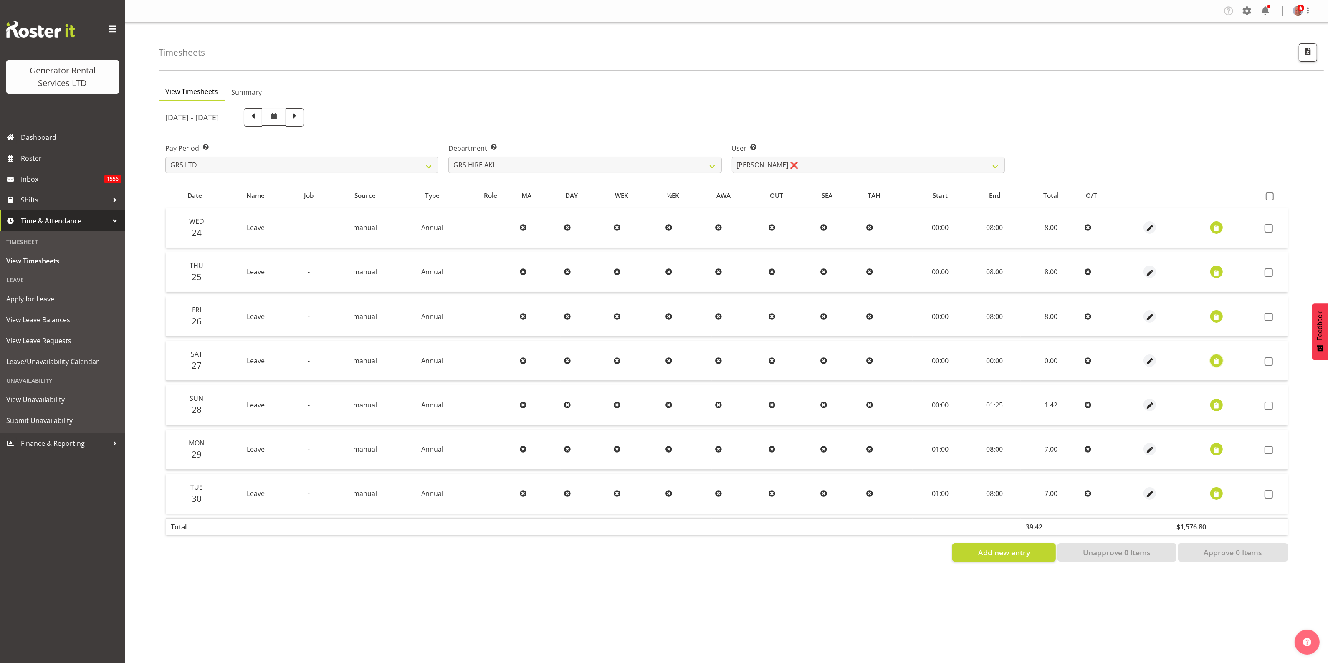
click at [1220, 362] on span "button" at bounding box center [1217, 362] width 10 height 10
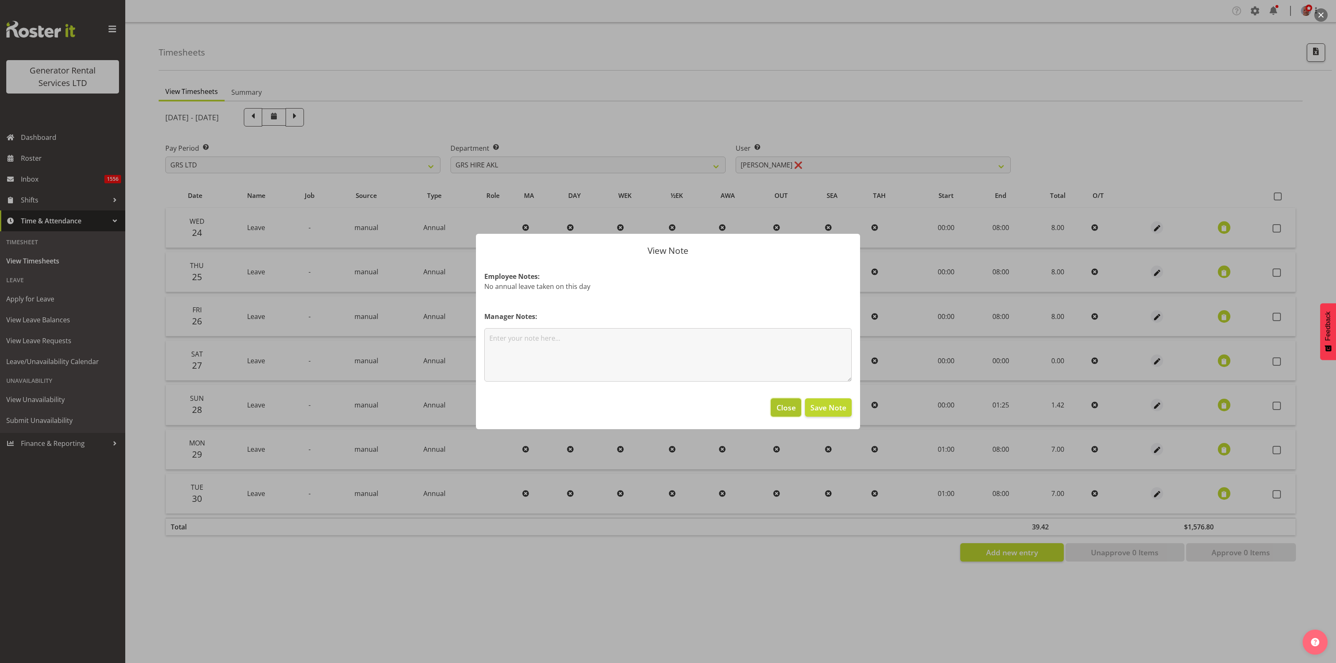
click at [787, 404] on span "Close" at bounding box center [786, 407] width 19 height 11
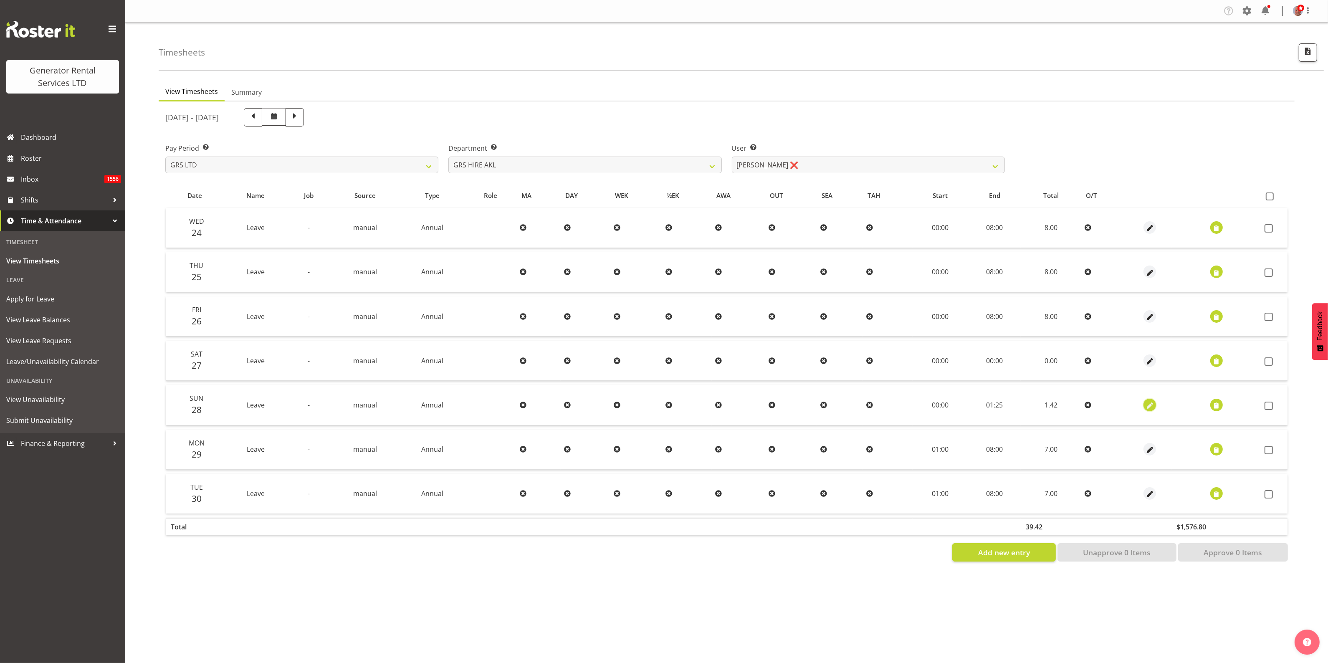
click at [1150, 406] on span "button" at bounding box center [1150, 406] width 10 height 10
select select "Annual"
select select "8"
select select "2025"
select select "1"
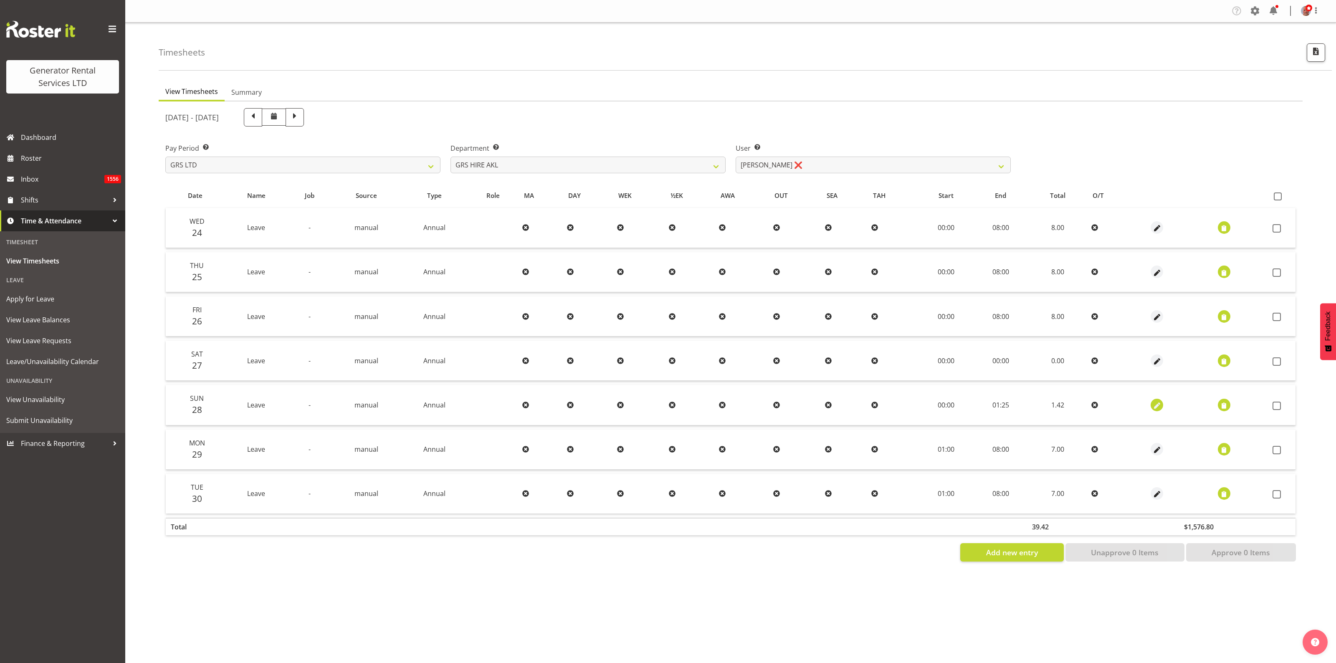
select select "25"
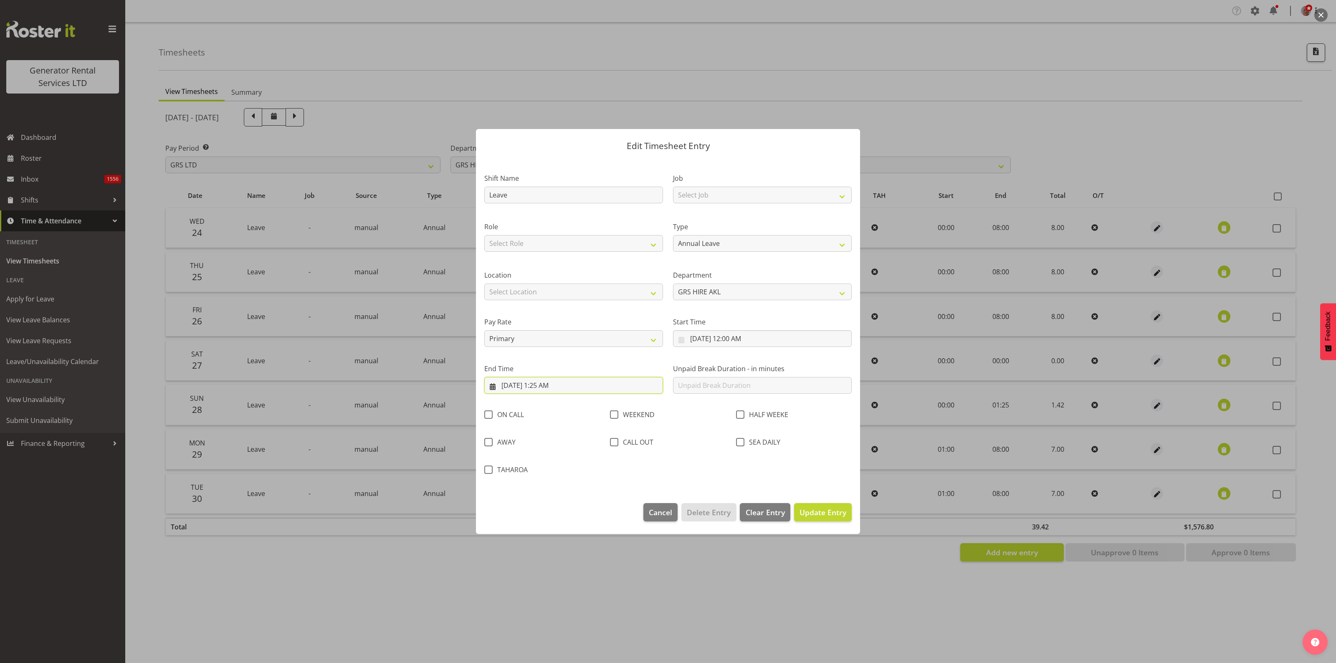
click at [541, 382] on input "9/28/2025, 1:25 AM" at bounding box center [573, 385] width 179 height 17
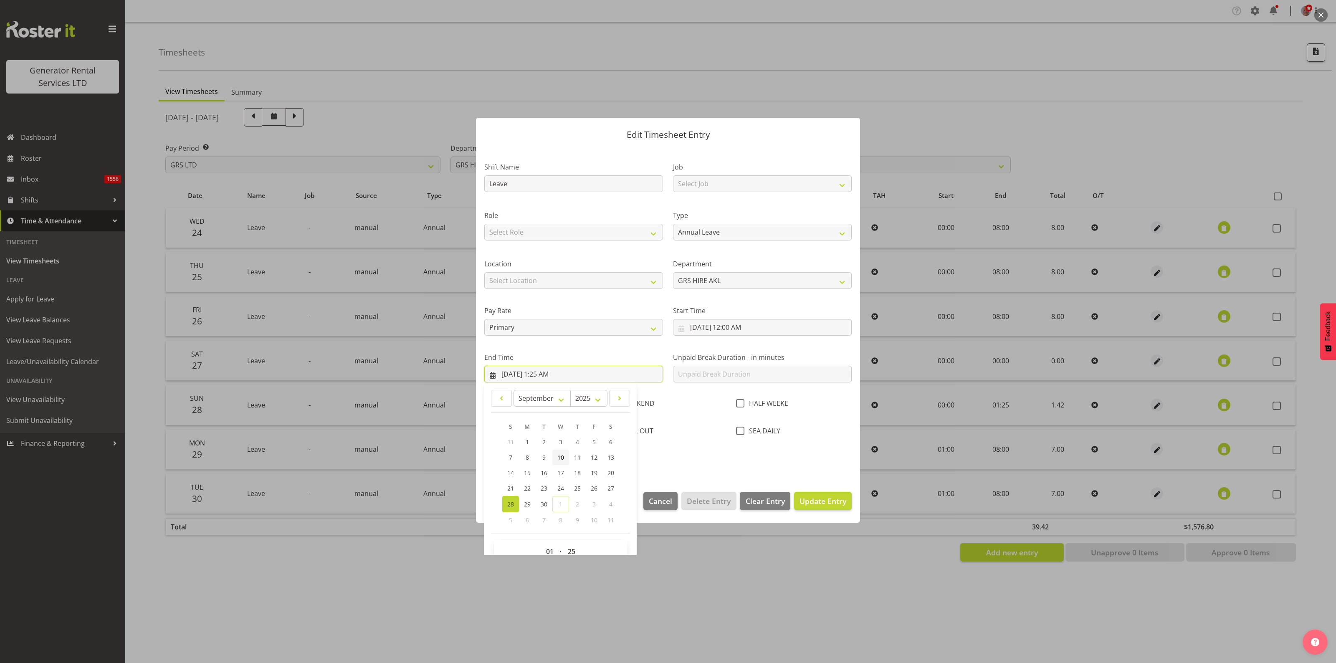
scroll to position [29, 0]
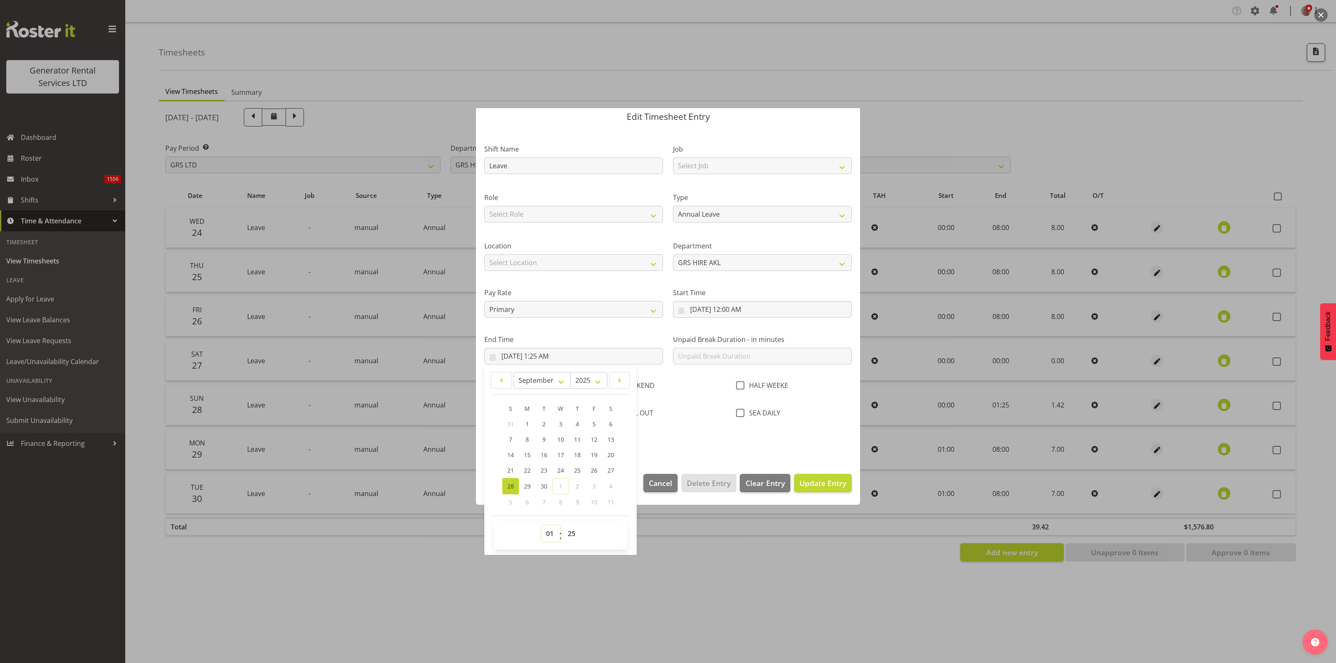
click at [552, 534] on select "00 01 02 03 04 05 06 07 08 09 10 11 12 13 14 15 16 17 18 19 20 21 22 23" at bounding box center [551, 533] width 19 height 17
click at [547, 533] on select "00 01 02 03 04 05 06 07 08 09 10 11 12 13 14 15 16 17 18 19 20 21 22 23" at bounding box center [551, 533] width 19 height 17
select select "0"
click at [542, 525] on select "00 01 02 03 04 05 06 07 08 09 10 11 12 13 14 15 16 17 18 19 20 21 22 23" at bounding box center [551, 533] width 19 height 17
type input "9/28/2025, 12:25 AM"
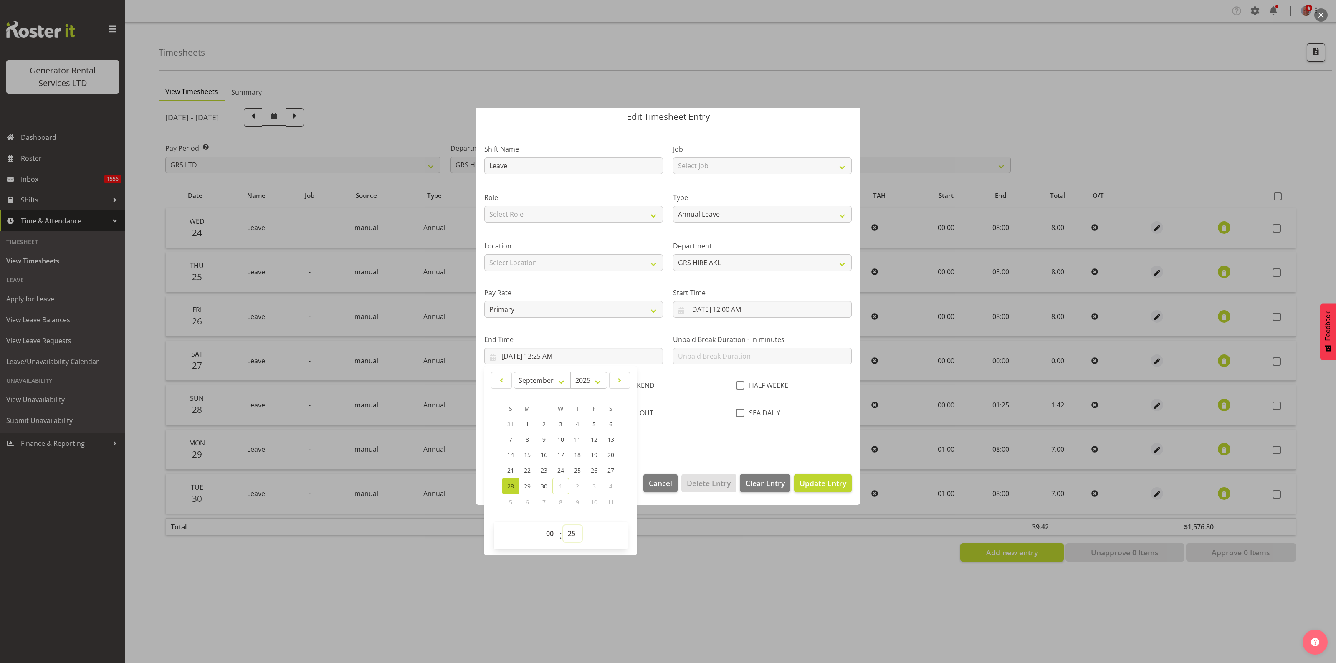
click at [570, 532] on select "00 01 02 03 04 05 06 07 08 09 10 11 12 13 14 15 16 17 18 19 20 21 22 23 24 25 2…" at bounding box center [572, 533] width 19 height 17
select select "0"
click at [563, 525] on select "00 01 02 03 04 05 06 07 08 09 10 11 12 13 14 15 16 17 18 19 20 21 22 23 24 25 2…" at bounding box center [572, 533] width 19 height 17
type input "9/28/2025, 12:00 AM"
click at [796, 456] on section "Shift Name Leave Job Select Job 1.1 GRS AKL RENTALS 1.1 GRS AKL RENTALS AC 1.1 …" at bounding box center [668, 297] width 384 height 337
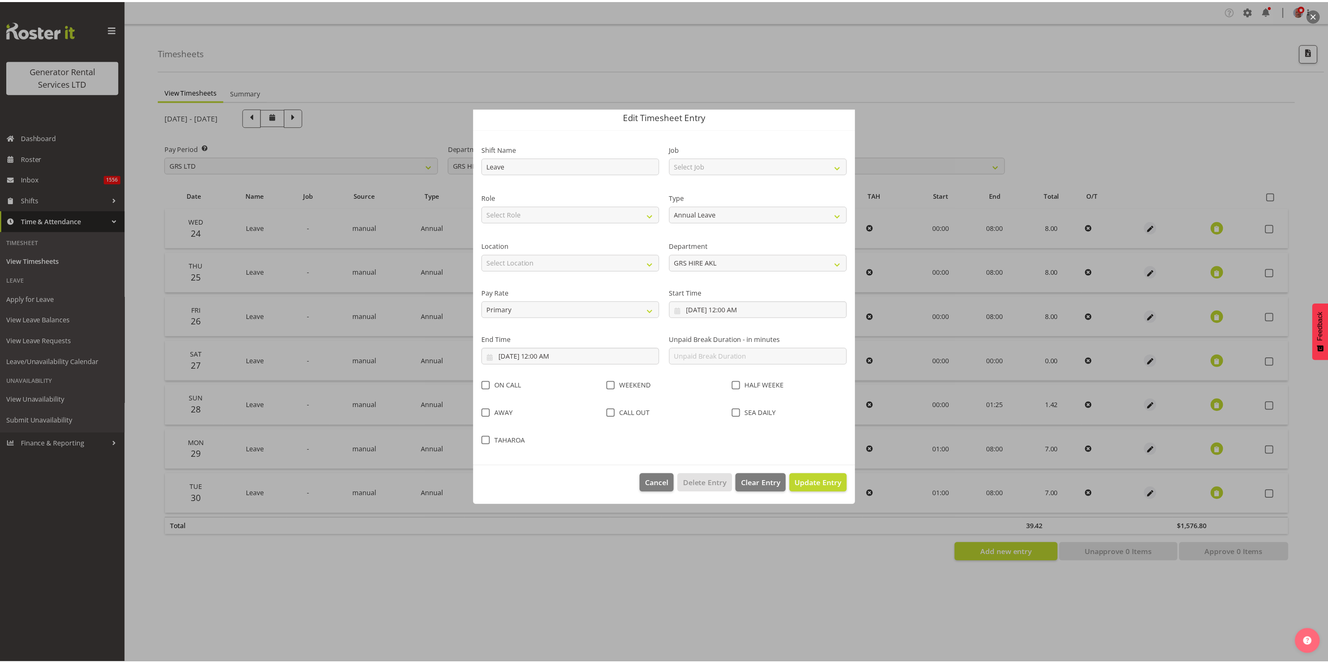
scroll to position [0, 0]
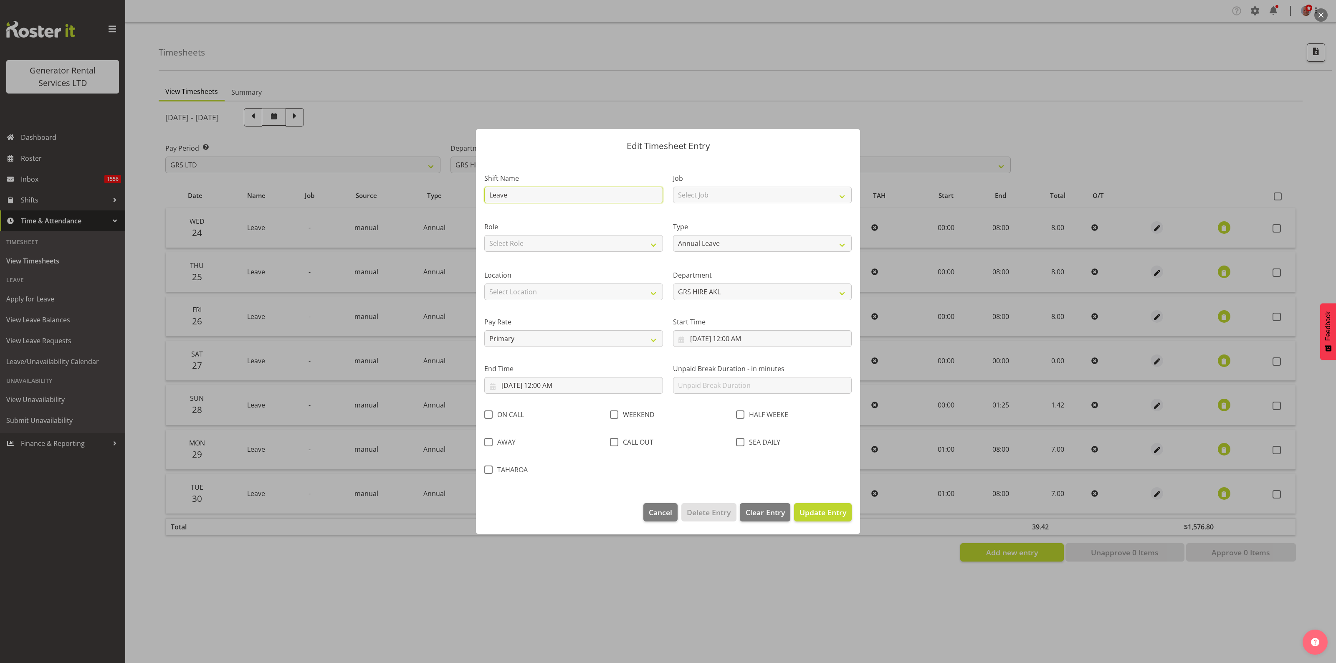
click at [571, 194] on input "Leave" at bounding box center [573, 195] width 179 height 17
drag, startPoint x: 571, startPoint y: 194, endPoint x: 475, endPoint y: 195, distance: 96.5
click at [475, 195] on div "Edit Timesheet Entry Shift Name Leave Job Select Job 1.1 GRS AKL RENTALS 1.1 GR…" at bounding box center [668, 331] width 401 height 447
click at [715, 245] on select "Off Standard Public Holiday Public Holiday (Worked) Day In Lieu Annual Leave Si…" at bounding box center [762, 243] width 179 height 17
select select "Off"
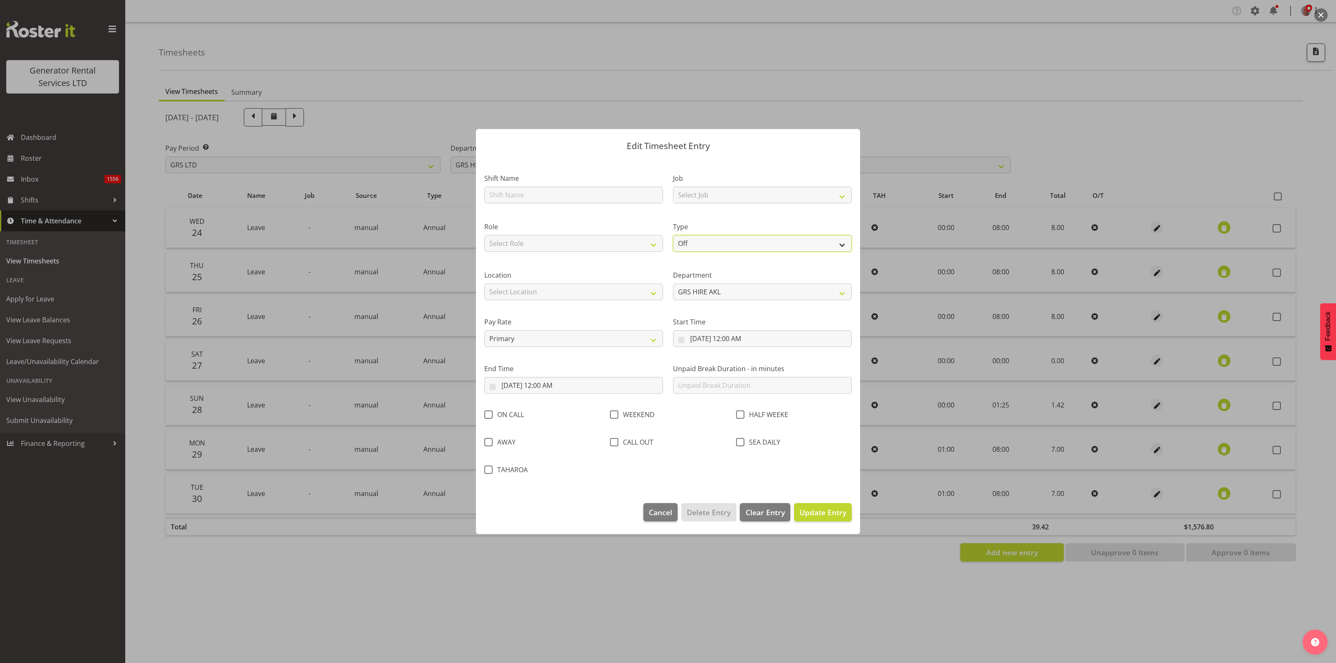
click at [673, 252] on select "Off Standard Public Holiday Public Holiday (Worked) Day In Lieu Annual Leave Si…" at bounding box center [762, 243] width 179 height 17
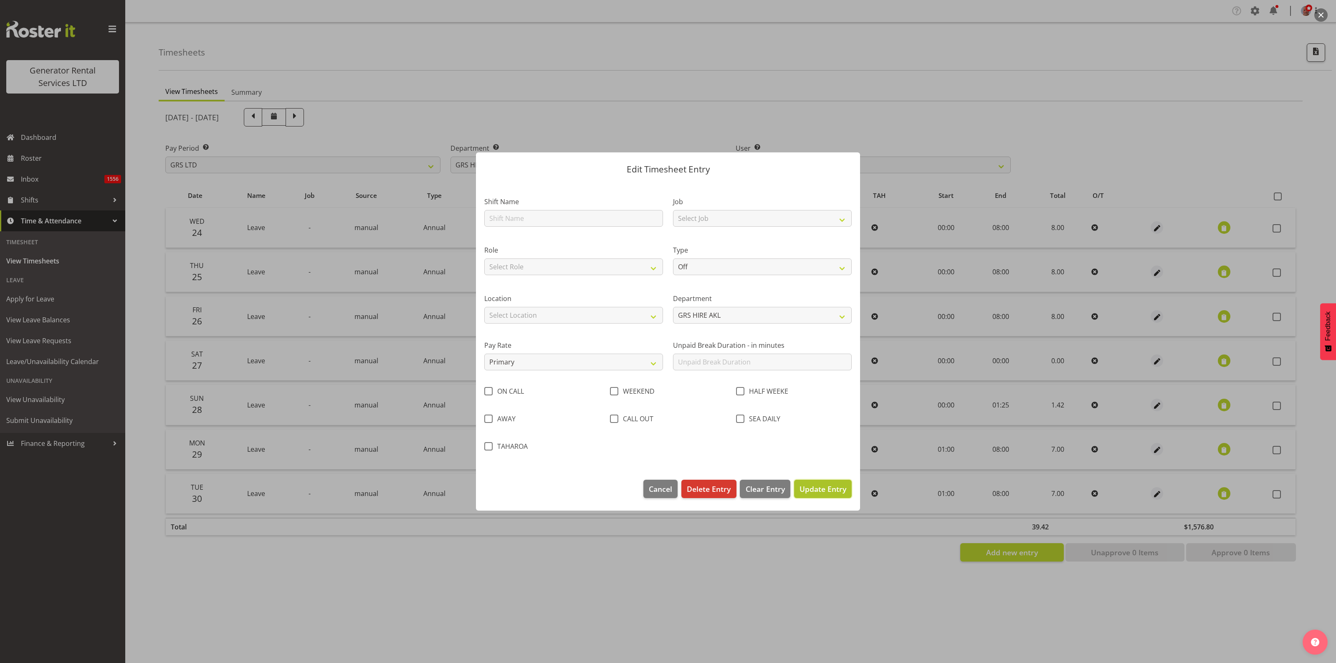
click at [817, 486] on span "Update Entry" at bounding box center [823, 489] width 47 height 10
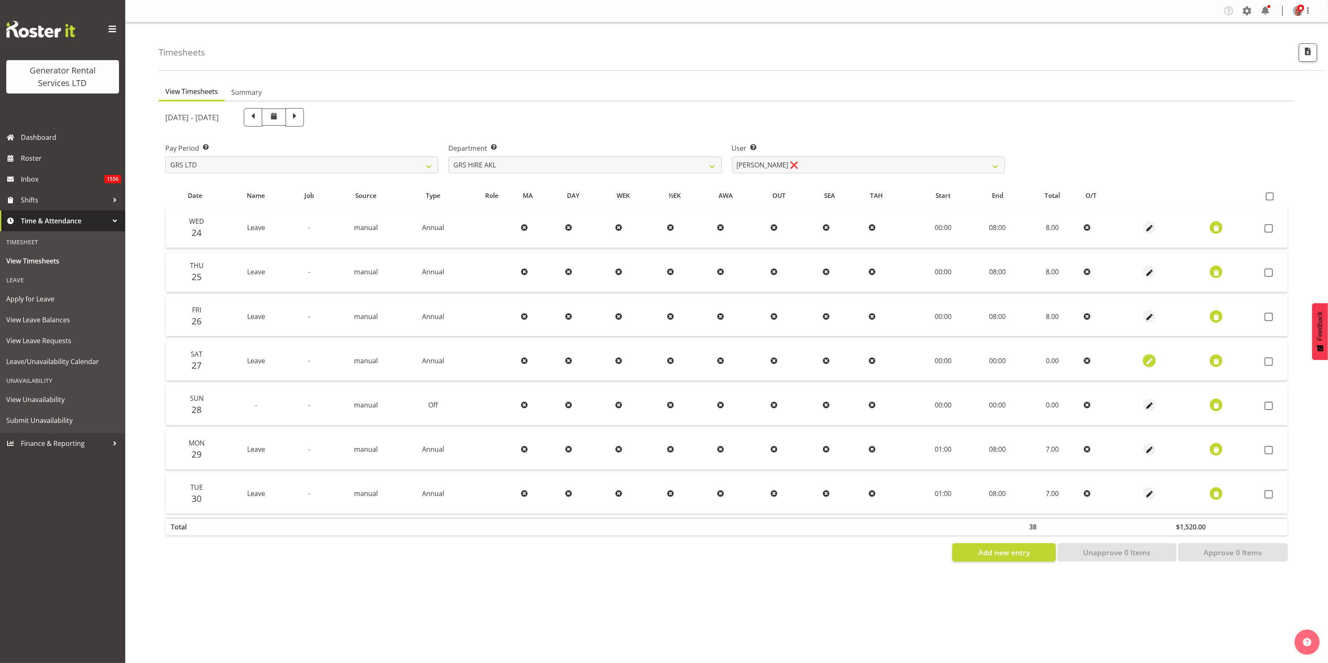
click at [1147, 360] on span "button" at bounding box center [1150, 362] width 10 height 10
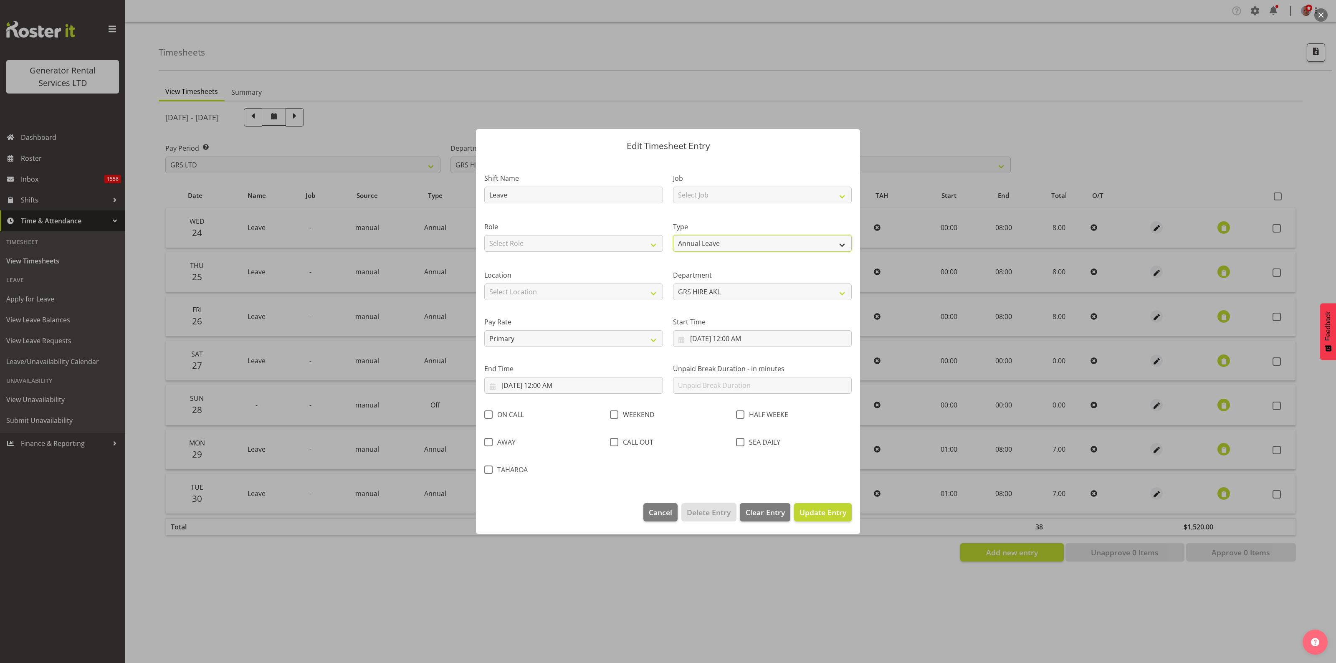
click at [759, 245] on select "Off Standard Public Holiday Public Holiday (Worked) Day In Lieu Annual Leave Si…" at bounding box center [762, 243] width 179 height 17
select select "Off"
click at [673, 252] on select "Off Standard Public Holiday Public Holiday (Worked) Day In Lieu Annual Leave Si…" at bounding box center [762, 243] width 179 height 17
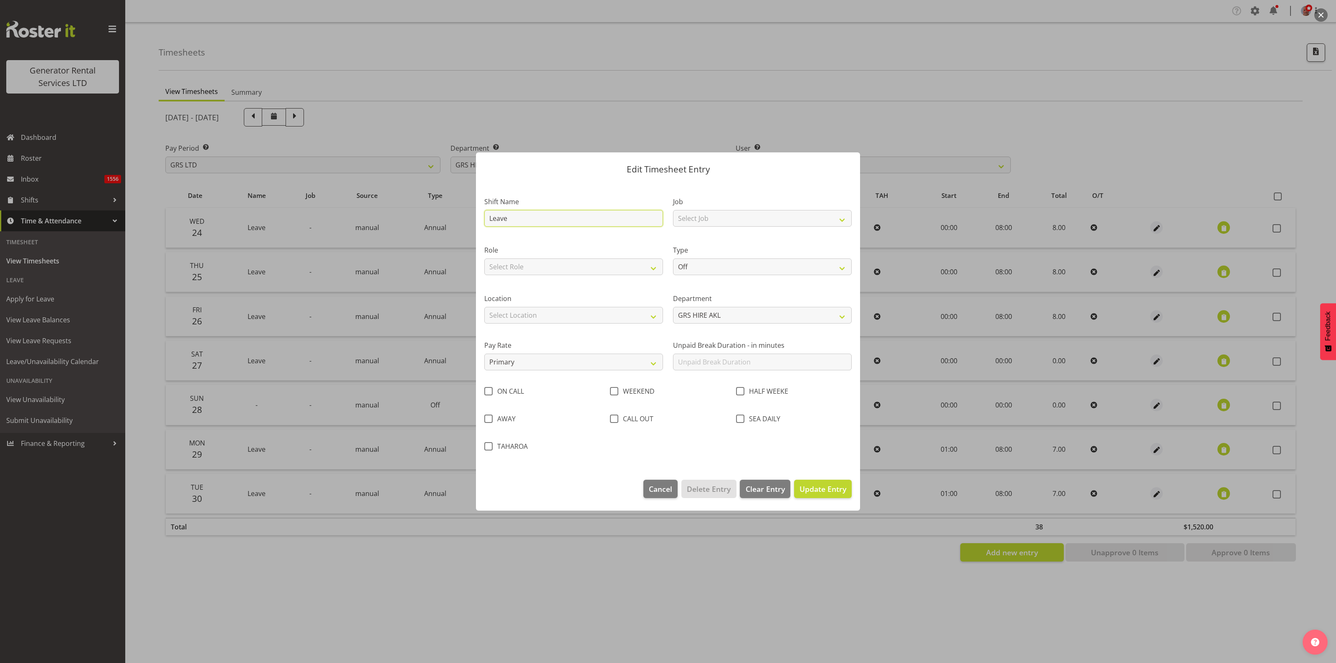
drag, startPoint x: 545, startPoint y: 213, endPoint x: 463, endPoint y: 225, distance: 82.2
click at [463, 225] on div "Edit Timesheet Entry Shift Name Leave Job Select Job 1.1 GRS AKL RENTALS 1.1 GR…" at bounding box center [668, 331] width 1336 height 663
click at [817, 489] on span "Update Entry" at bounding box center [823, 489] width 47 height 10
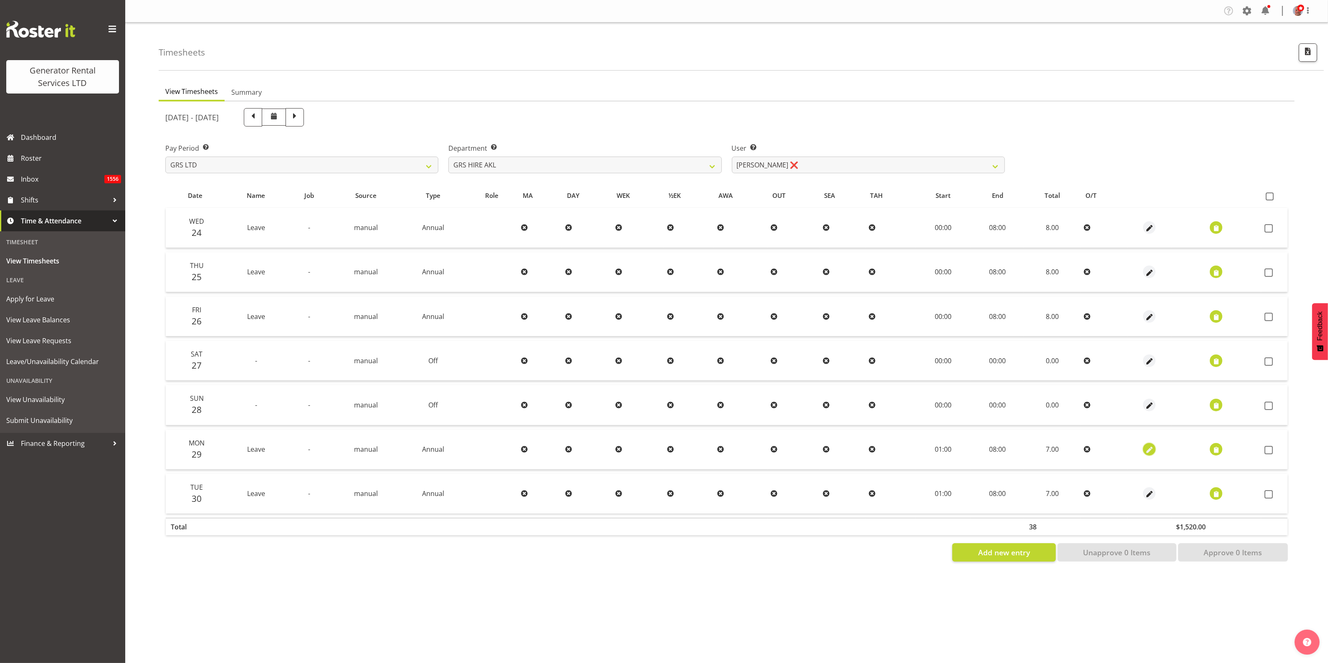
click at [1147, 449] on span "button" at bounding box center [1150, 451] width 10 height 10
select select "Annual"
select select "8"
select select "2025"
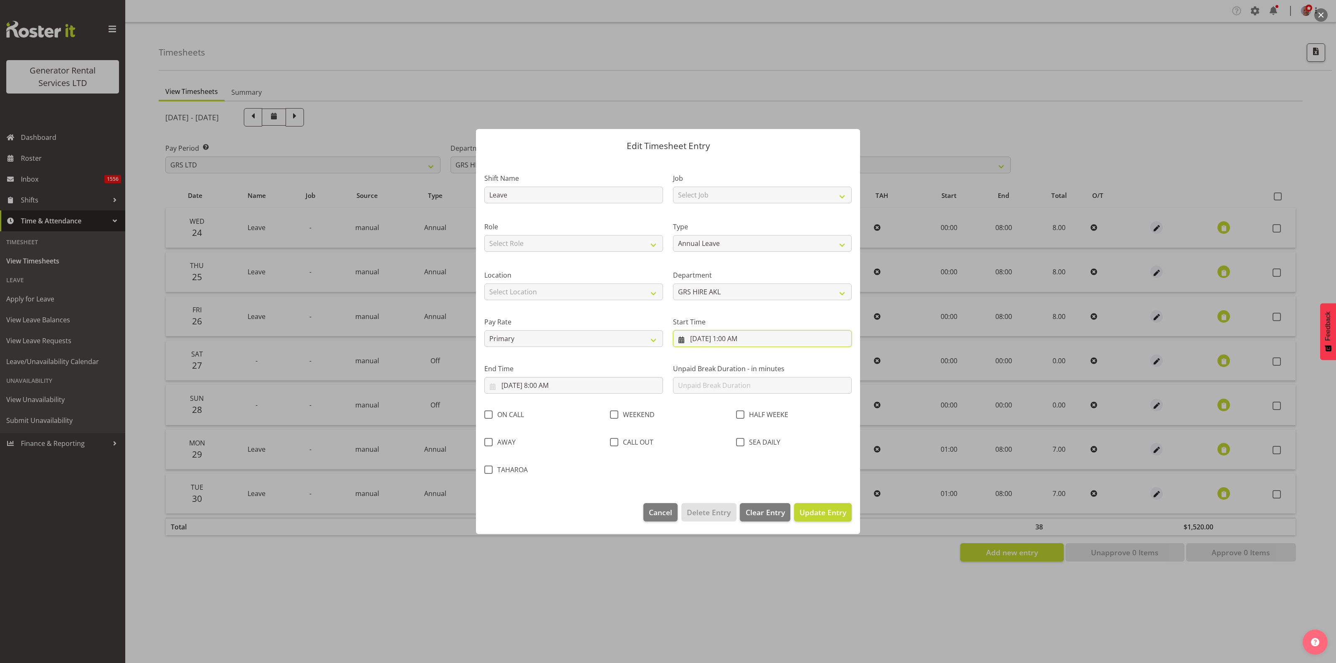
click at [747, 339] on input "9/29/2025, 1:00 AM" at bounding box center [762, 338] width 179 height 17
click at [742, 515] on select "00 01 02 03 04 05 06 07 08 09 10 11 12 13 14 15 16 17 18 19 20 21 22 23" at bounding box center [739, 516] width 19 height 17
select select "0"
click at [730, 508] on select "00 01 02 03 04 05 06 07 08 09 10 11 12 13 14 15 16 17 18 19 20 21 22 23" at bounding box center [739, 516] width 19 height 17
type input "9/29/2025, 12:00 AM"
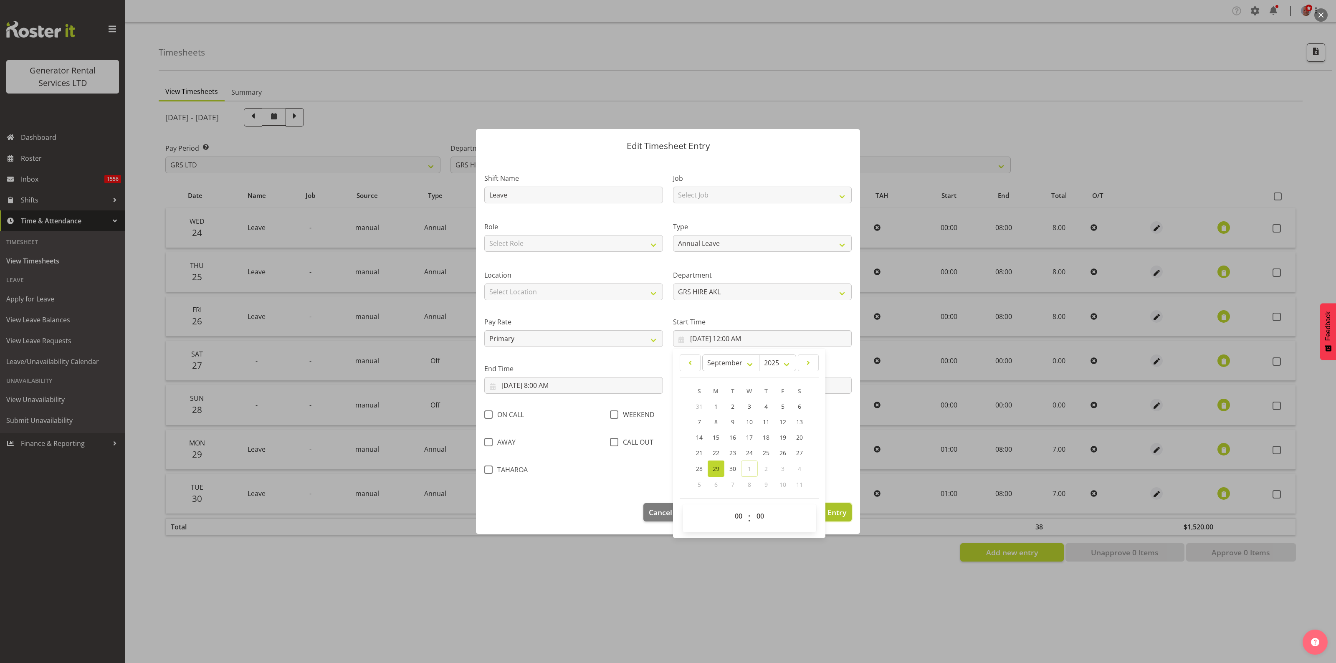
click at [831, 511] on span "Update Entry" at bounding box center [823, 512] width 47 height 10
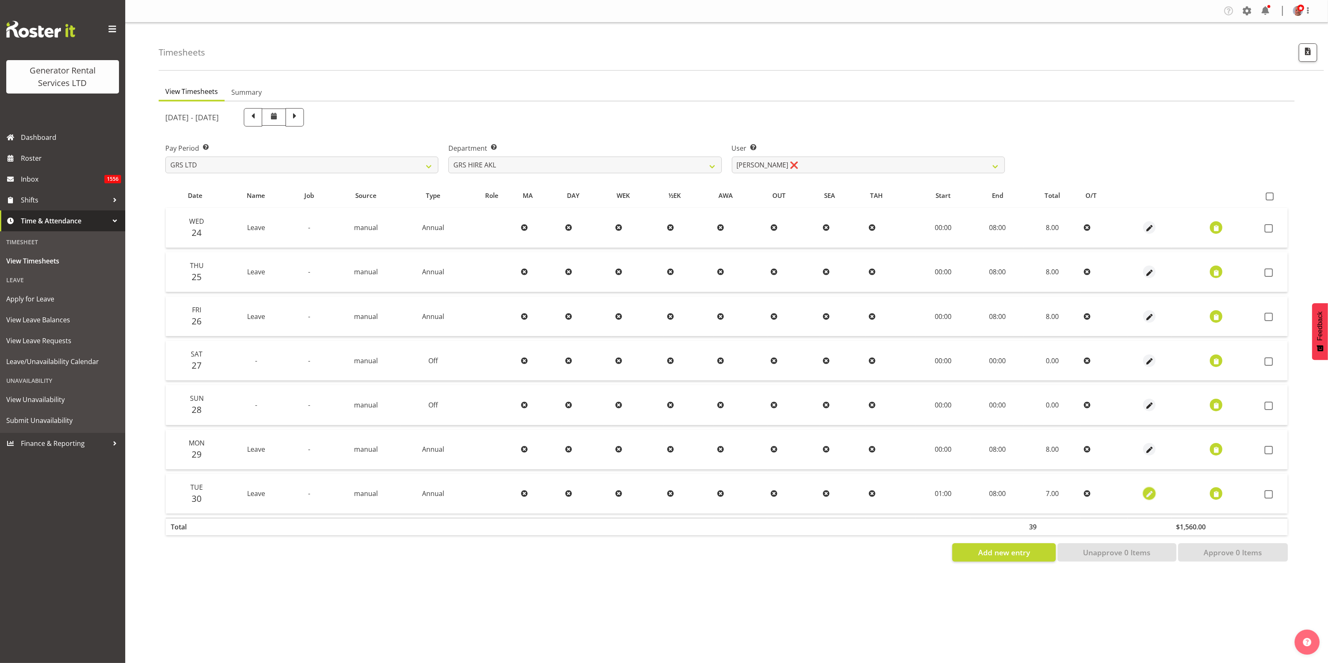
click at [1145, 495] on span "button" at bounding box center [1150, 495] width 10 height 10
select select "Annual"
select select "8"
select select "2025"
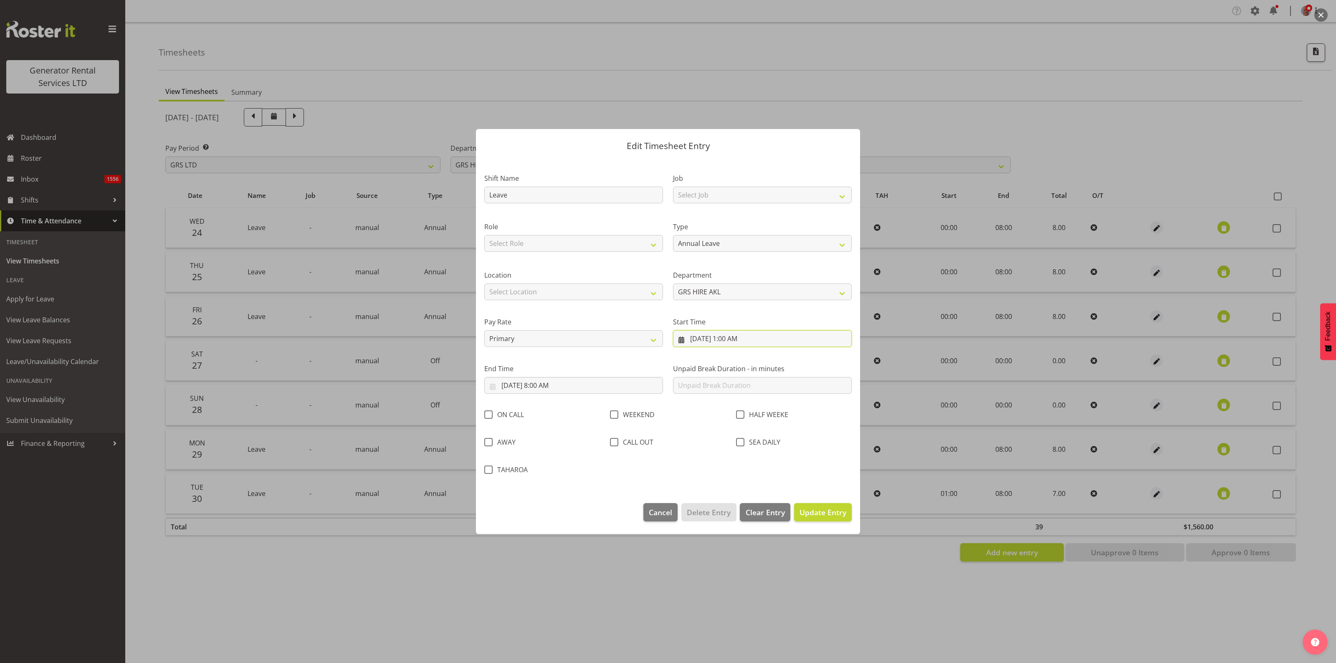
click at [734, 341] on input "9/30/2025, 1:00 AM" at bounding box center [762, 338] width 179 height 17
click at [738, 519] on select "00 01 02 03 04 05 06 07 08 09 10 11 12 13 14 15 16 17 18 19 20 21 22 23" at bounding box center [739, 516] width 19 height 17
select select "0"
click at [730, 508] on select "00 01 02 03 04 05 06 07 08 09 10 11 12 13 14 15 16 17 18 19 20 21 22 23" at bounding box center [739, 516] width 19 height 17
type input "9/30/2025, 12:00 AM"
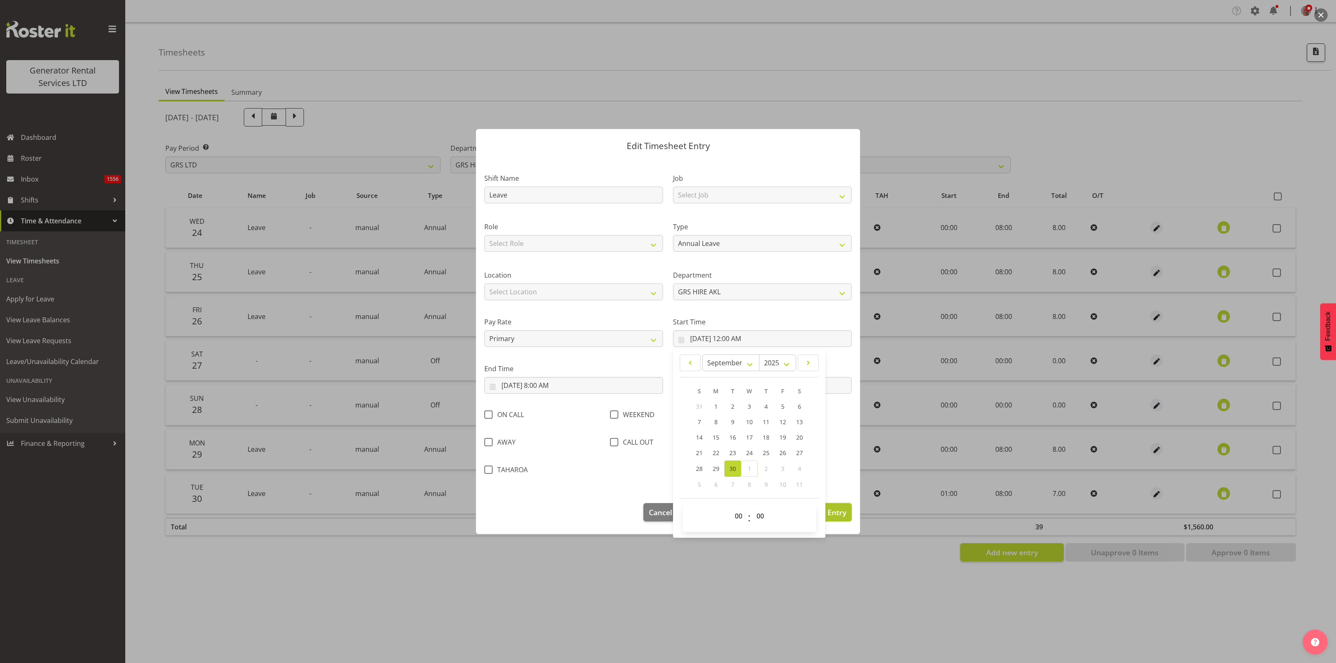
click at [838, 514] on span "Update Entry" at bounding box center [823, 512] width 47 height 10
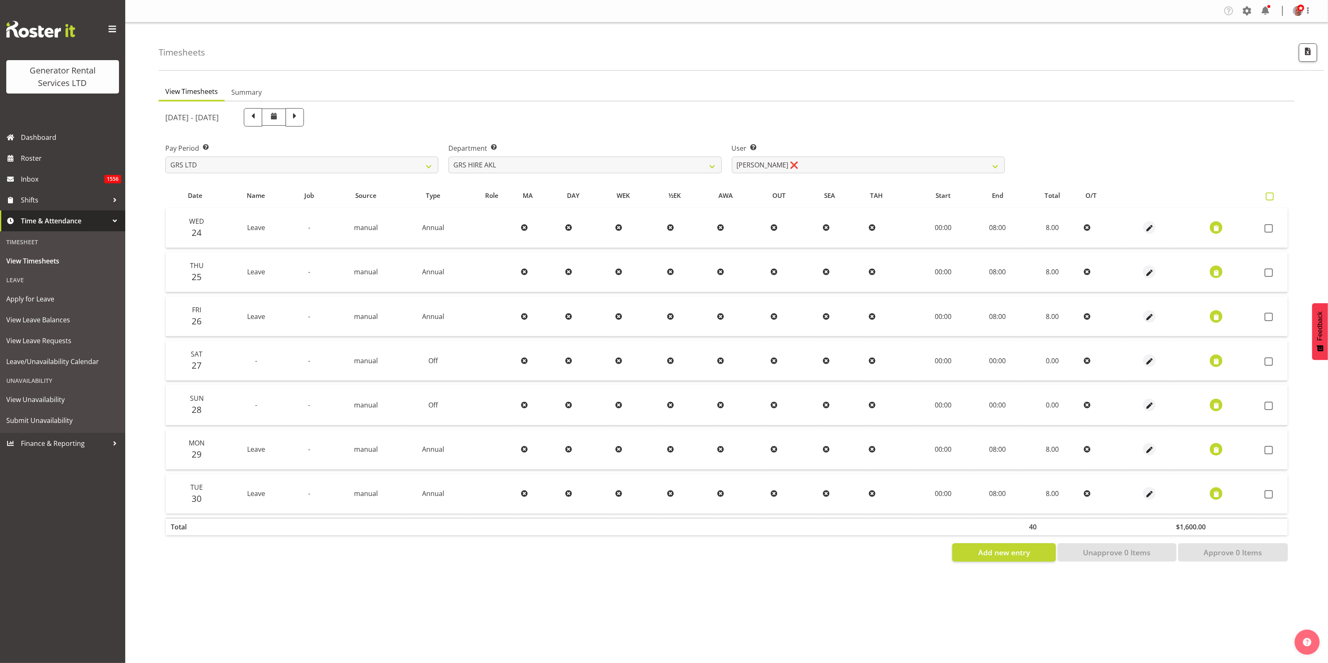
click at [1271, 195] on span at bounding box center [1270, 196] width 8 height 8
click at [1271, 195] on input "checkbox" at bounding box center [1268, 196] width 5 height 5
checkbox input "true"
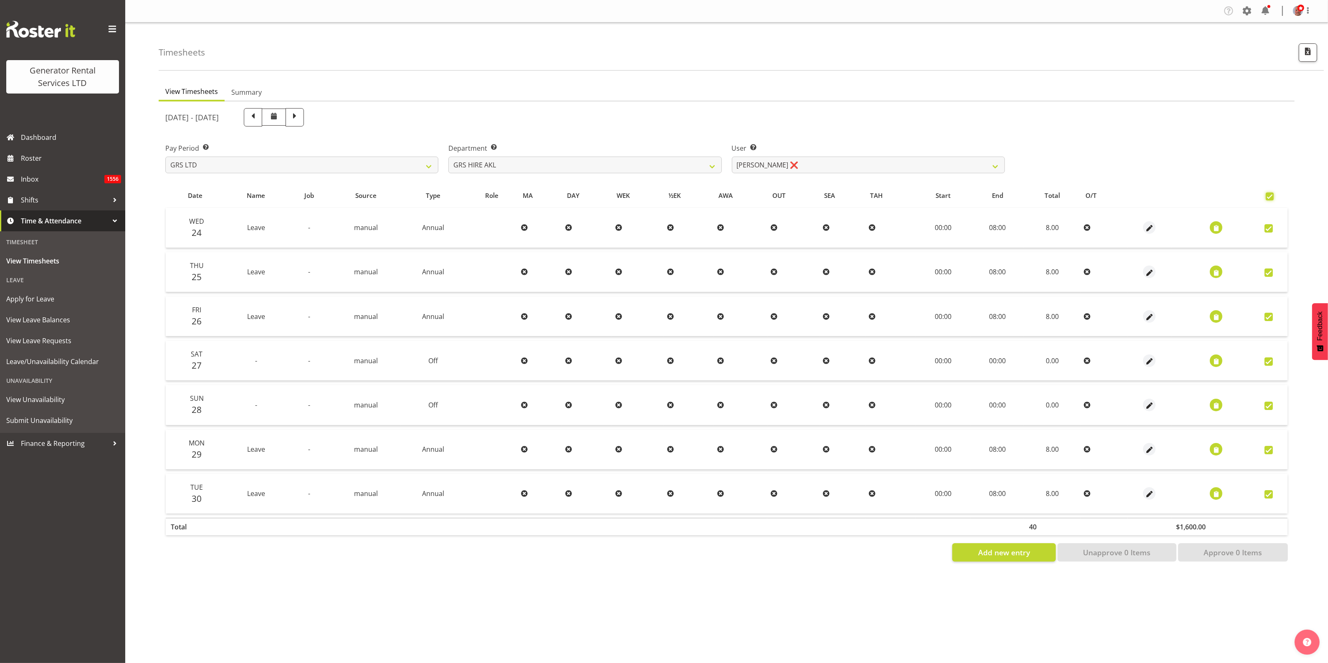
checkbox input "true"
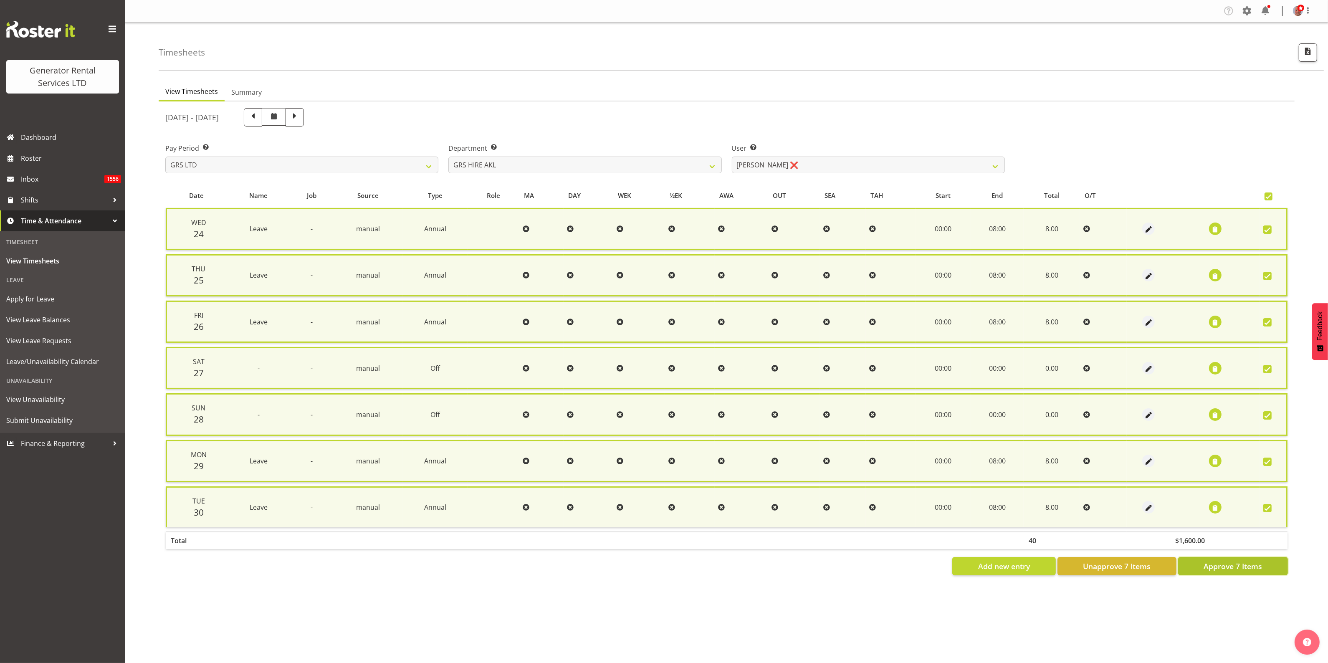
click at [1227, 561] on span "Approve 7 Items" at bounding box center [1233, 566] width 58 height 11
checkbox input "false"
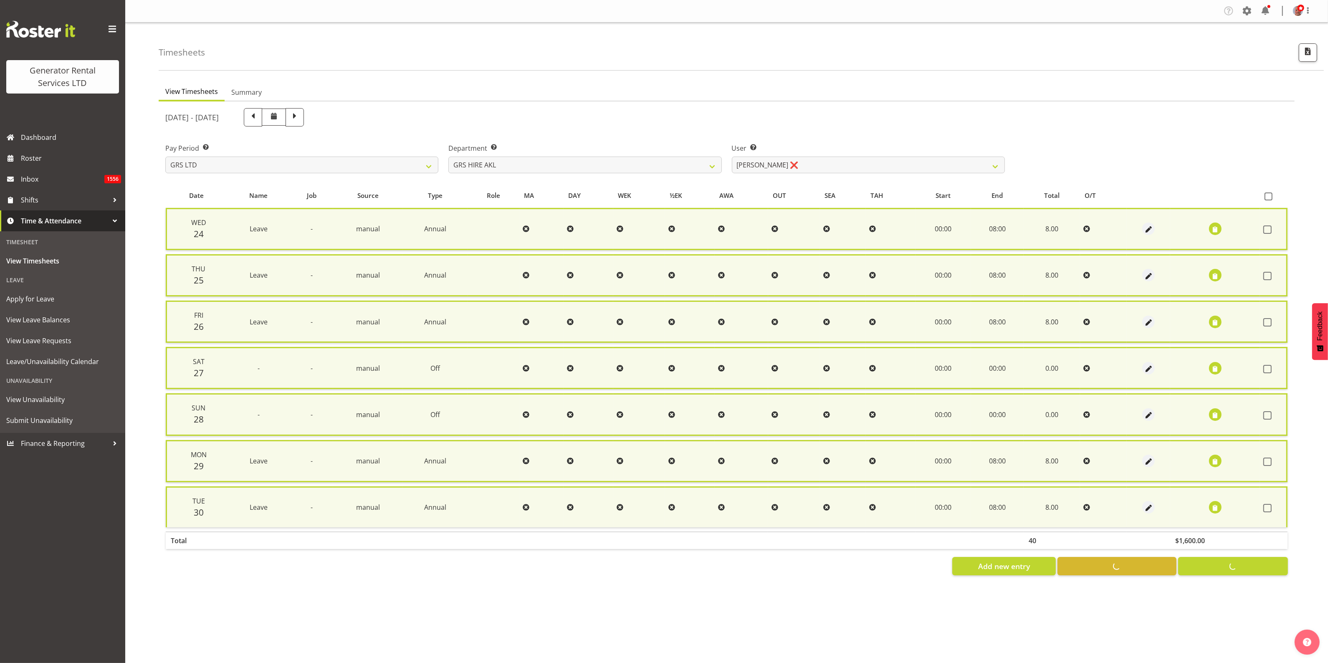
checkbox input "false"
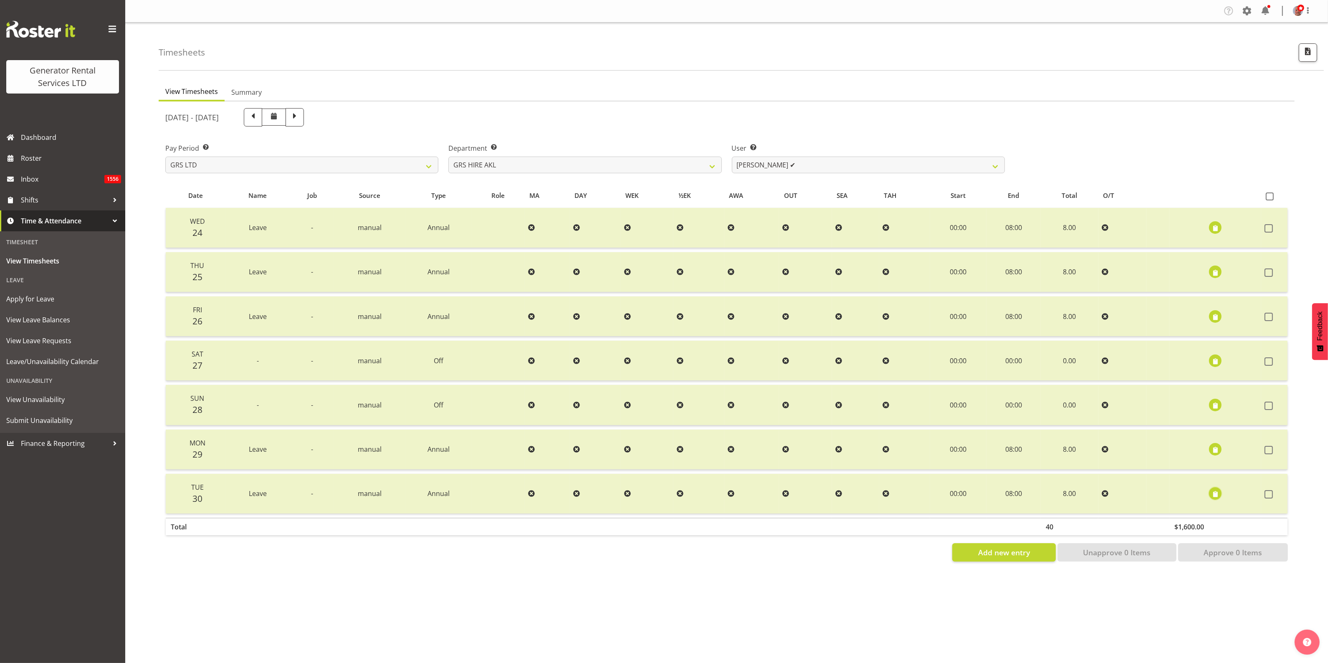
click at [1216, 494] on span "button" at bounding box center [1216, 495] width 10 height 10
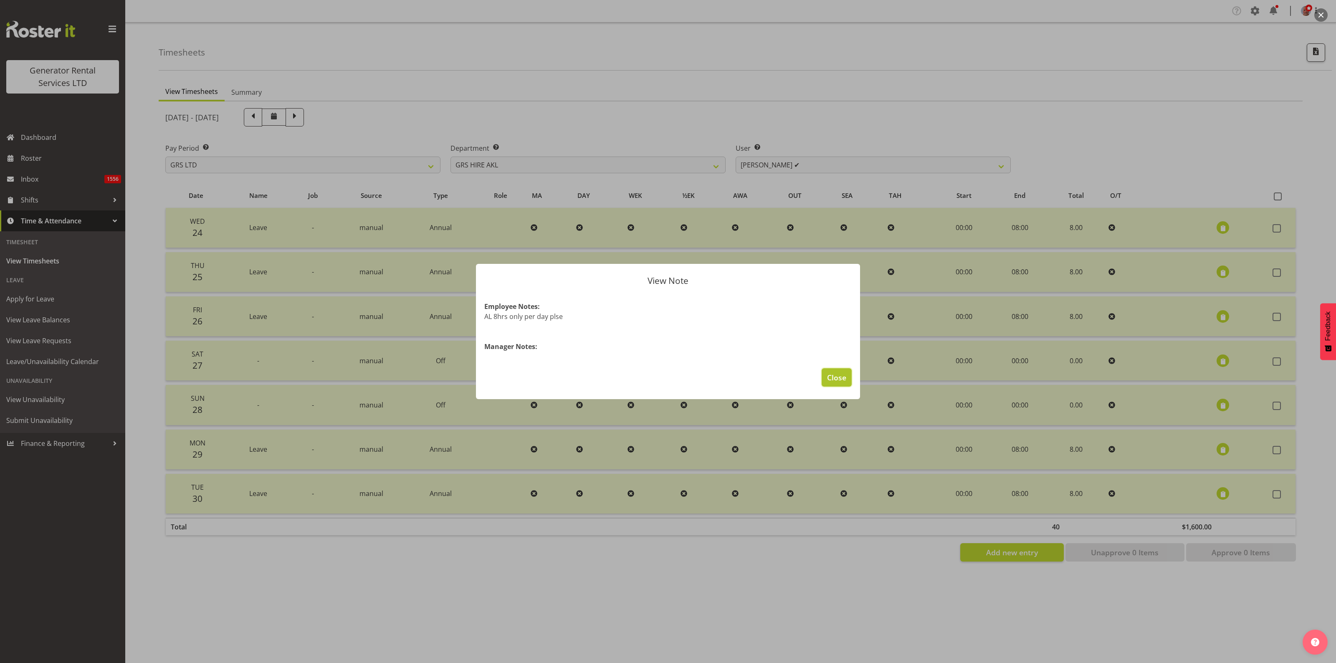
click at [833, 375] on span "Close" at bounding box center [836, 377] width 19 height 11
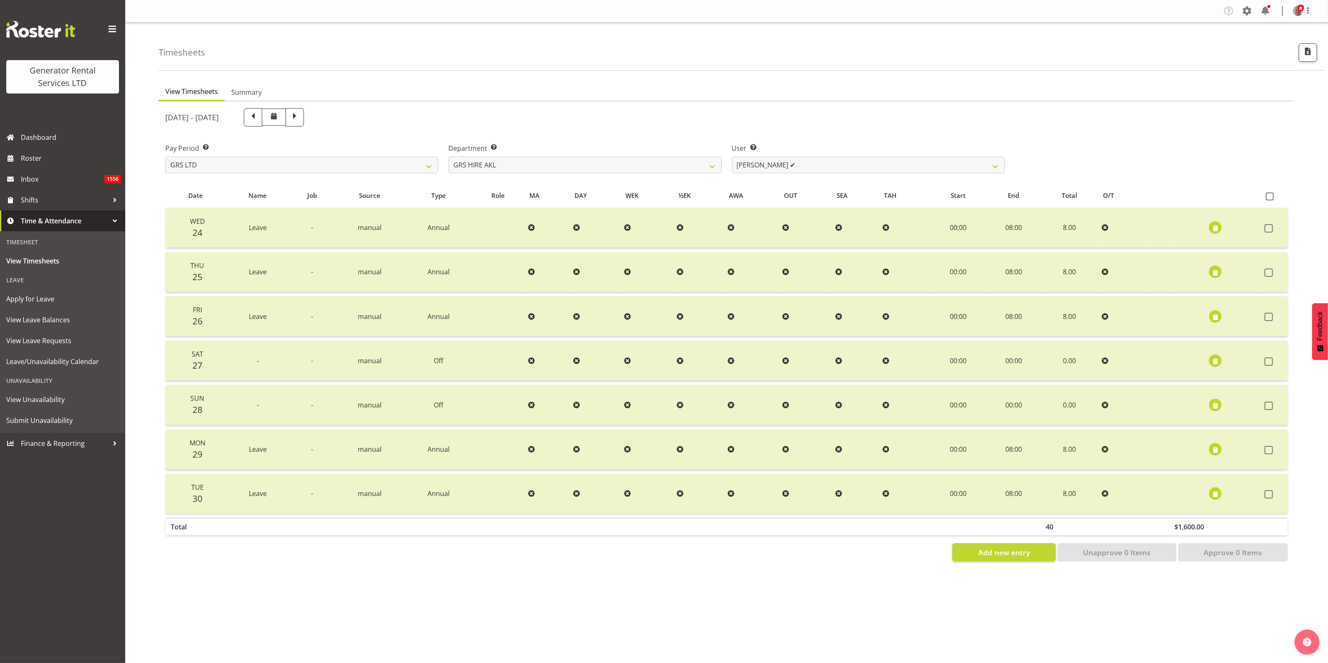
click at [851, 132] on div "User Select user. Note: This is filtered down by the previous two drop-down ite…" at bounding box center [868, 155] width 283 height 47
click at [423, 598] on div "Company Settings Roles & Skills Tasks Jobs Employees Locations & Departments Ac…" at bounding box center [726, 331] width 1203 height 663
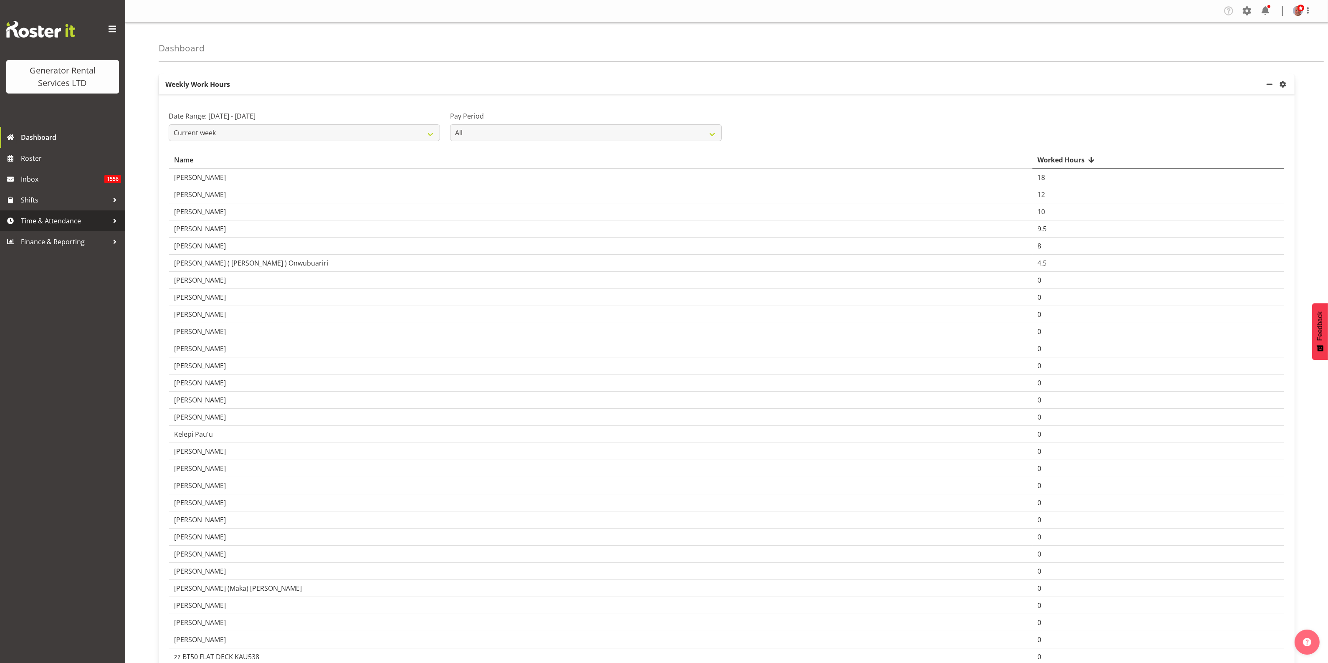
click at [61, 222] on span "Time & Attendance" at bounding box center [65, 221] width 88 height 13
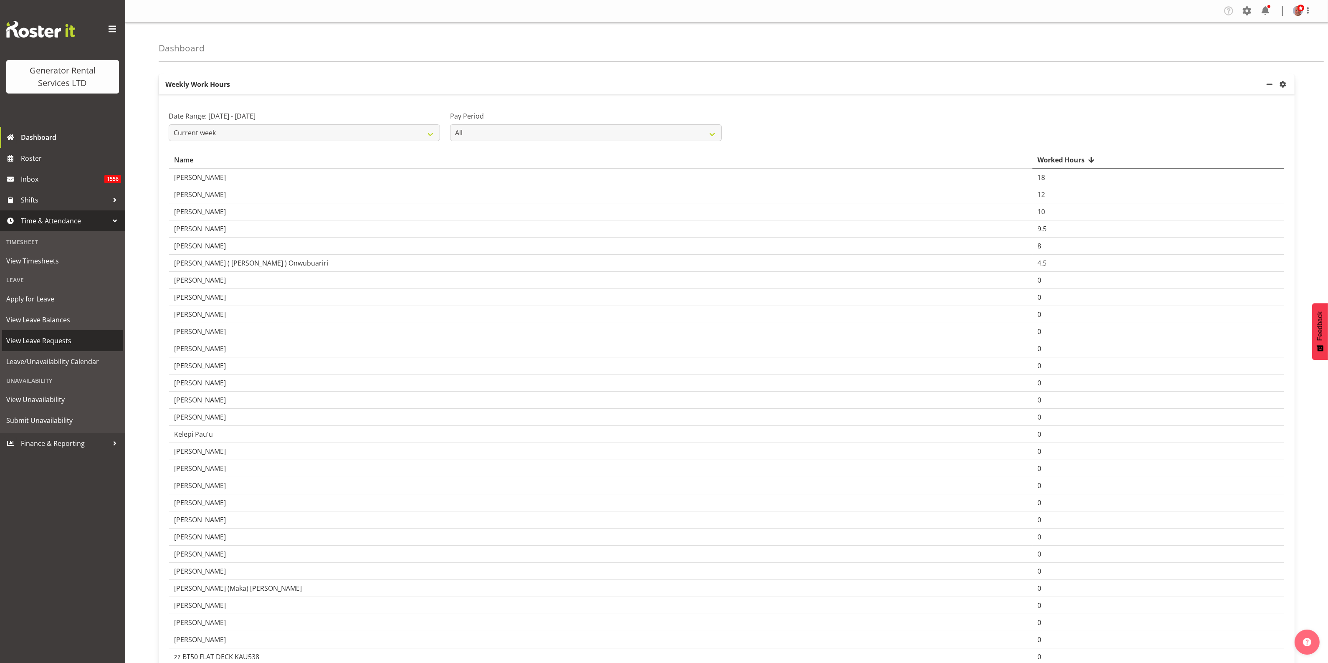
click at [53, 340] on span "View Leave Requests" at bounding box center [62, 340] width 113 height 13
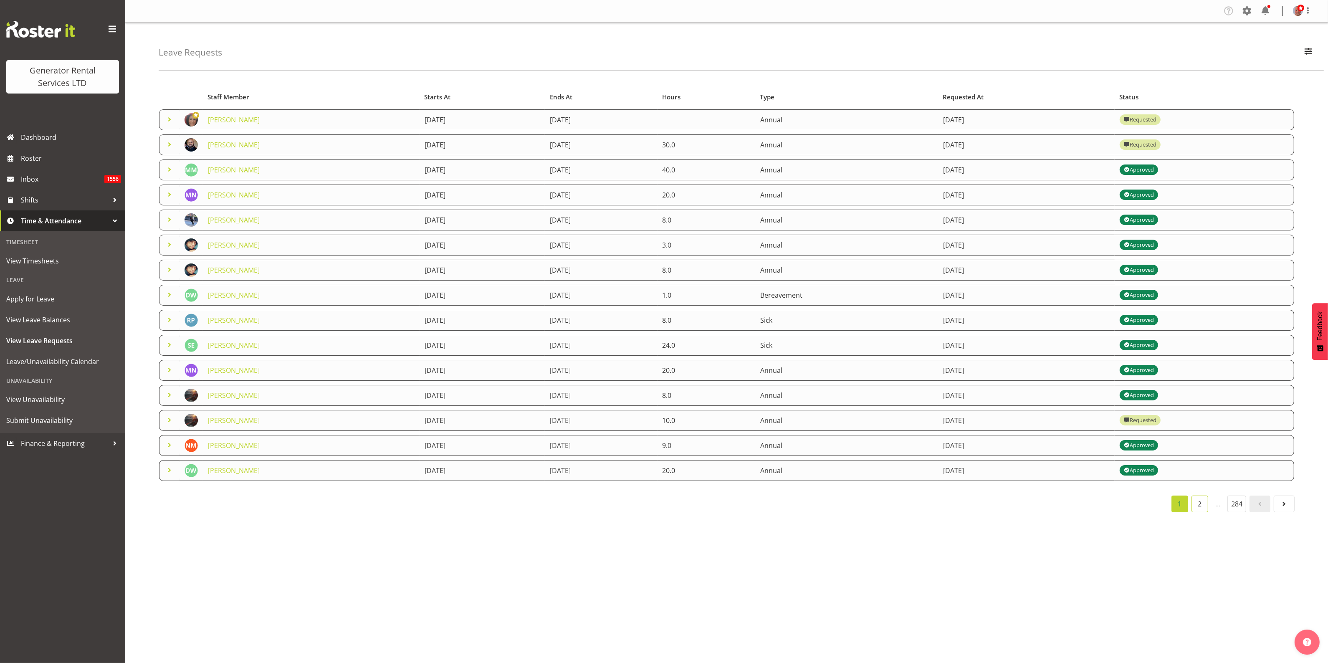
click at [1201, 509] on link "2" at bounding box center [1200, 504] width 17 height 17
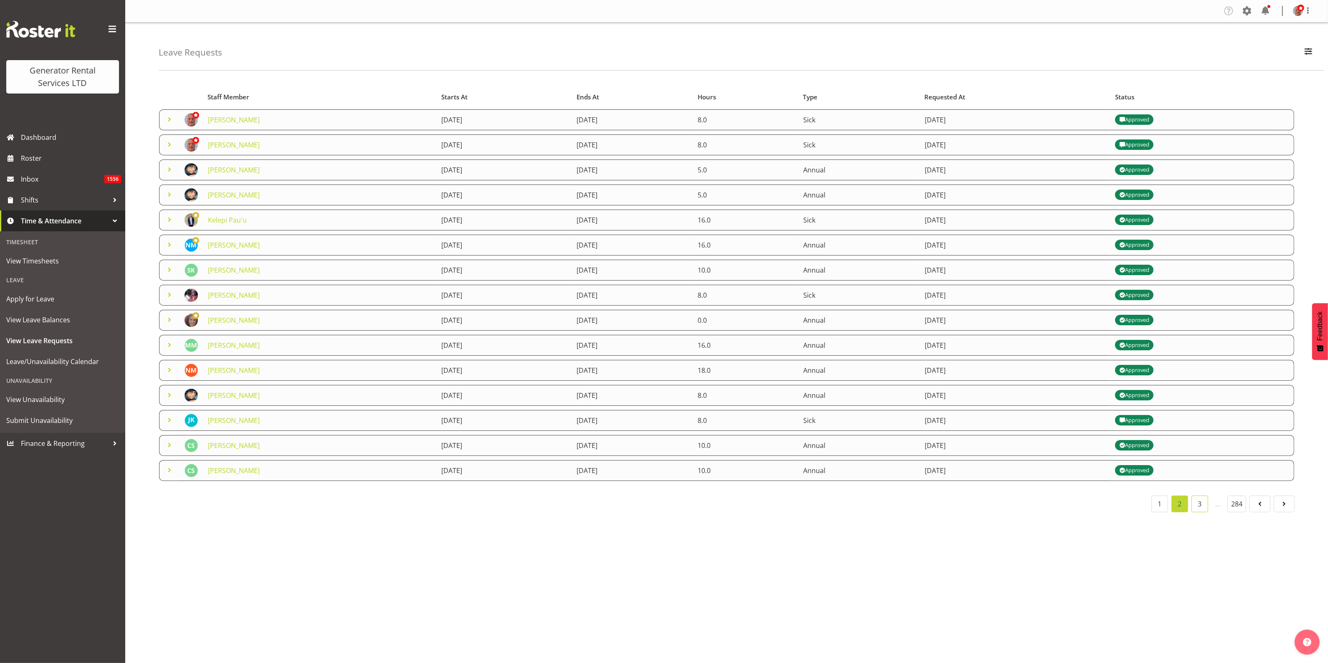
click at [1202, 509] on link "3" at bounding box center [1200, 504] width 17 height 17
click at [1160, 508] on link "2" at bounding box center [1160, 504] width 17 height 17
click at [1159, 506] on link "1" at bounding box center [1160, 504] width 17 height 17
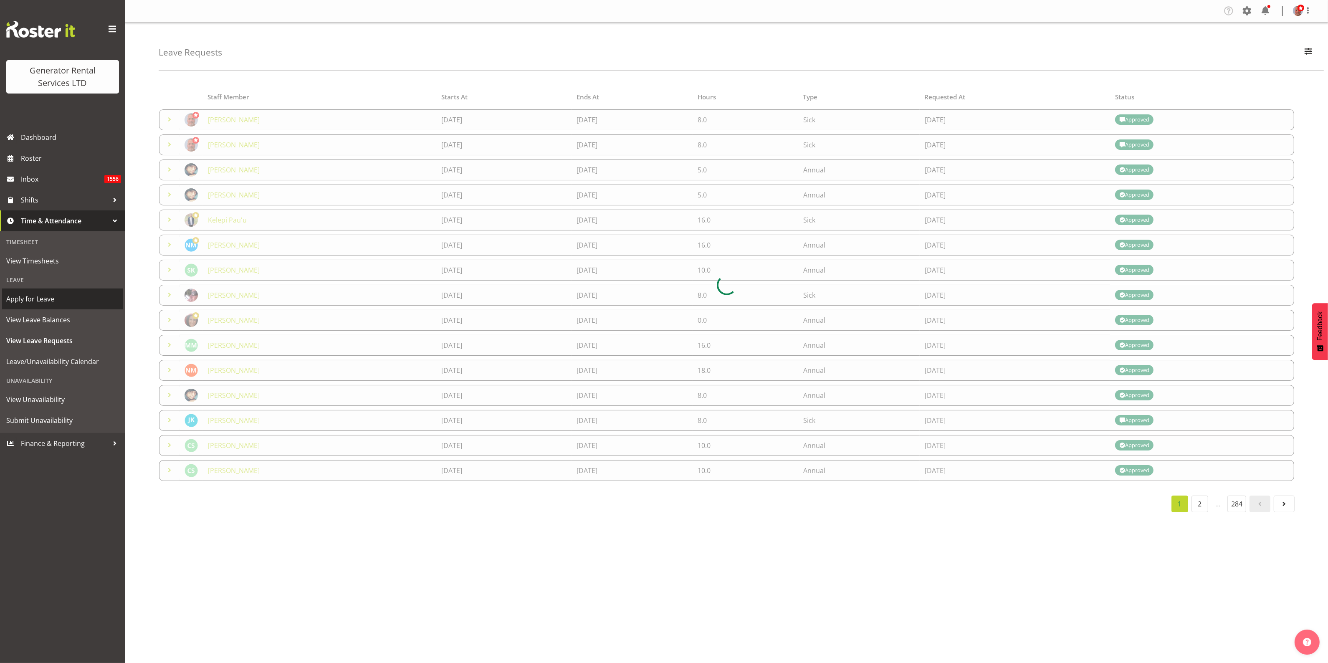
click at [40, 299] on span "Apply for Leave" at bounding box center [62, 299] width 113 height 13
click at [38, 299] on span "Apply for Leave" at bounding box center [62, 299] width 113 height 13
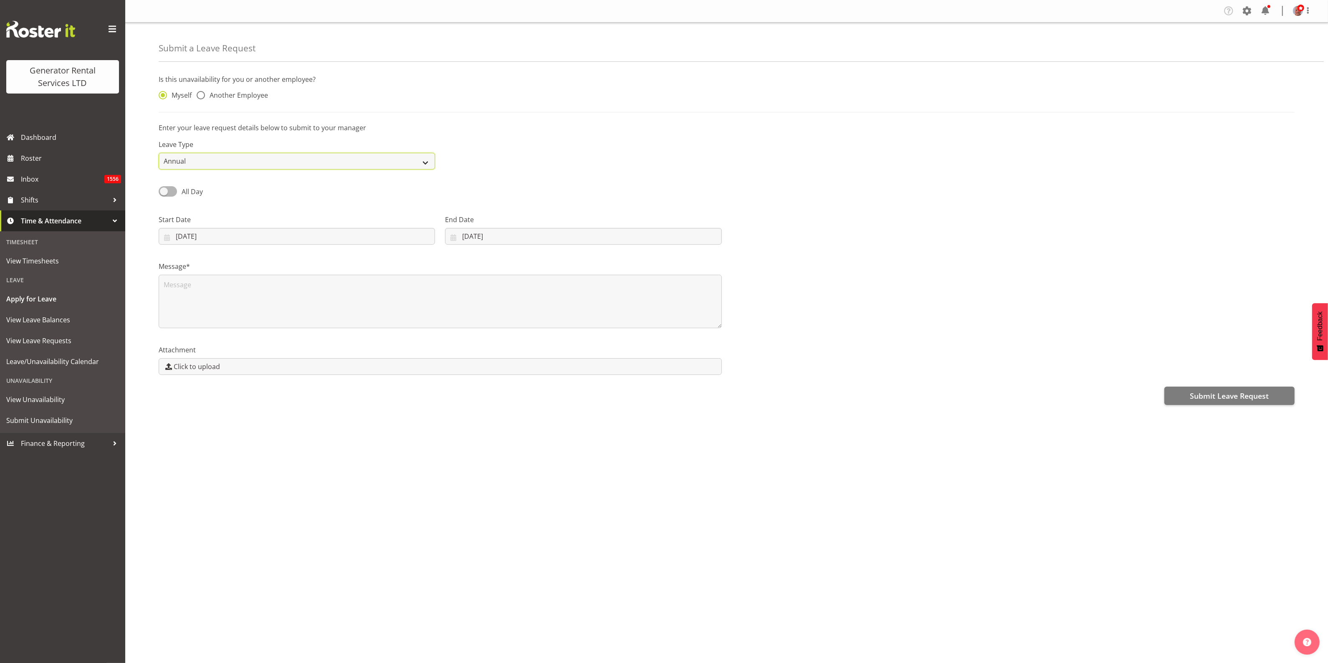
click at [235, 165] on select "Annual Sick Bereavement Day In [GEOGRAPHIC_DATA] Other" at bounding box center [297, 161] width 276 height 17
select select "Sick"
click at [159, 153] on select "Annual Sick Bereavement Day In [GEOGRAPHIC_DATA] Other" at bounding box center [297, 161] width 276 height 17
click at [239, 236] on input "01/10/2025" at bounding box center [297, 236] width 276 height 17
click at [178, 259] on span at bounding box center [176, 261] width 10 height 10
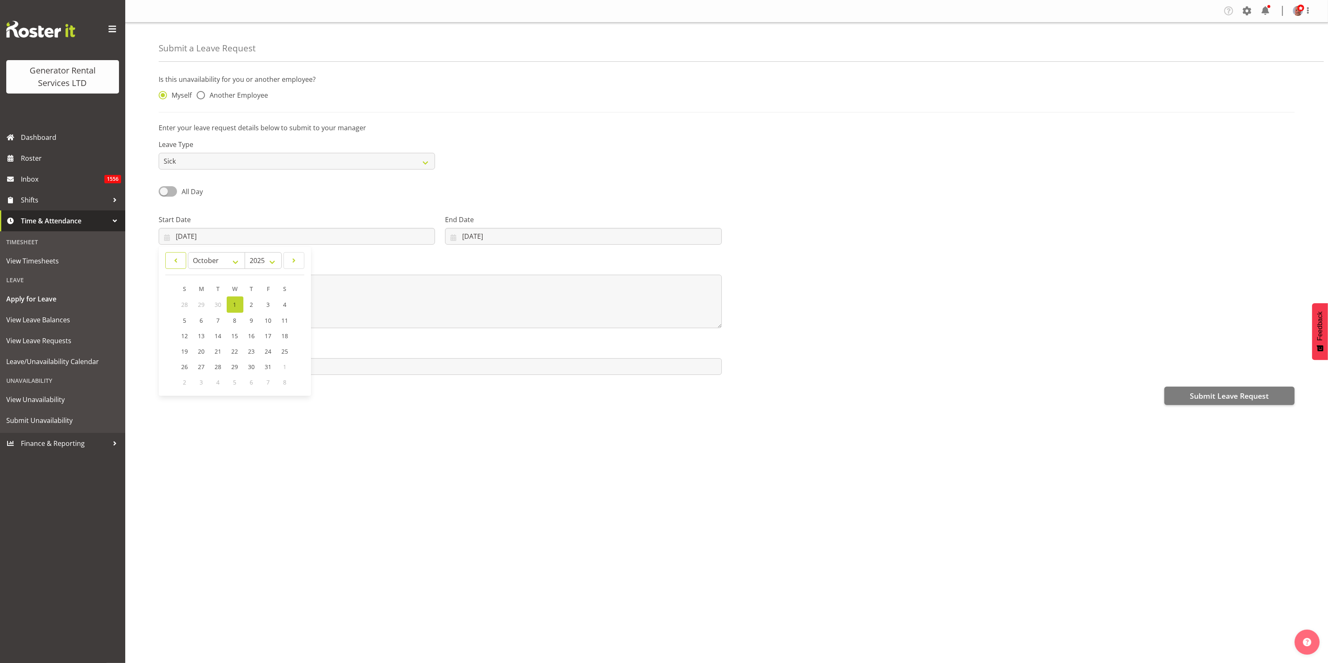
select select "8"
click at [251, 349] on span "25" at bounding box center [251, 351] width 7 height 8
type input "25/09/2025"
click at [506, 232] on input "01/10/2025" at bounding box center [583, 236] width 276 height 17
click at [467, 259] on span at bounding box center [462, 261] width 10 height 10
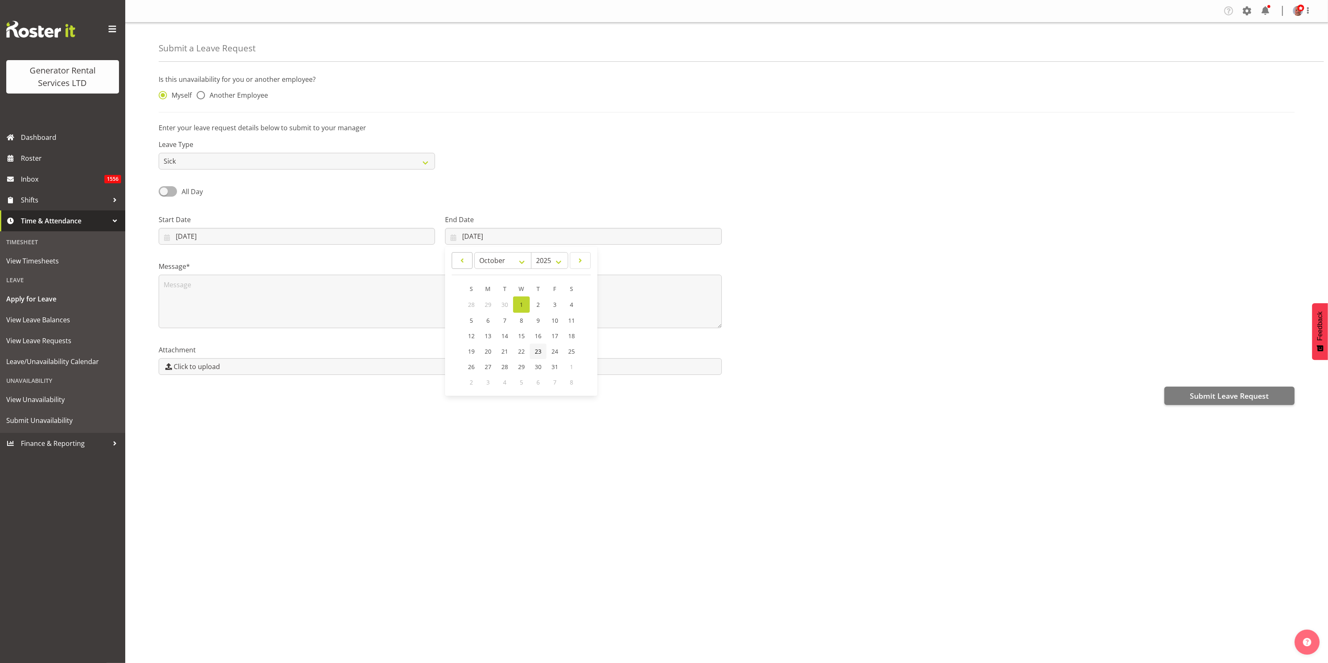
select select "8"
click at [545, 346] on link "26" at bounding box center [545, 350] width 17 height 15
type input "26/09/2025"
click at [180, 281] on textarea at bounding box center [440, 301] width 563 height 53
type textarea "Wisdom tooth recovery as instructed by Dentist"
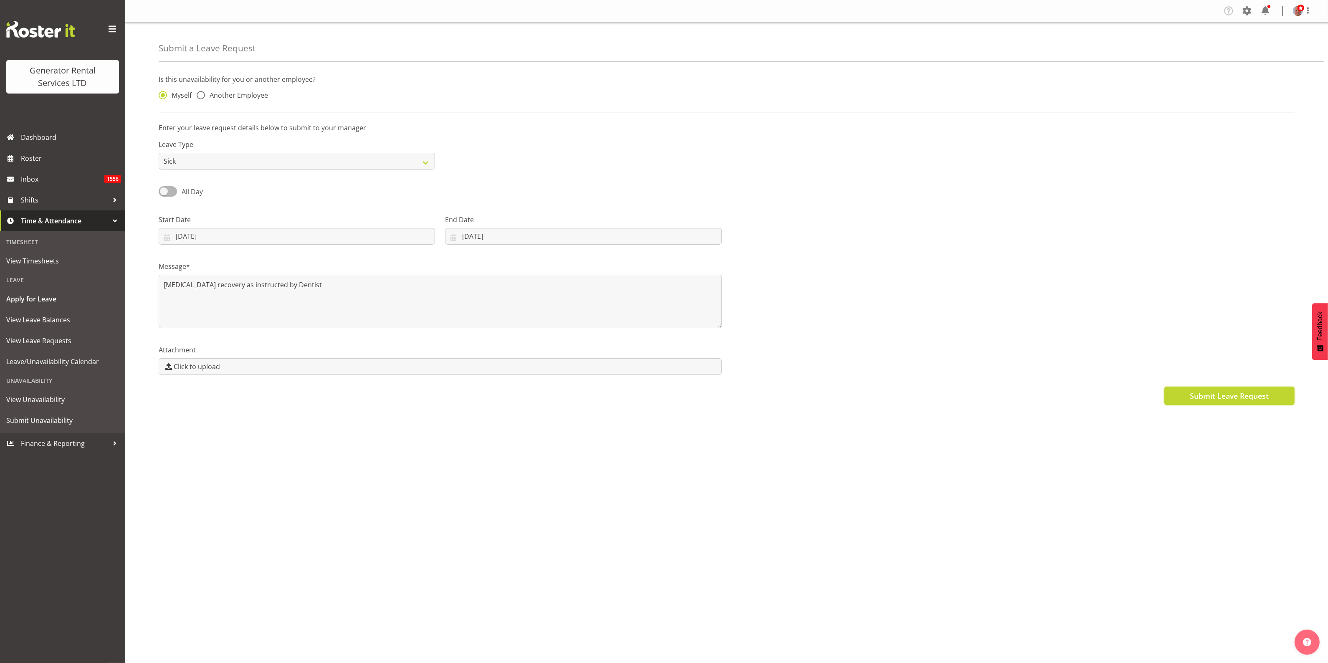
click at [1237, 399] on span "Submit Leave Request" at bounding box center [1229, 395] width 79 height 11
